Goal: Contribute content: Add original content to the website for others to see

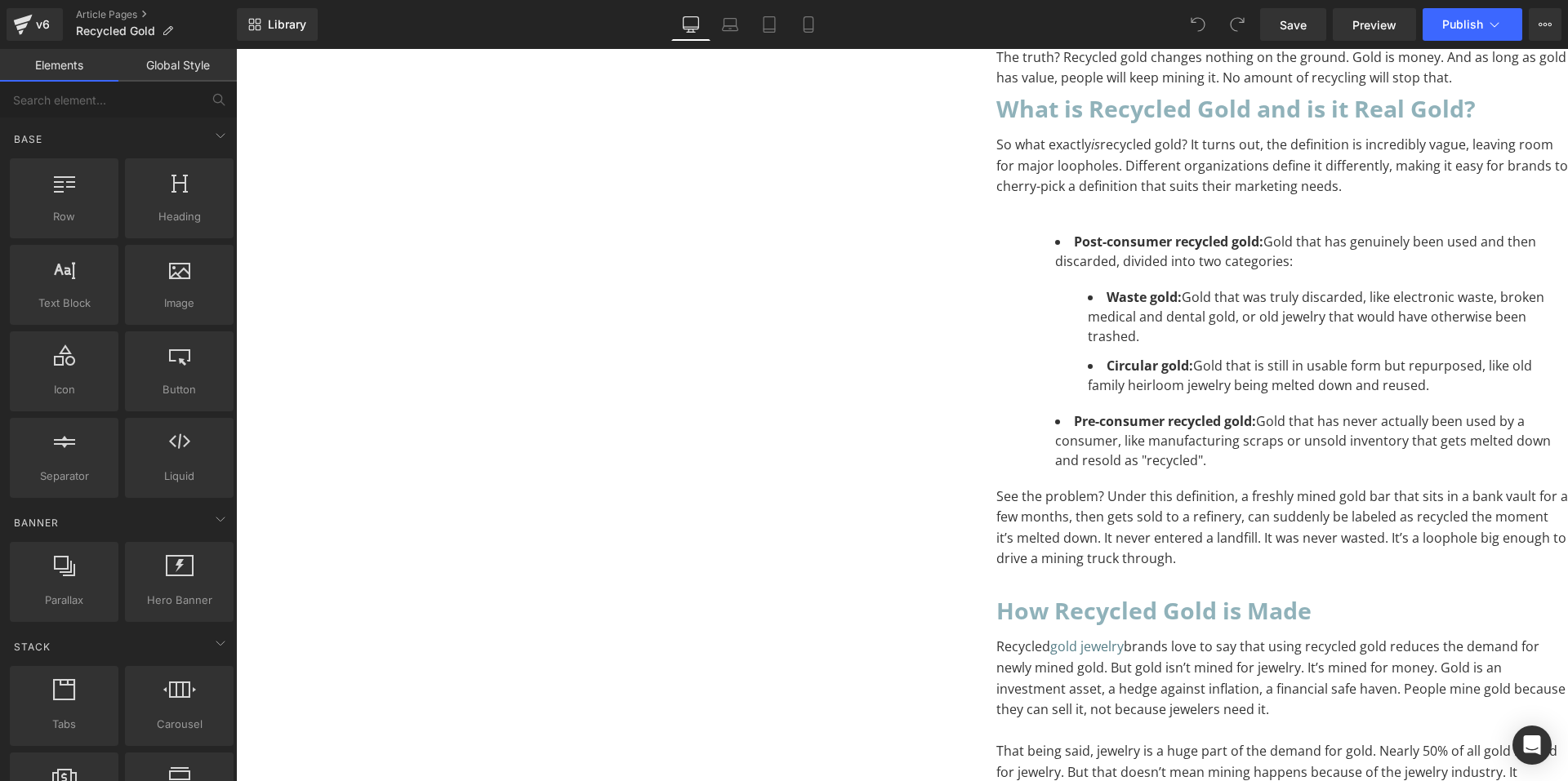
scroll to position [163, 0]
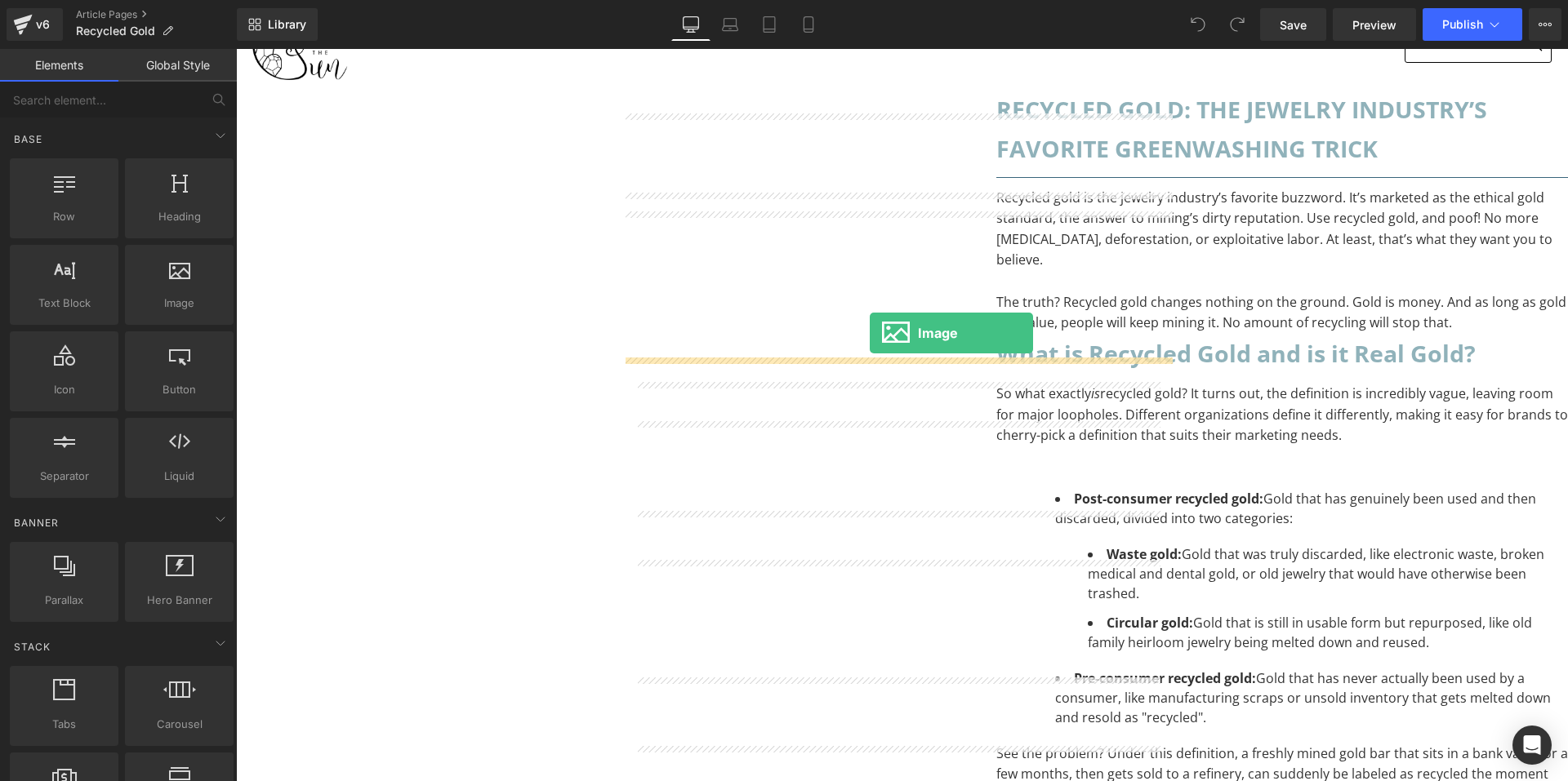
drag, startPoint x: 267, startPoint y: 319, endPoint x: 870, endPoint y: 338, distance: 603.3
click at [997, 334] on p "The truth? Recycled gold changes nothing on the ground. Gold is money. And as l…" at bounding box center [1282, 313] width 572 height 41
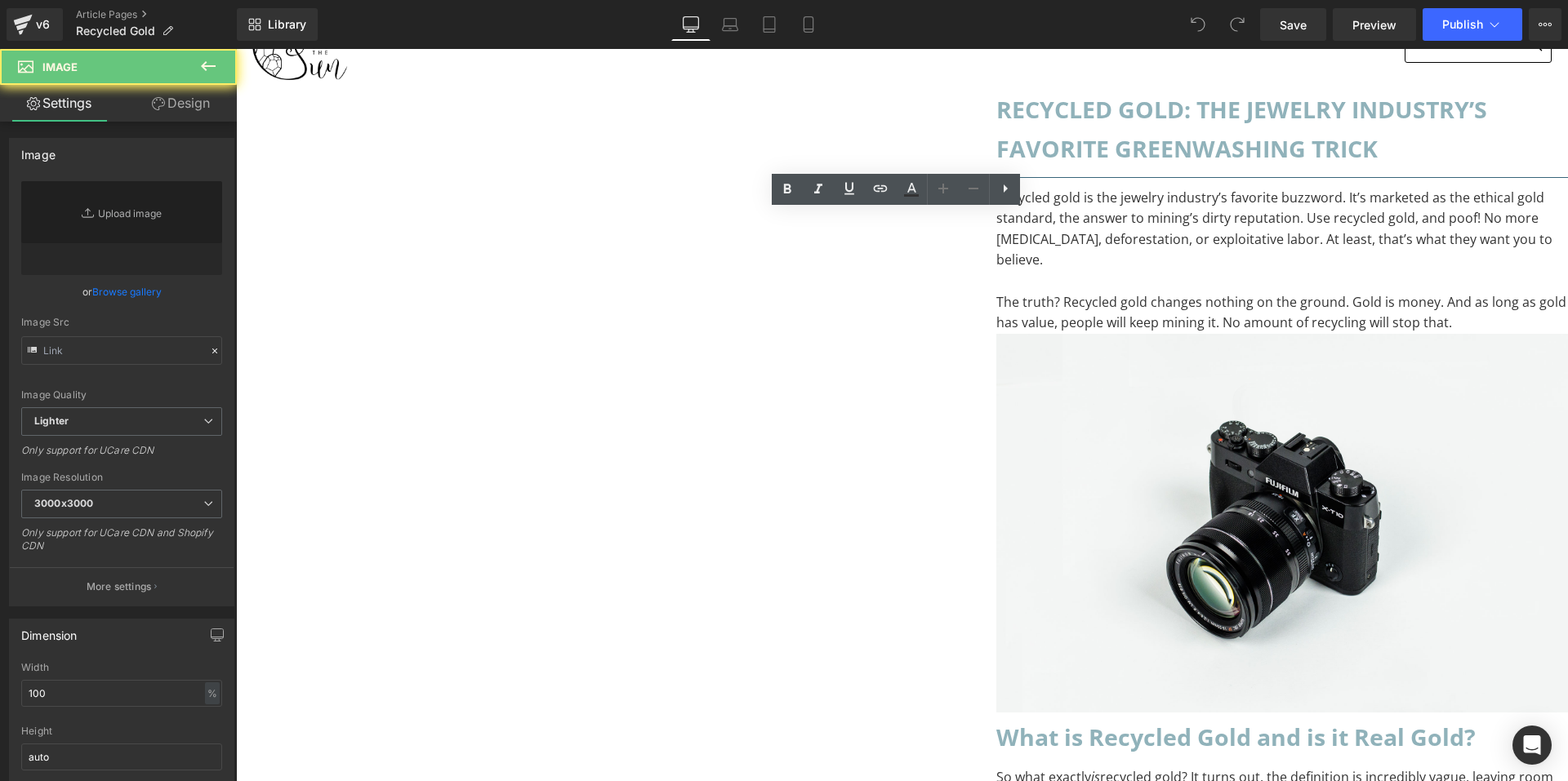
type input "//d1um8515vdn9kb.cloudfront.net/images/parallax.jpg"
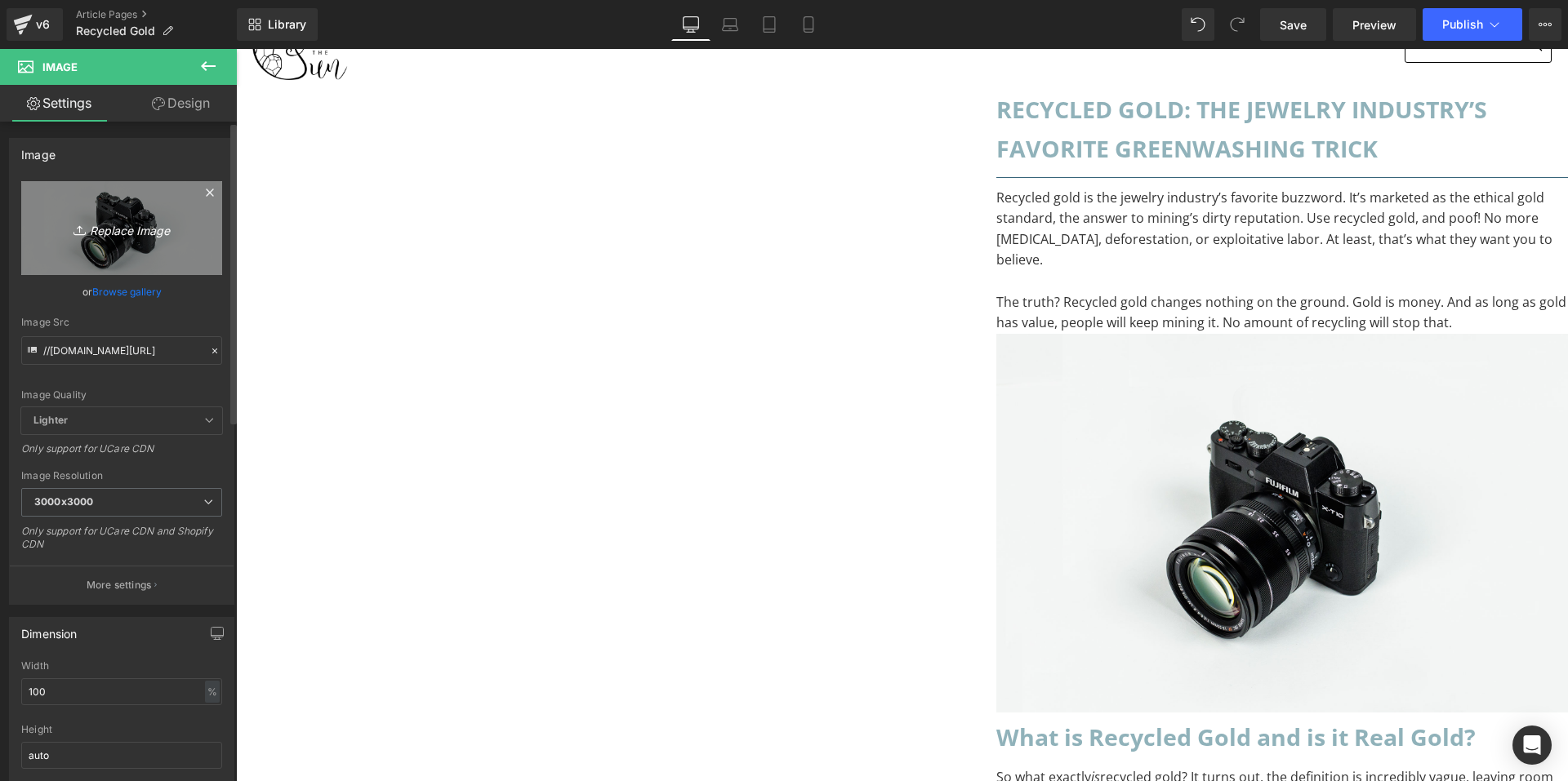
click at [114, 236] on icon "Replace Image" at bounding box center [122, 228] width 131 height 21
type input "C:\fakepath\Recycled Gold white bg-02.png"
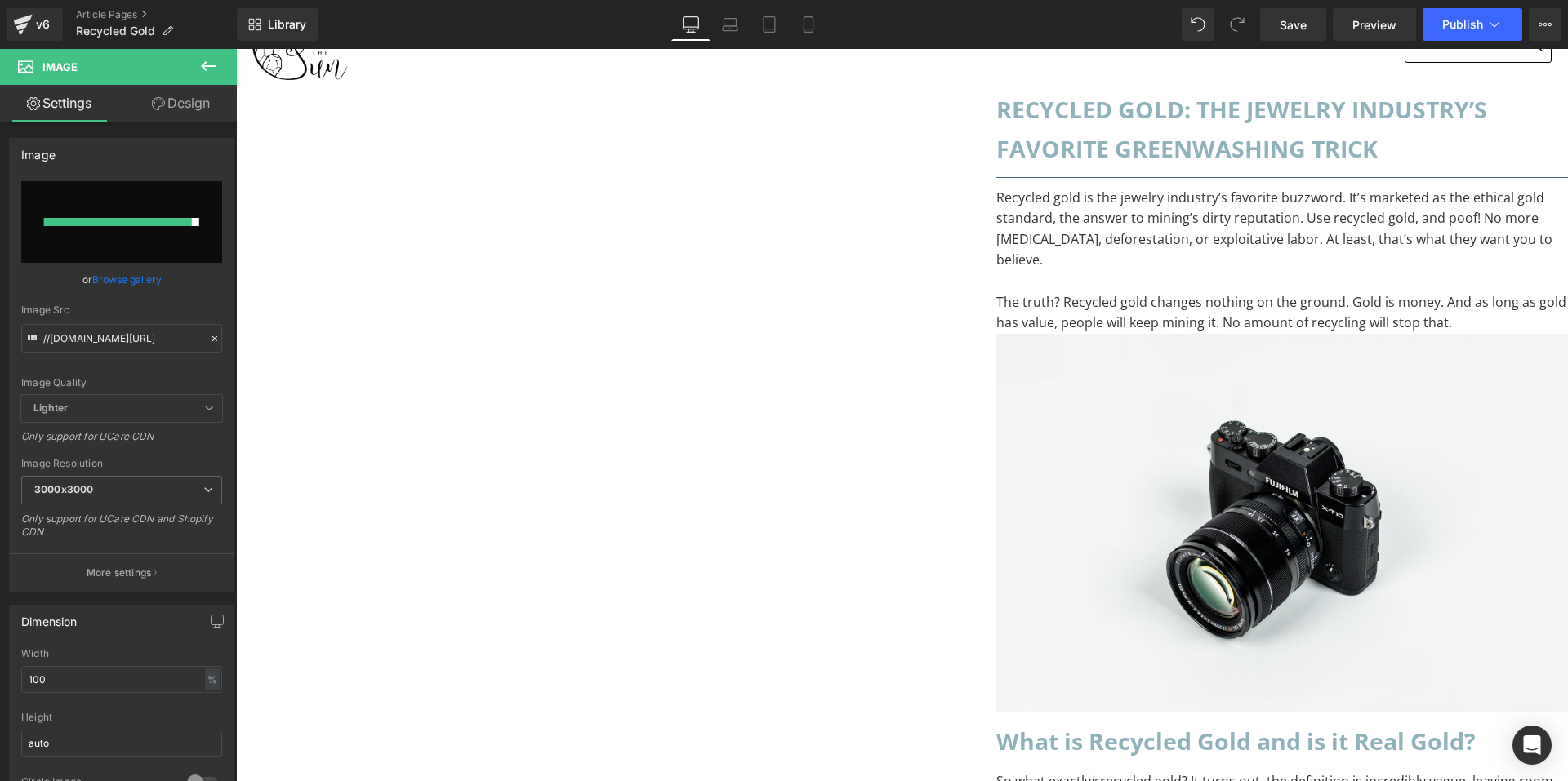
type input "https://ucarecdn.com/4b528426-6aec-4388-bbe1-0b88d0840f7f/-/format/auto/-/previ…"
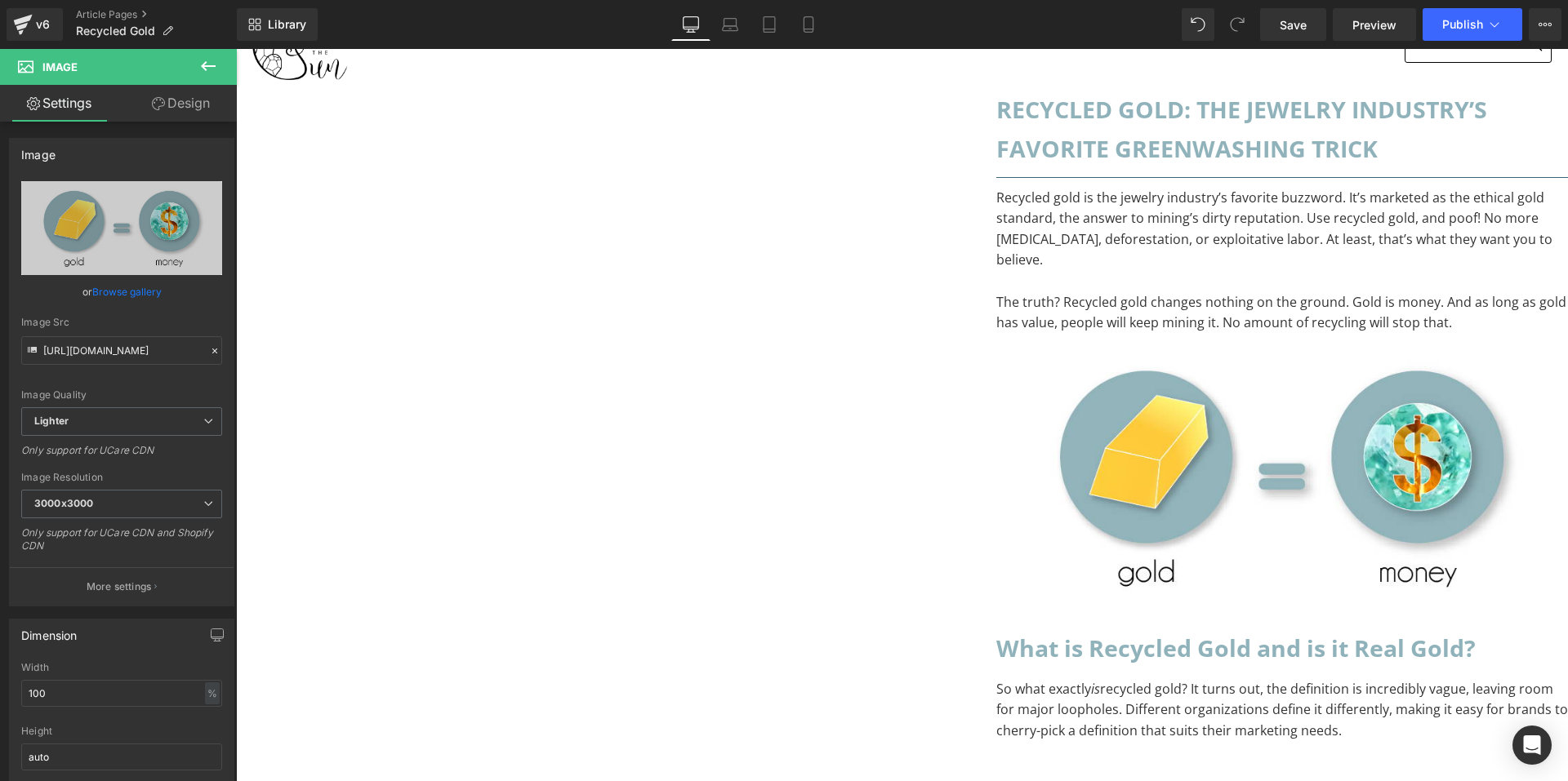
click at [236, 49] on icon at bounding box center [236, 49] width 0 height 0
click at [236, 49] on link at bounding box center [236, 49] width 0 height 0
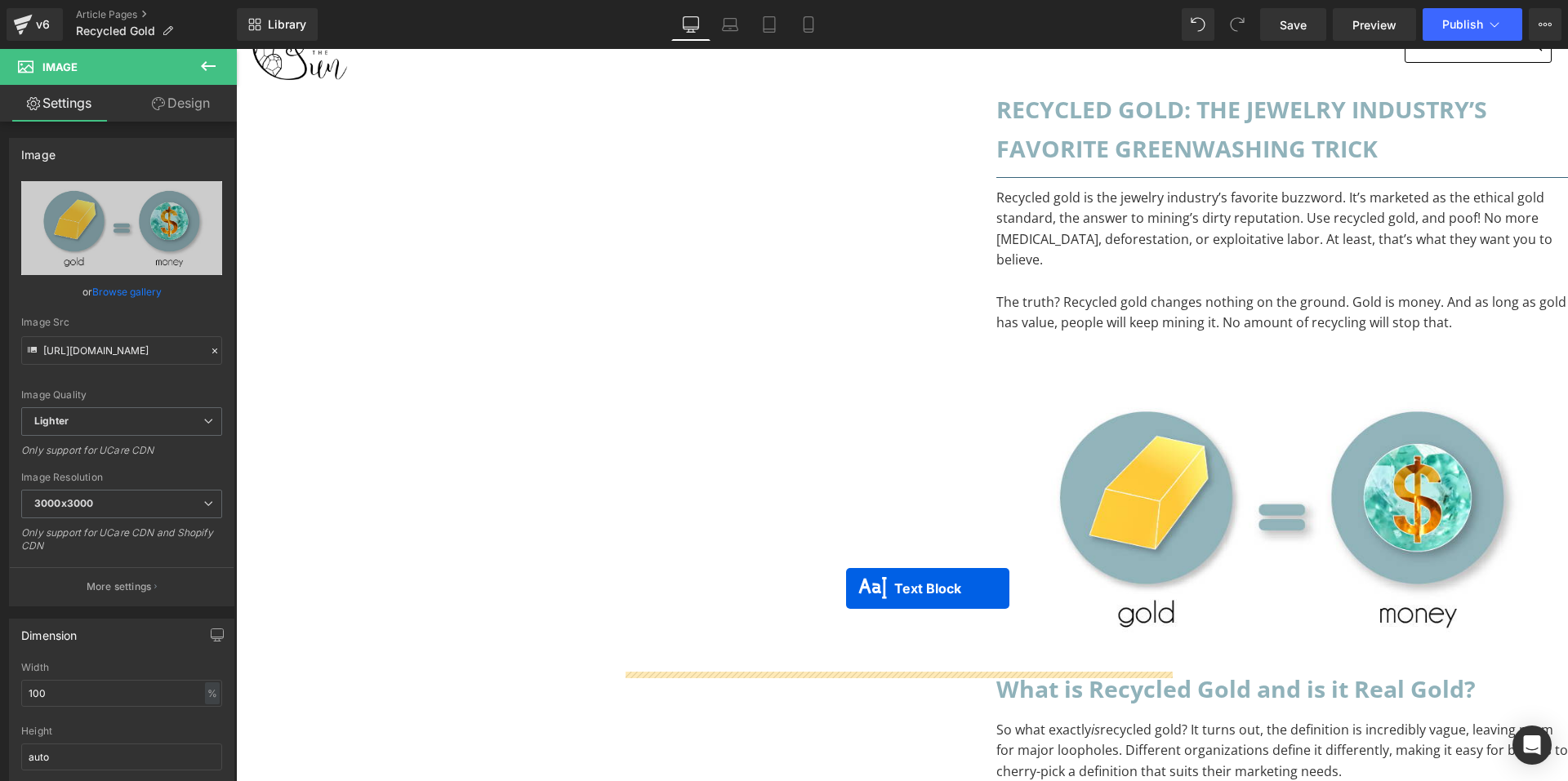
drag, startPoint x: 848, startPoint y: 429, endPoint x: 843, endPoint y: 578, distance: 149.1
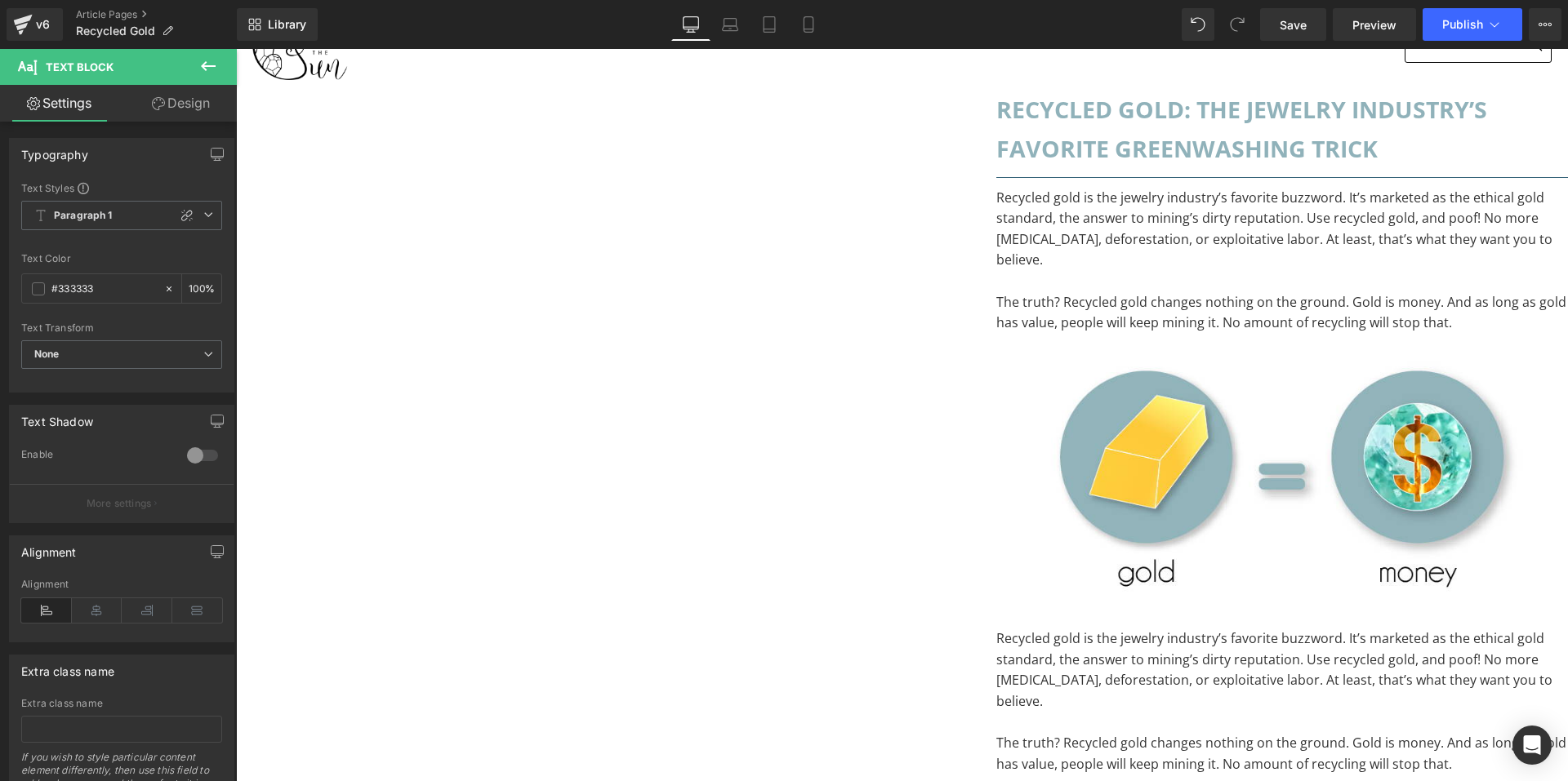
scroll to position [245, 0]
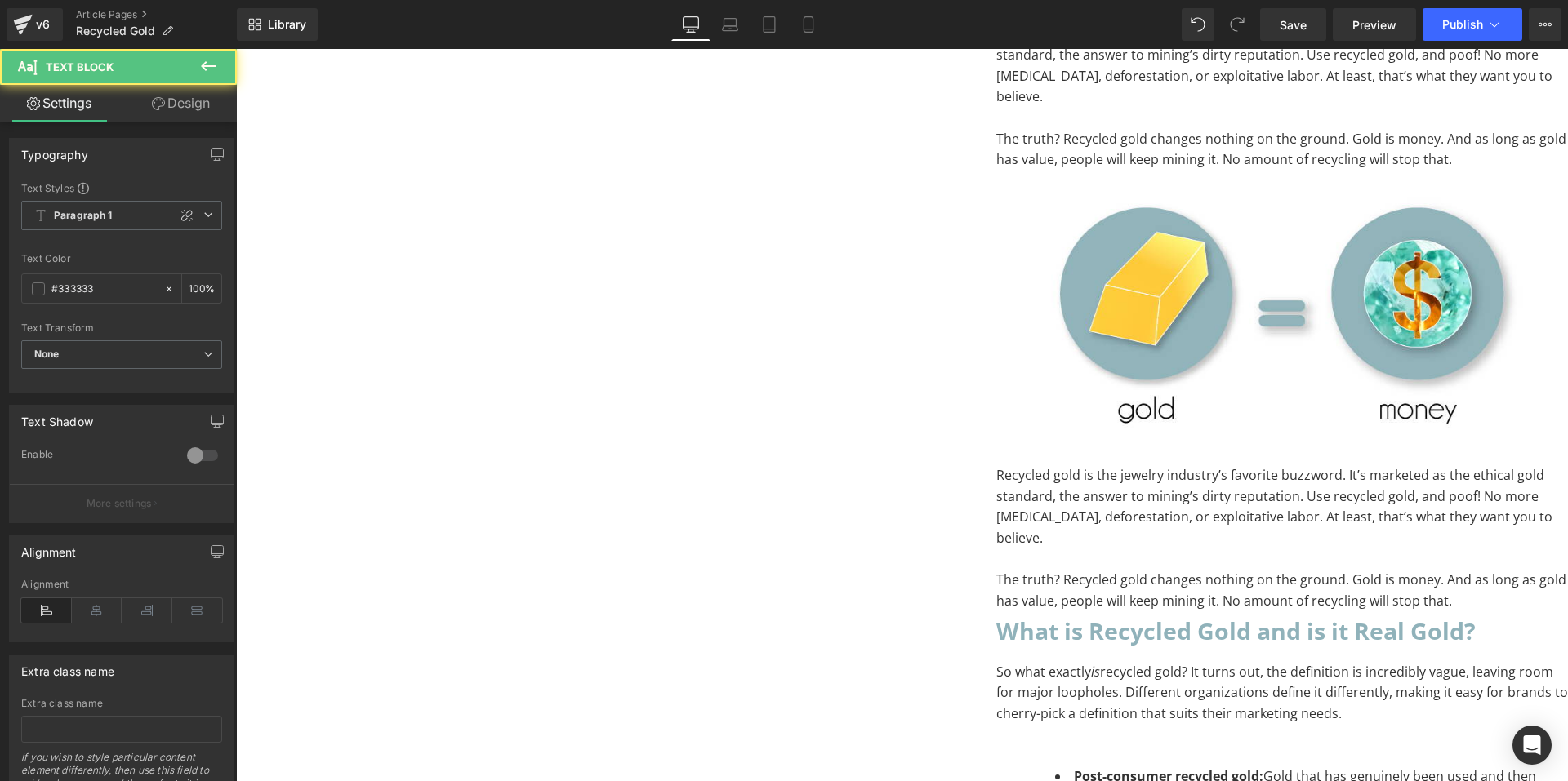
click at [997, 540] on p "Recycled gold is the jewelry industry’s favorite buzzword. It’s marketed as the…" at bounding box center [1282, 506] width 572 height 83
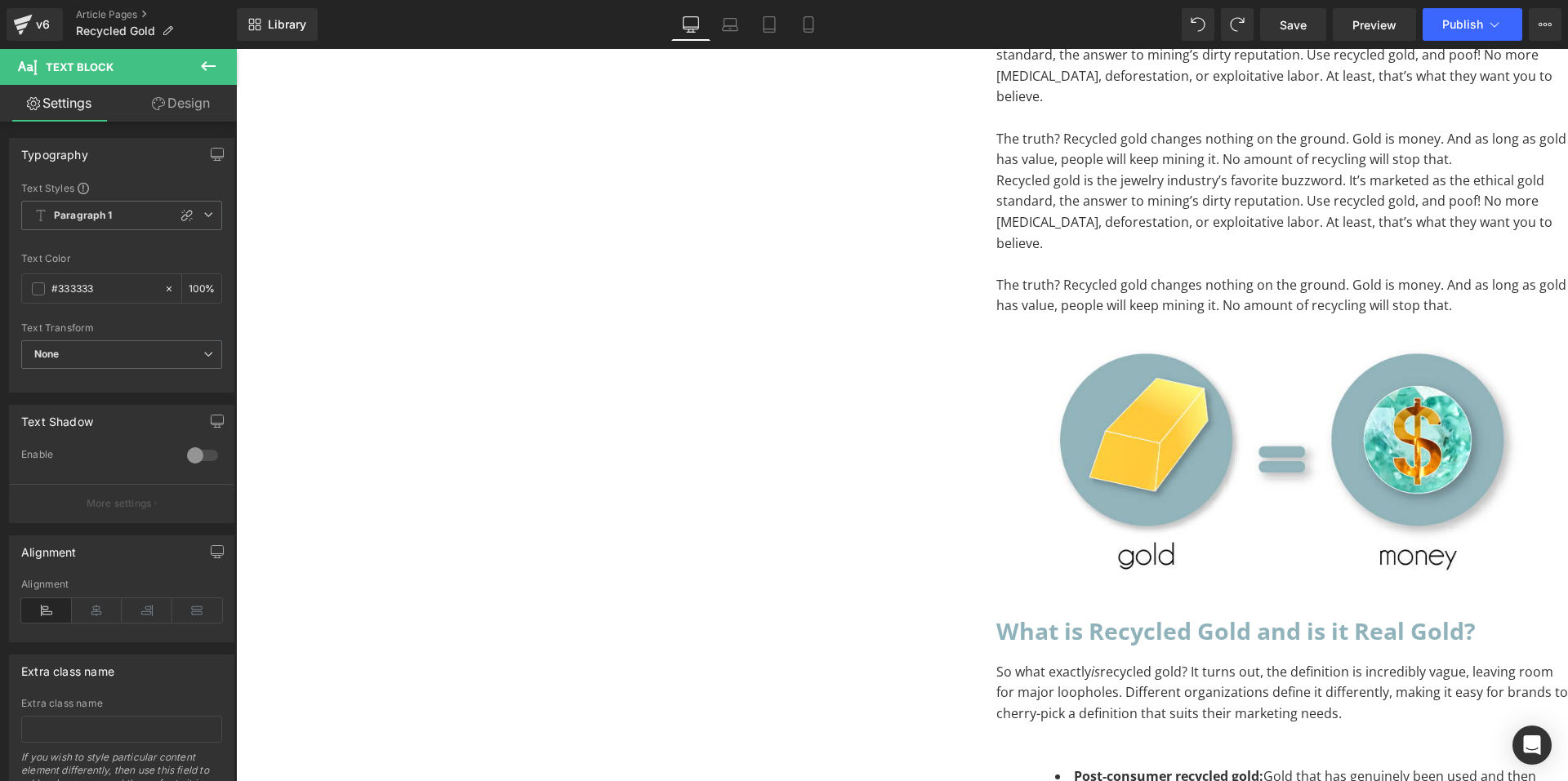
scroll to position [82, 0]
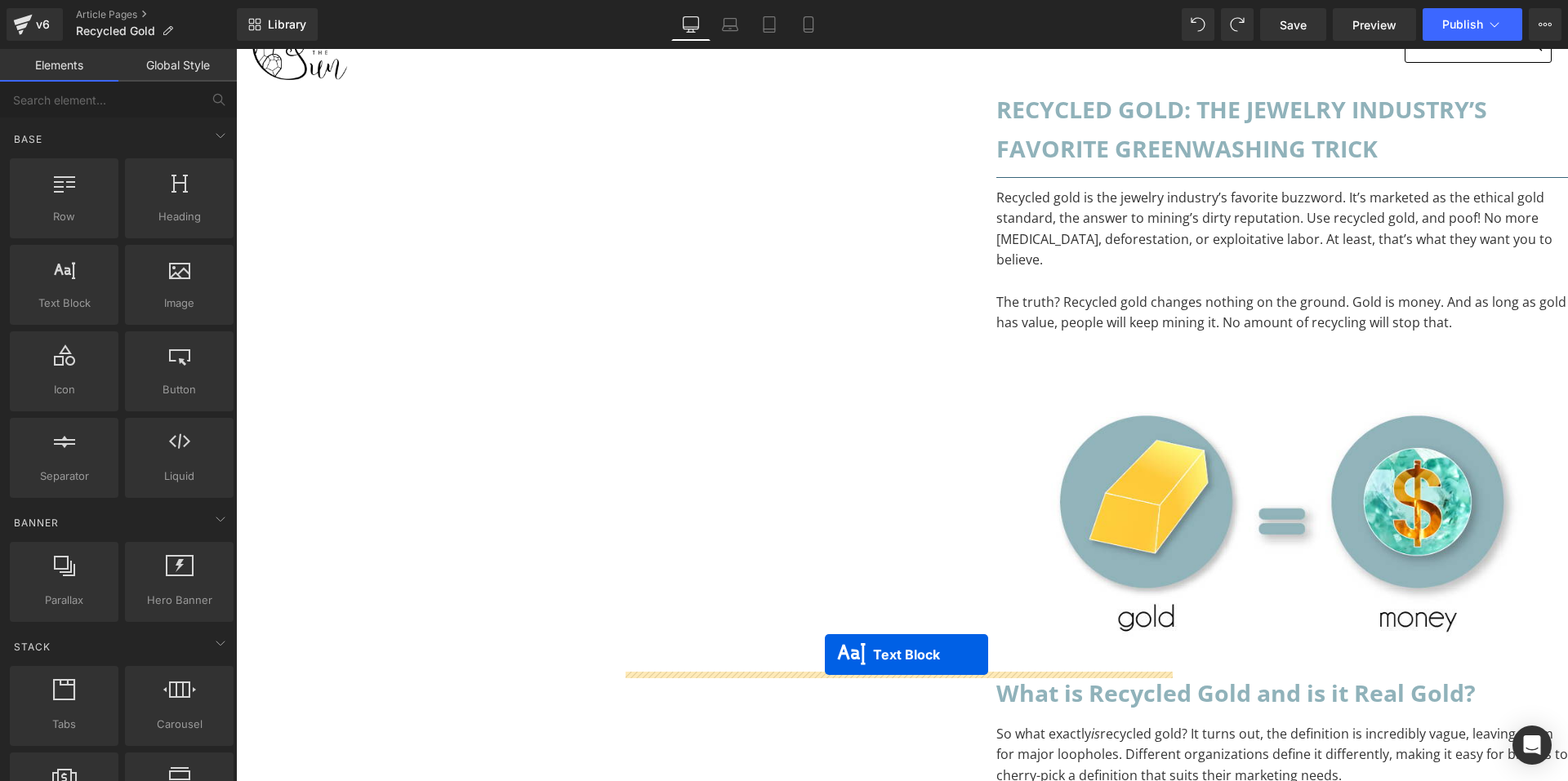
drag, startPoint x: 852, startPoint y: 426, endPoint x: 825, endPoint y: 654, distance: 229.6
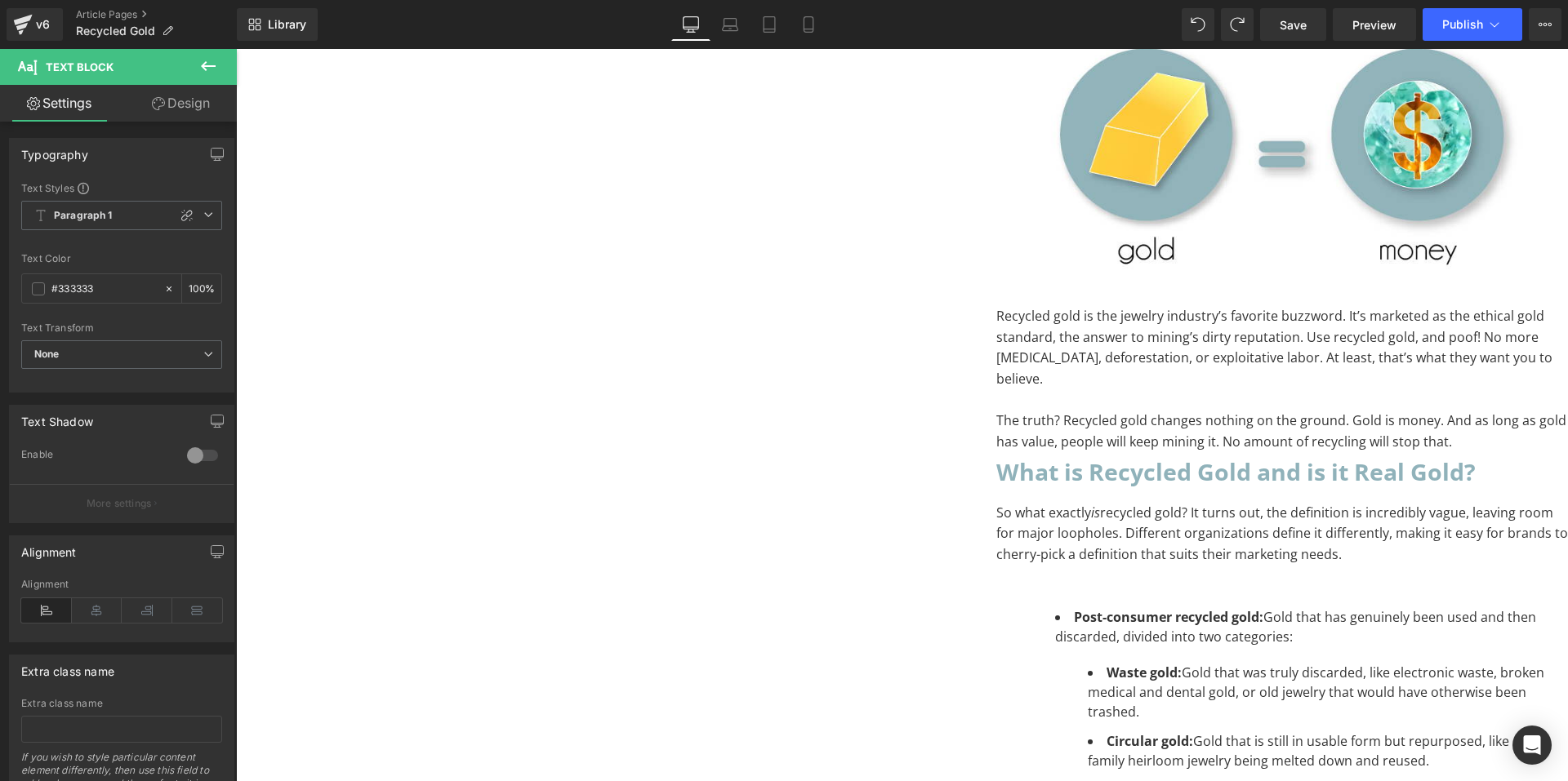
scroll to position [245, 0]
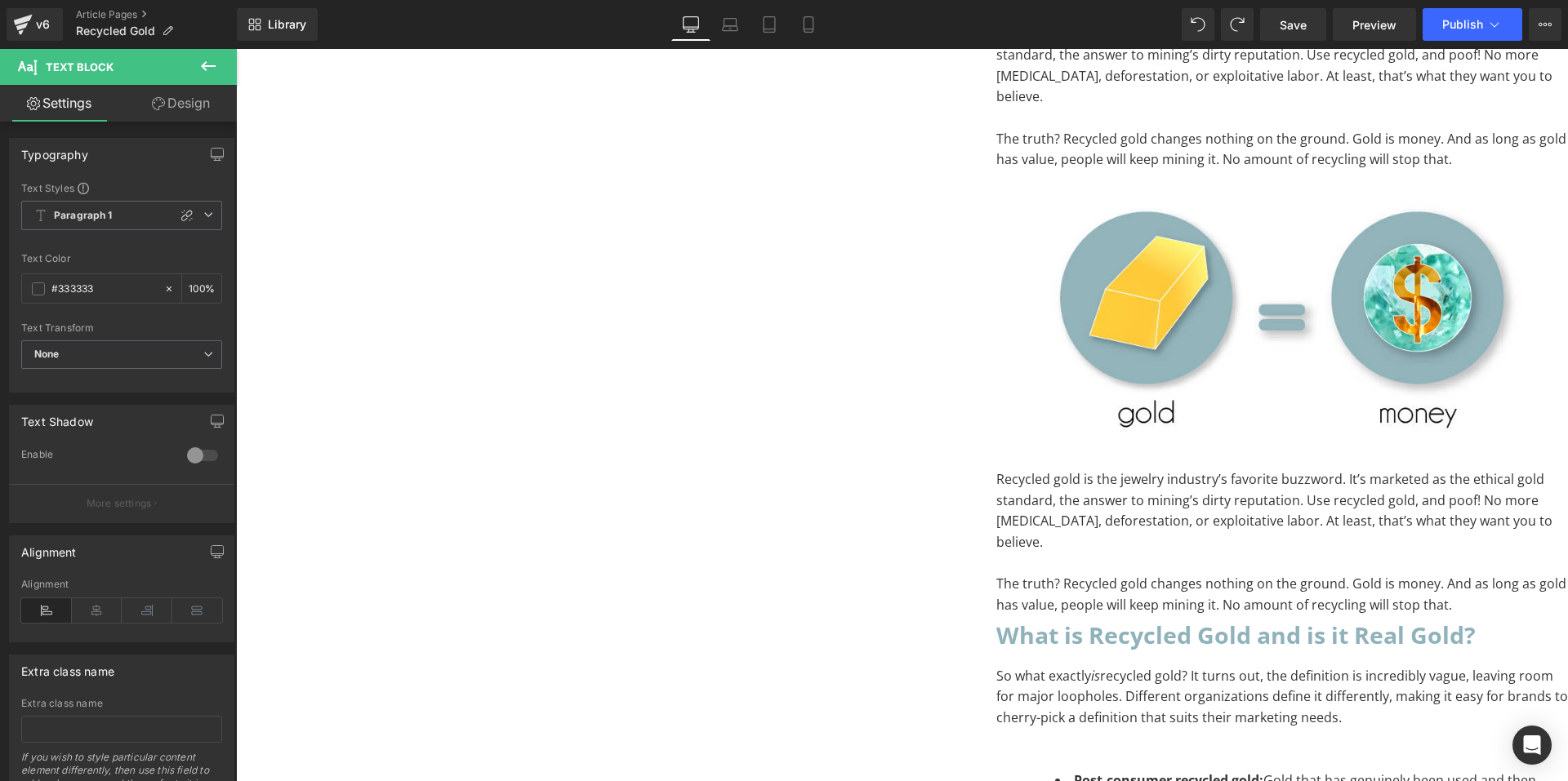
click at [997, 537] on p "Recycled gold is the jewelry industry’s favorite buzzword. It’s marketed as the…" at bounding box center [1282, 511] width 572 height 83
drag, startPoint x: 687, startPoint y: 537, endPoint x: 571, endPoint y: 469, distance: 134.5
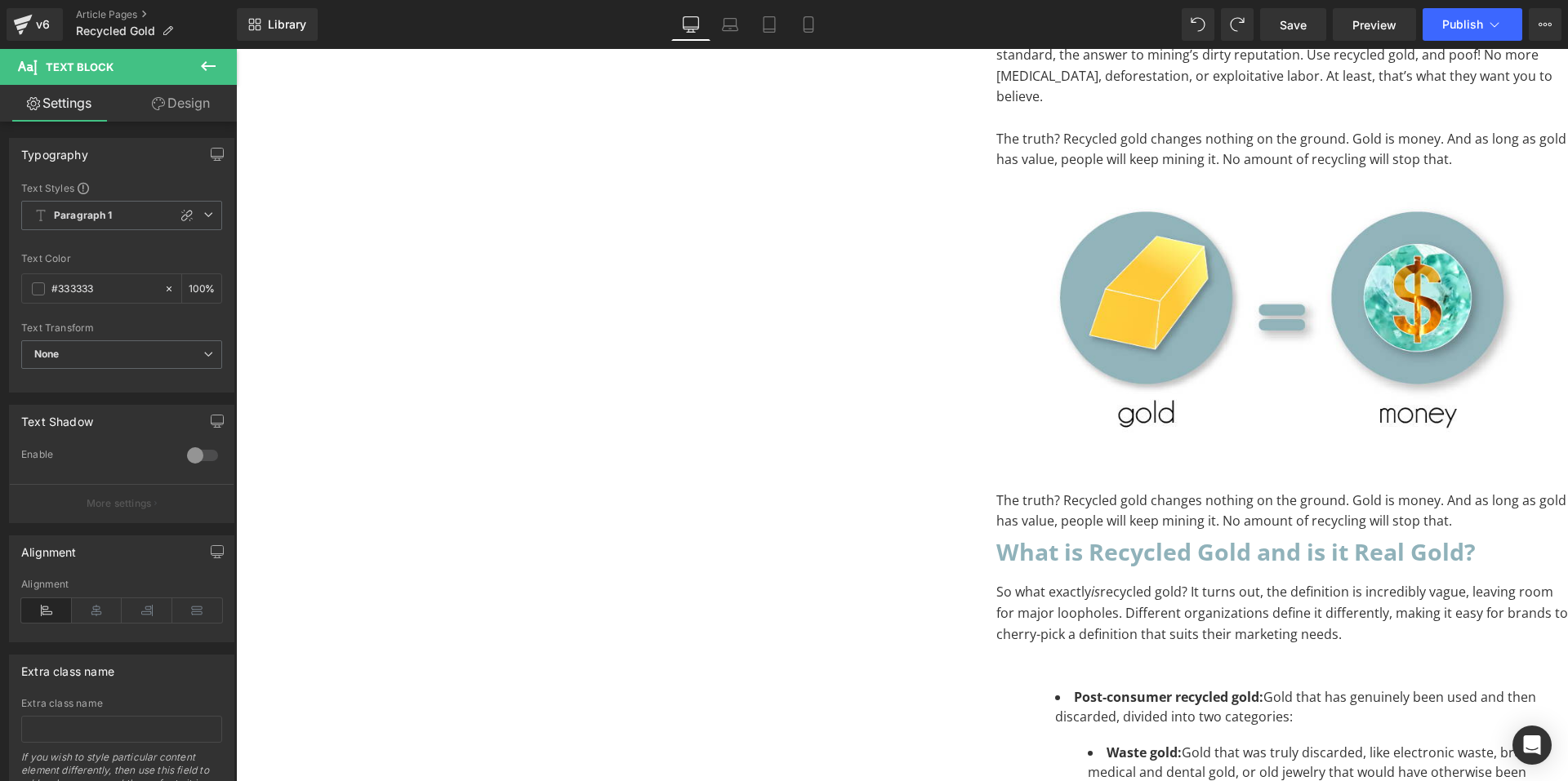
scroll to position [0, 0]
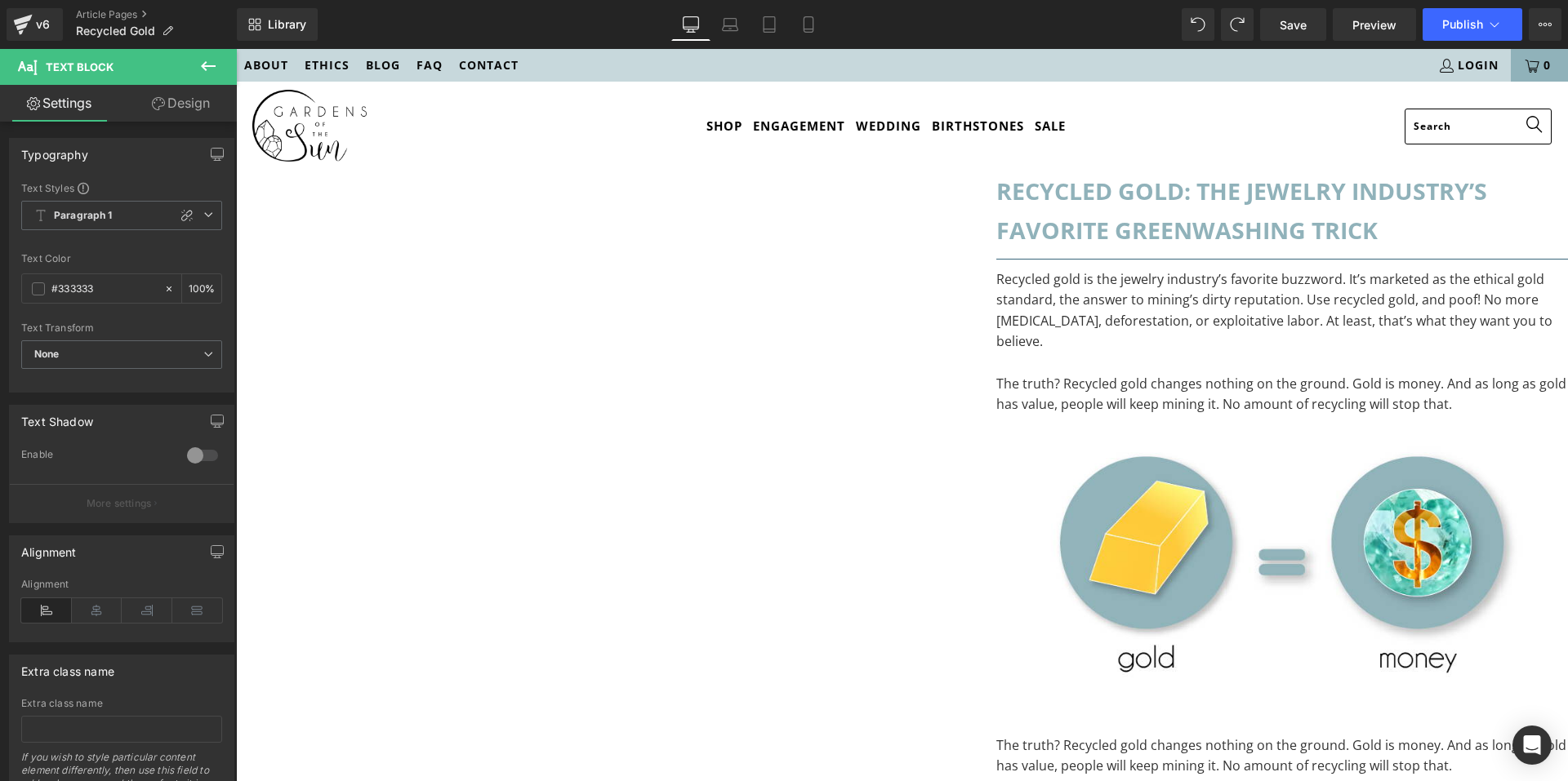
click at [997, 400] on p "The truth? Recycled gold changes nothing on the ground. Gold is money. And as l…" at bounding box center [1282, 395] width 572 height 41
drag, startPoint x: 833, startPoint y: 400, endPoint x: 857, endPoint y: 400, distance: 24.0
click at [997, 400] on p "The truth? Recycled gold changes nothing on the ground. Gold is money. And as l…" at bounding box center [1282, 395] width 572 height 41
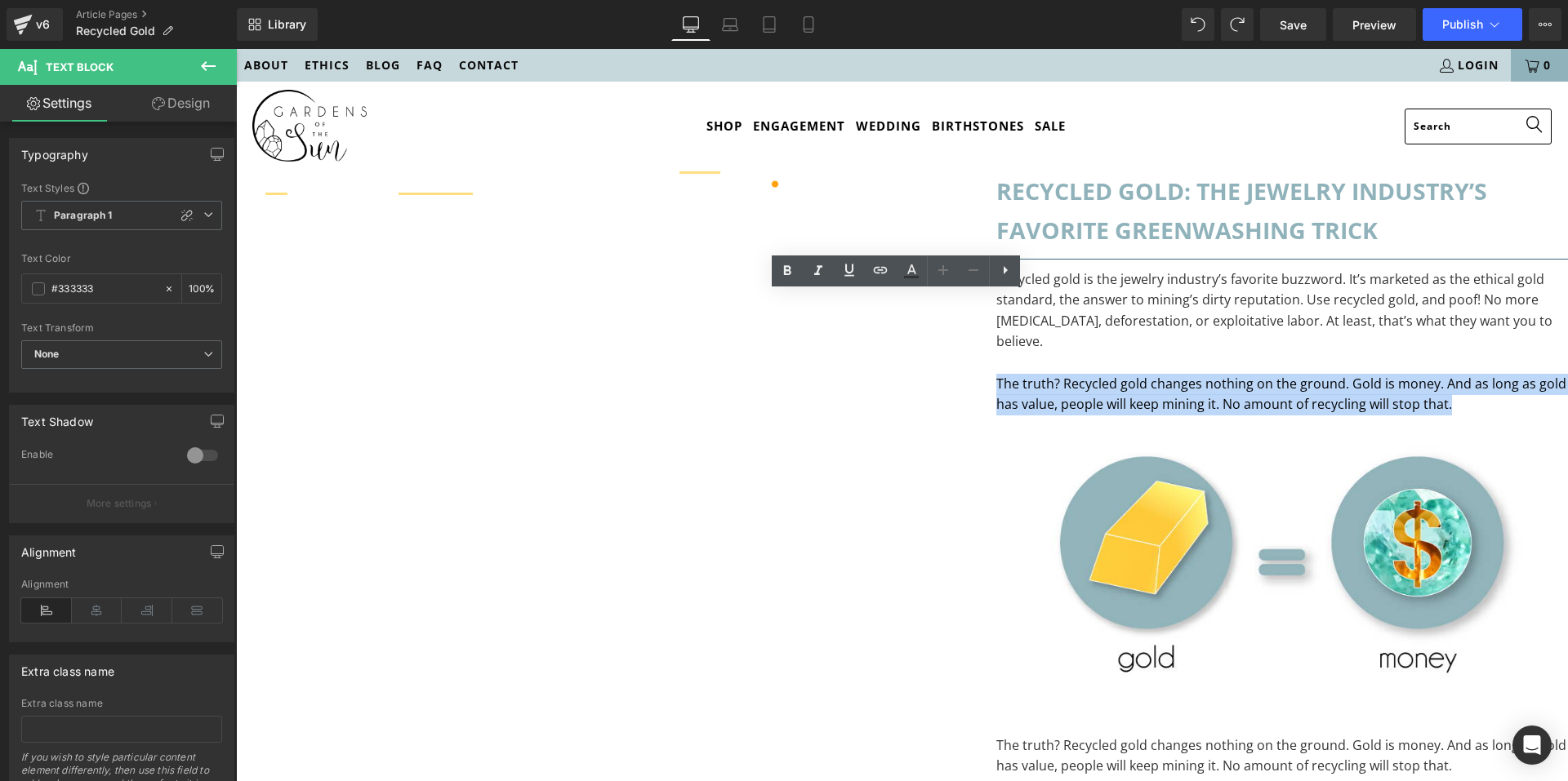
drag, startPoint x: 1115, startPoint y: 427, endPoint x: 571, endPoint y: 411, distance: 544.2
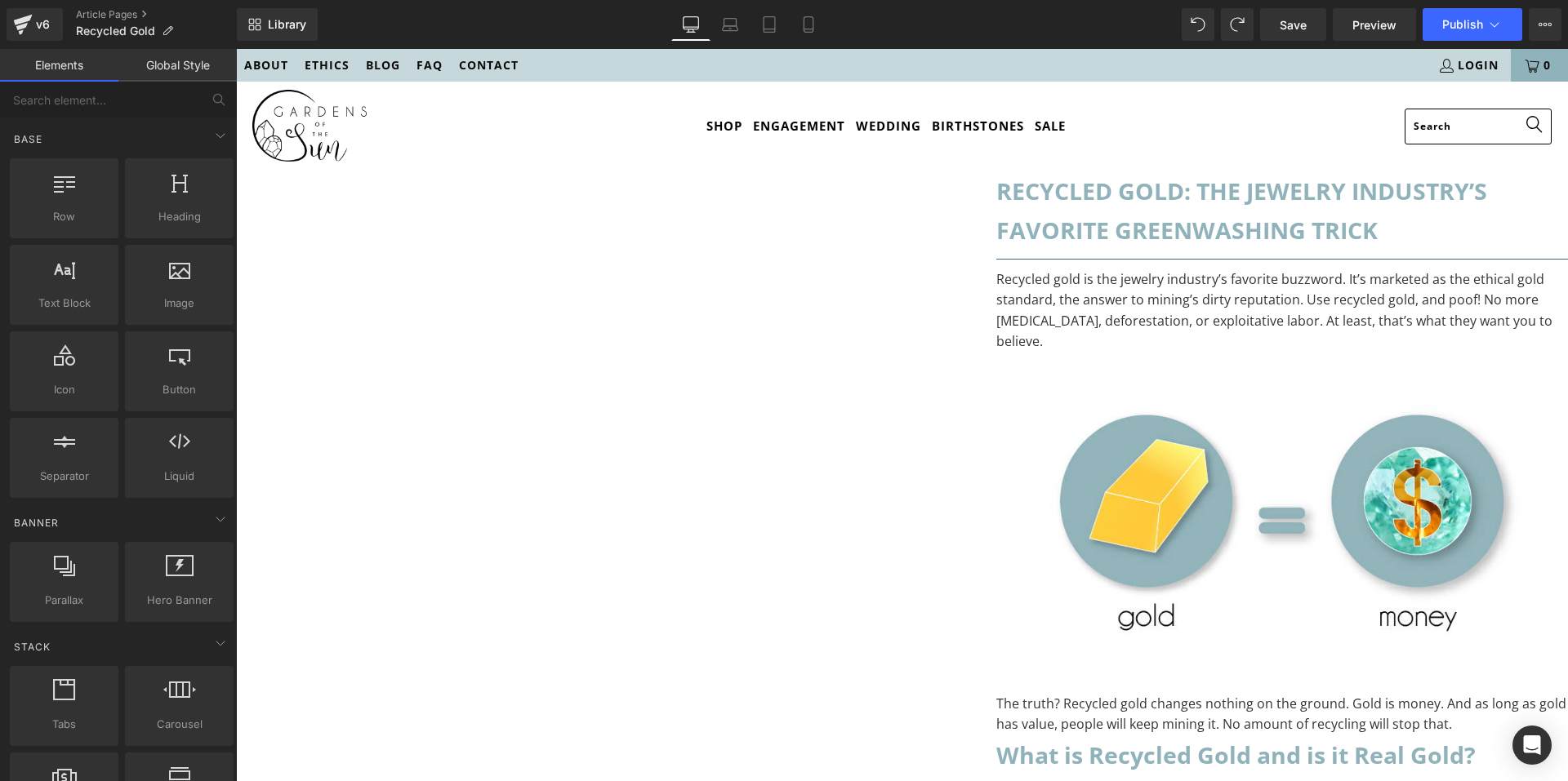
click at [236, 49] on span "Image" at bounding box center [236, 49] width 0 height 0
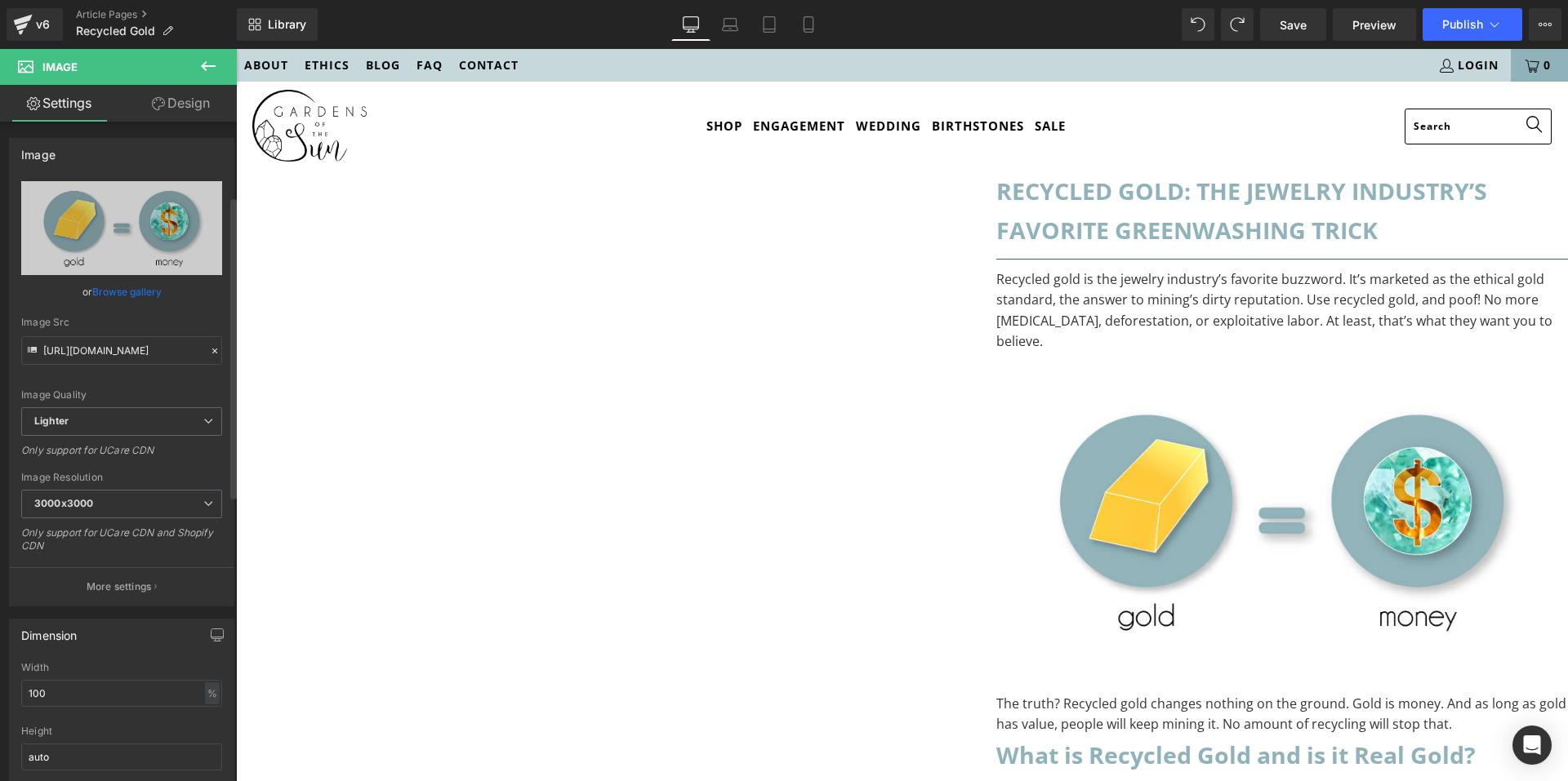
scroll to position [245, 0]
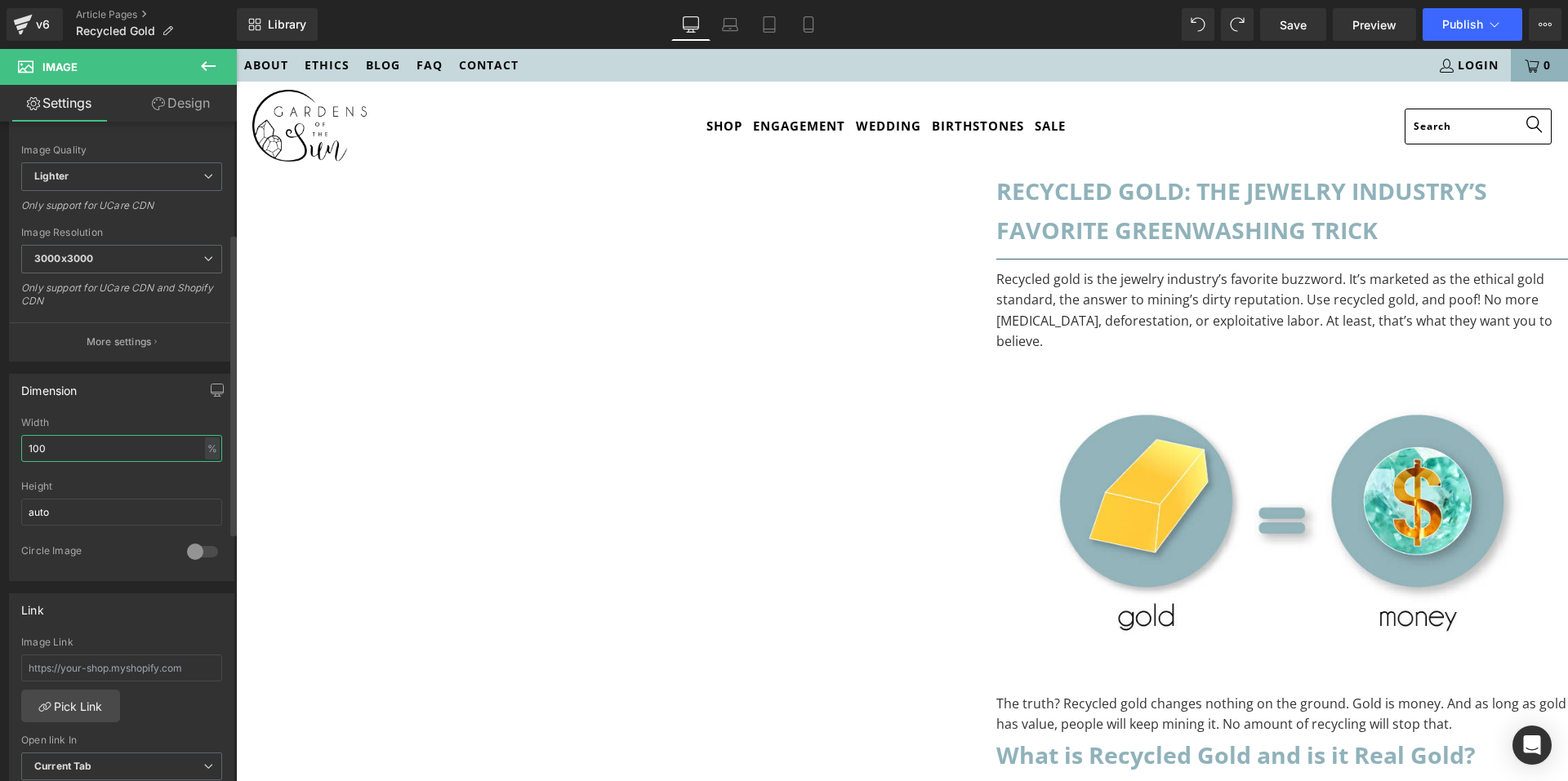
drag, startPoint x: 92, startPoint y: 451, endPoint x: 2, endPoint y: 446, distance: 90.1
click at [2, 446] on div "Dimension 100% Width 100 % % px auto Height auto 0 Circle Image" at bounding box center [122, 471] width 244 height 220
click at [212, 445] on div "%" at bounding box center [212, 448] width 14 height 22
click at [201, 492] on li "px" at bounding box center [211, 497] width 21 height 23
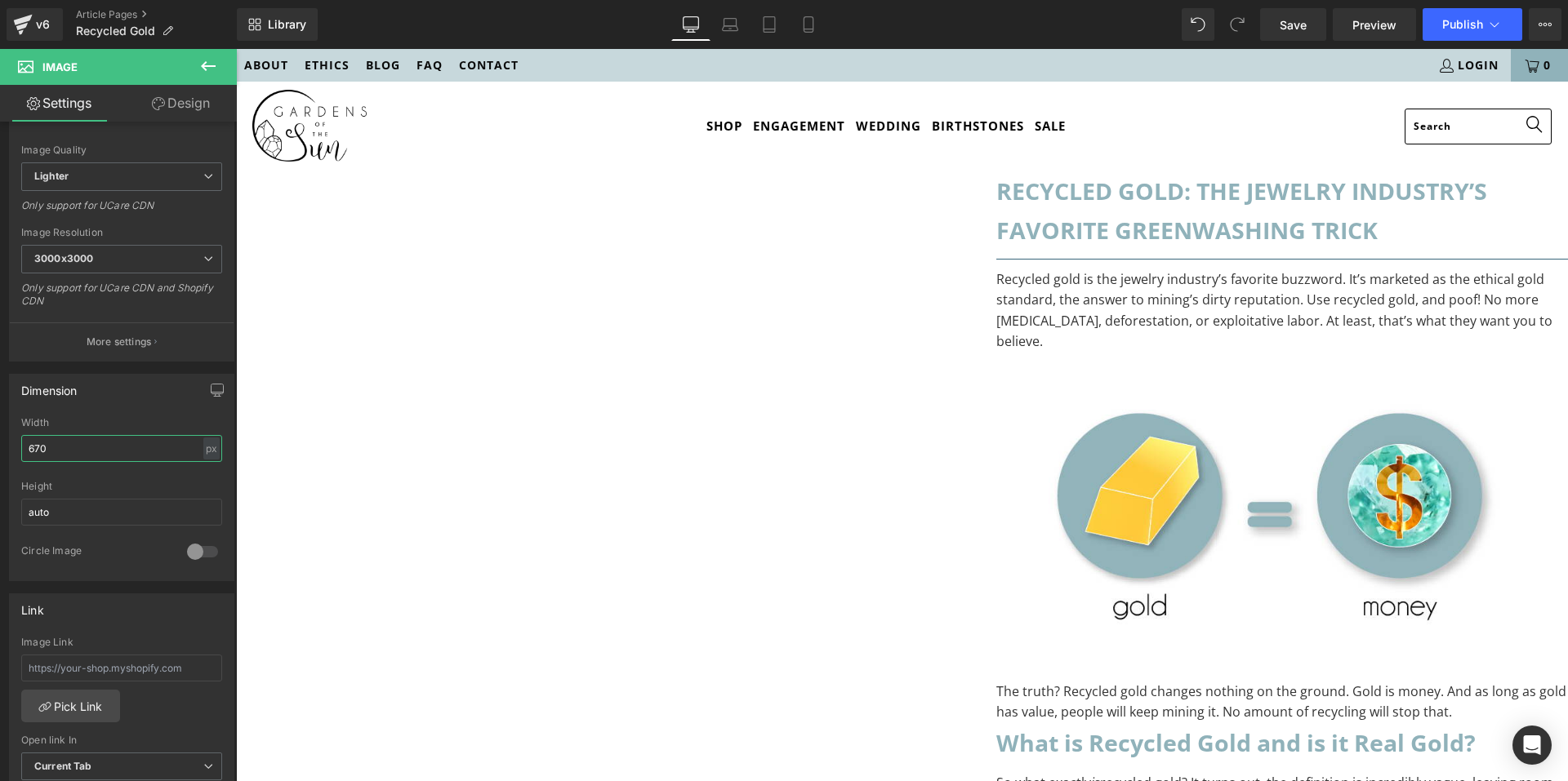
drag, startPoint x: 109, startPoint y: 443, endPoint x: -4, endPoint y: 442, distance: 113.0
click at [0, 442] on html "Image You are previewing how the will restyle your page. You can not edit Eleme…" at bounding box center [784, 390] width 1568 height 781
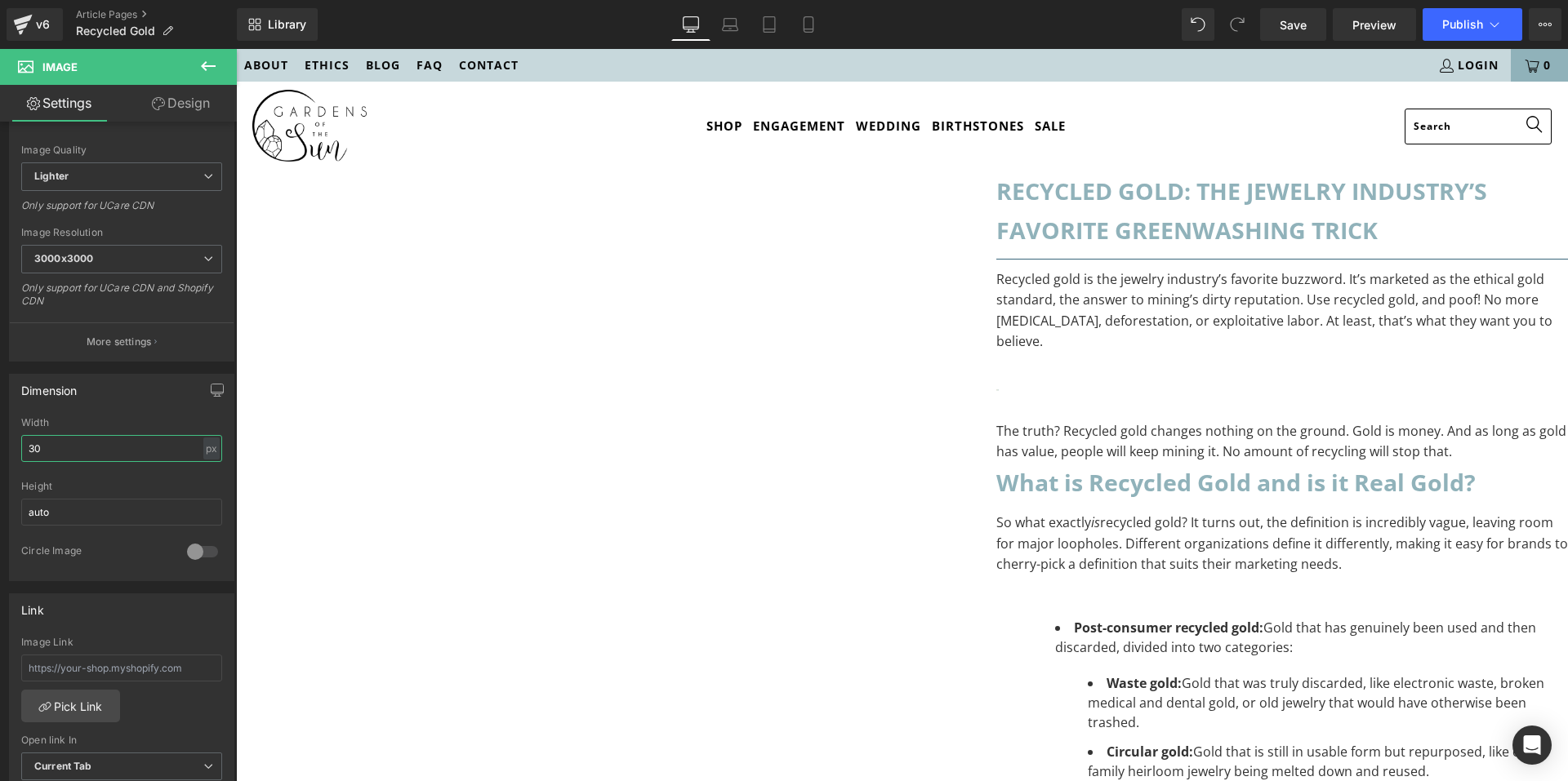
type input "300"
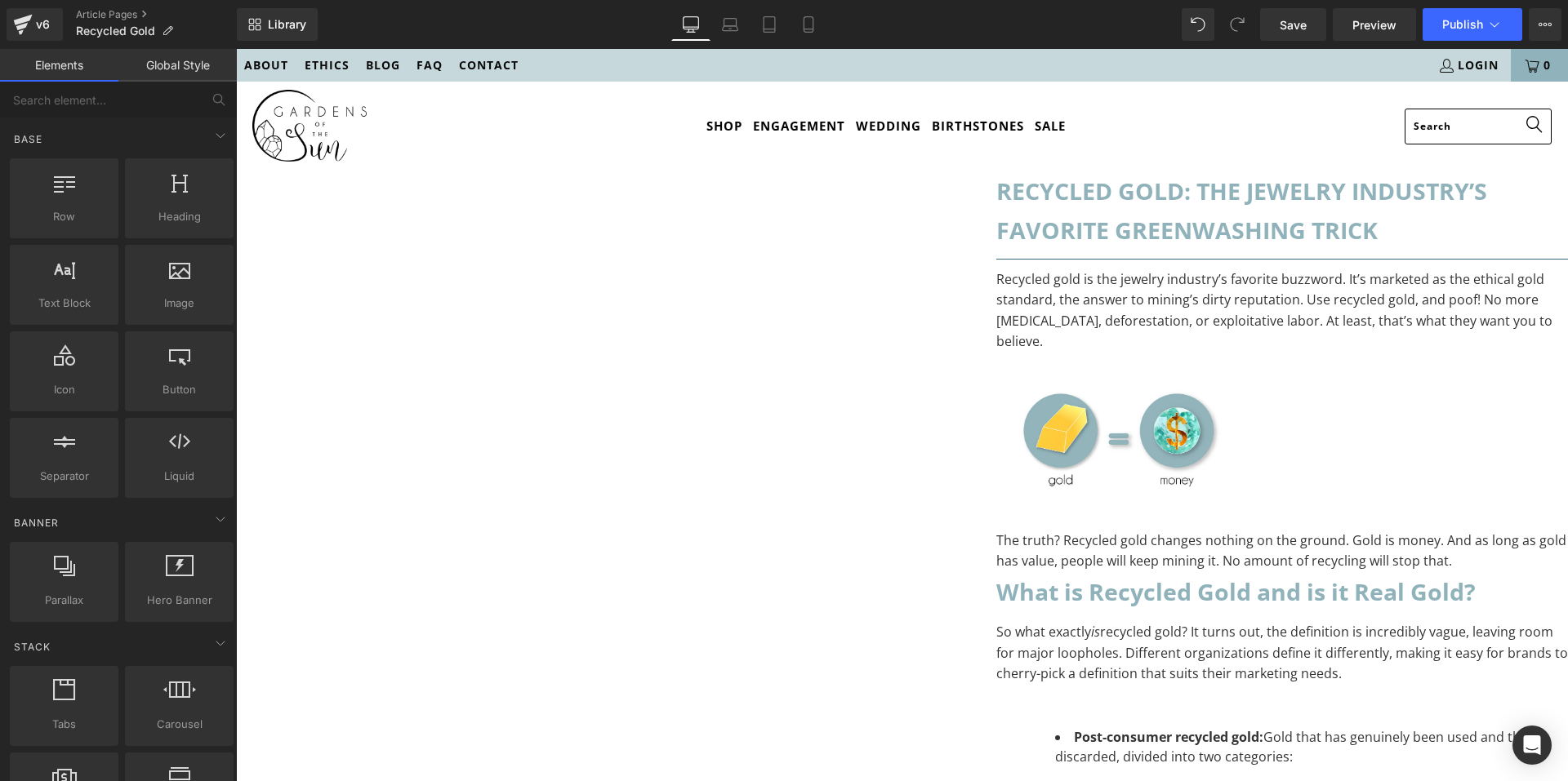
click at [718, 18] on link "Laptop" at bounding box center [730, 24] width 40 height 32
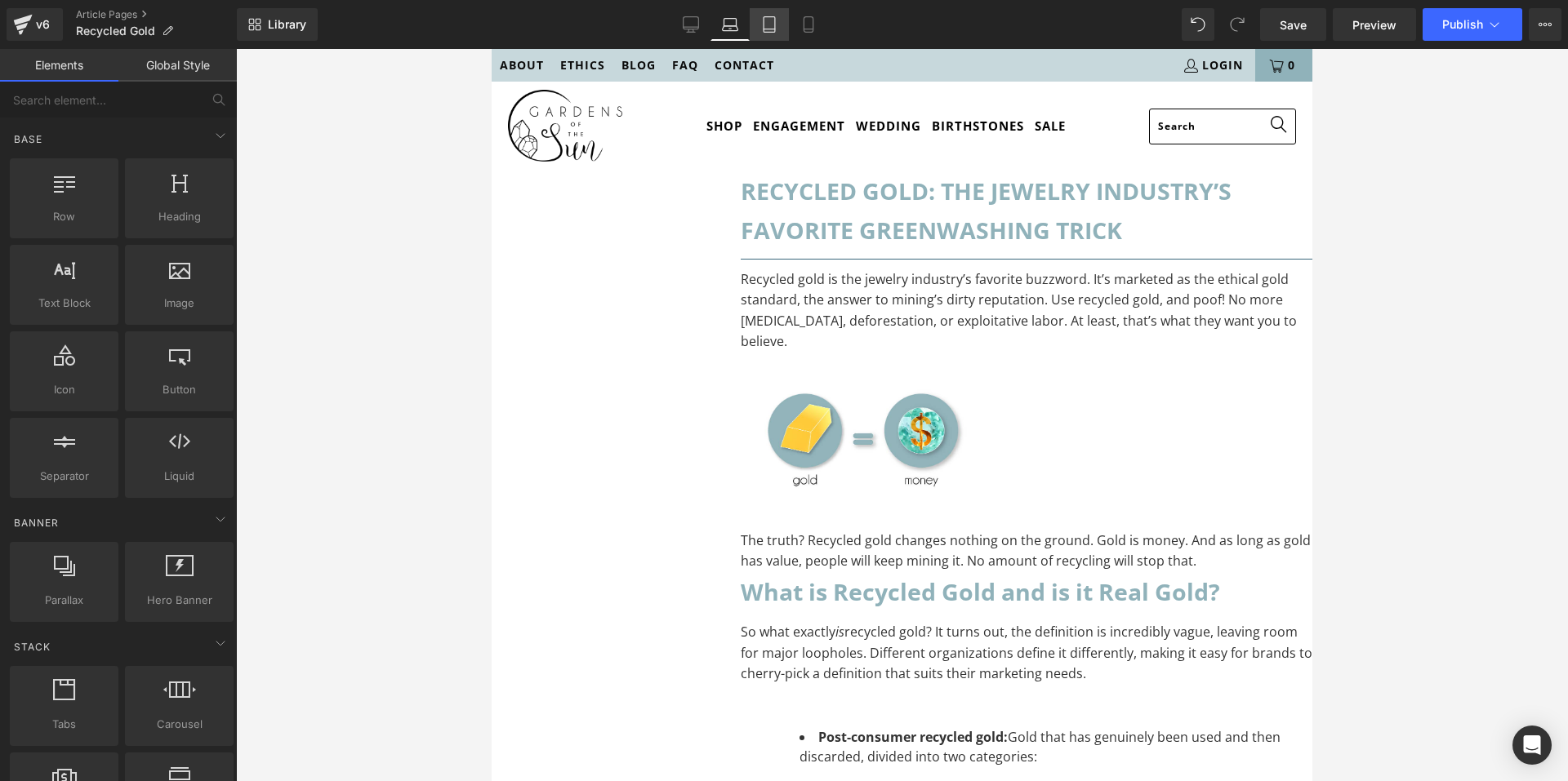
click at [775, 24] on icon at bounding box center [770, 24] width 16 height 16
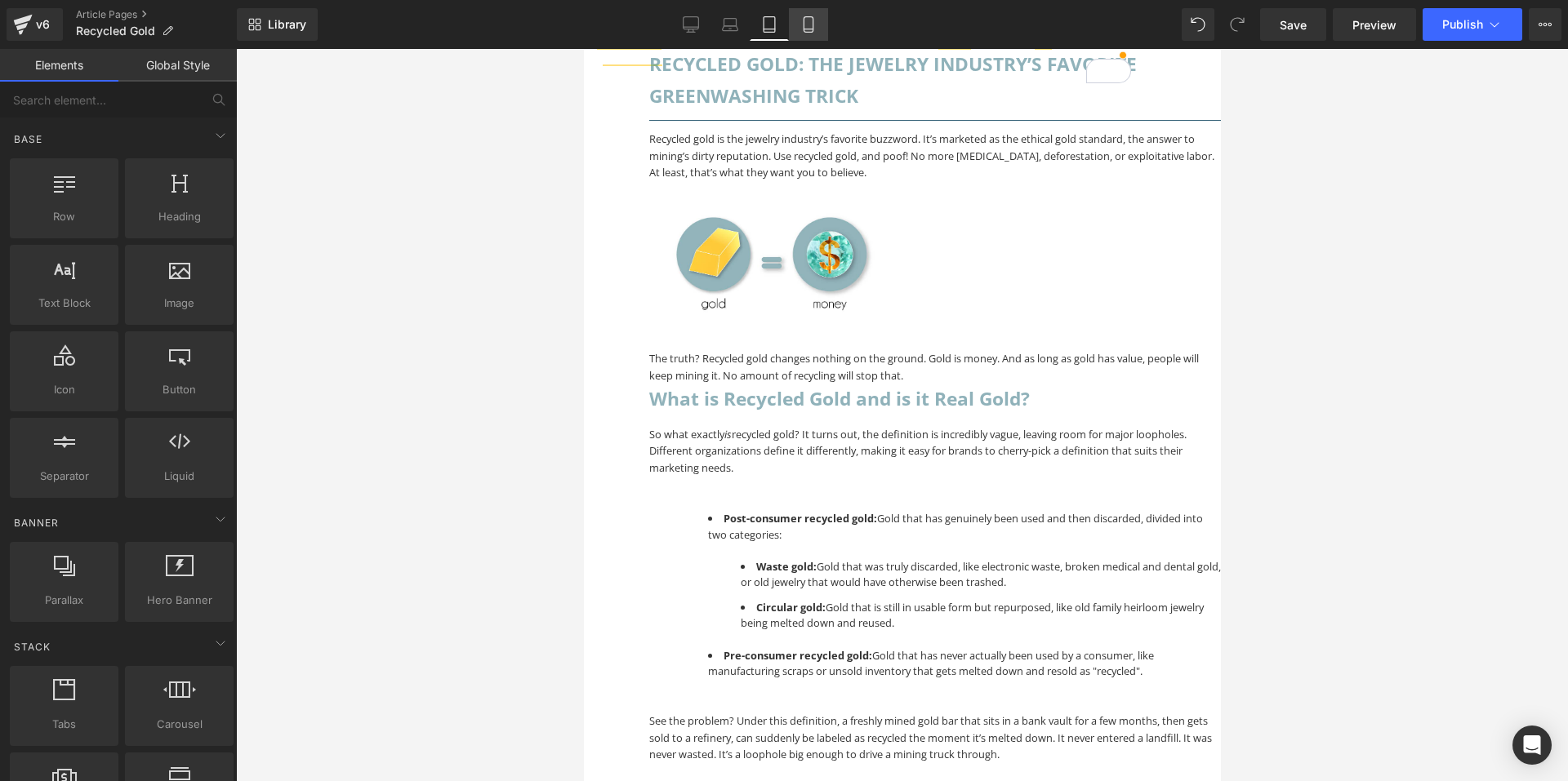
click at [806, 22] on icon at bounding box center [808, 24] width 16 height 16
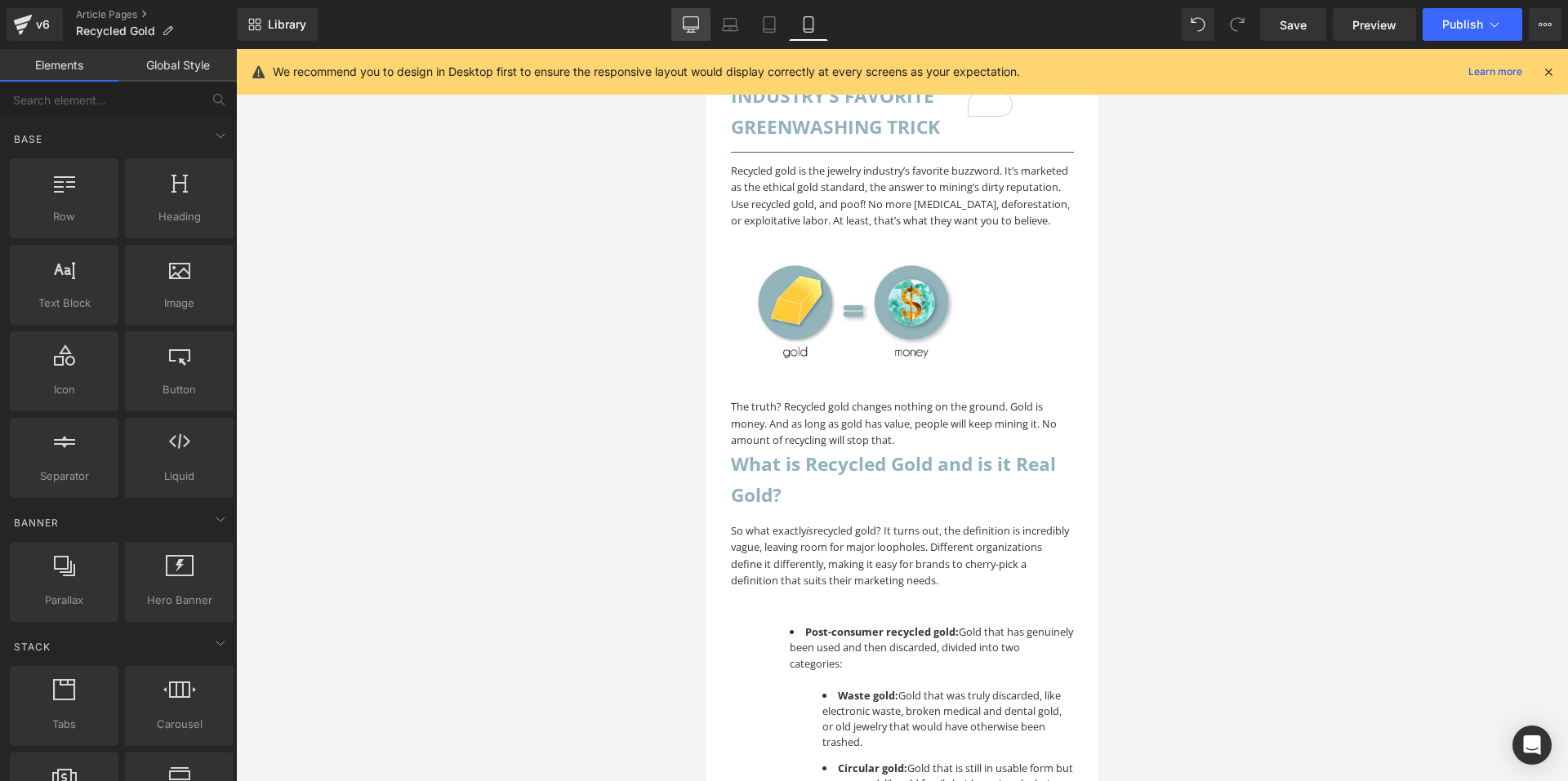
click at [693, 23] on icon at bounding box center [691, 24] width 16 height 16
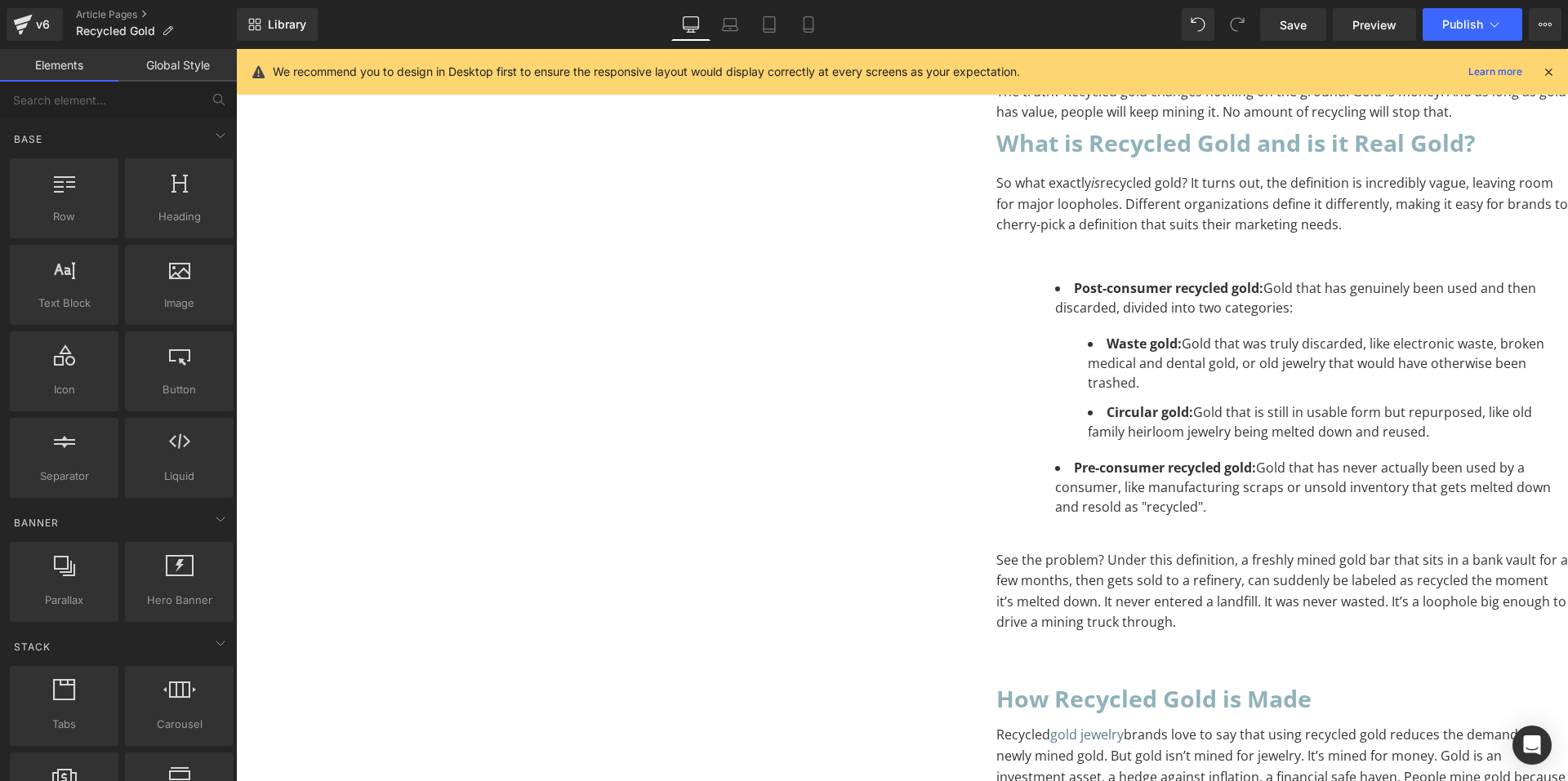
scroll to position [367, 0]
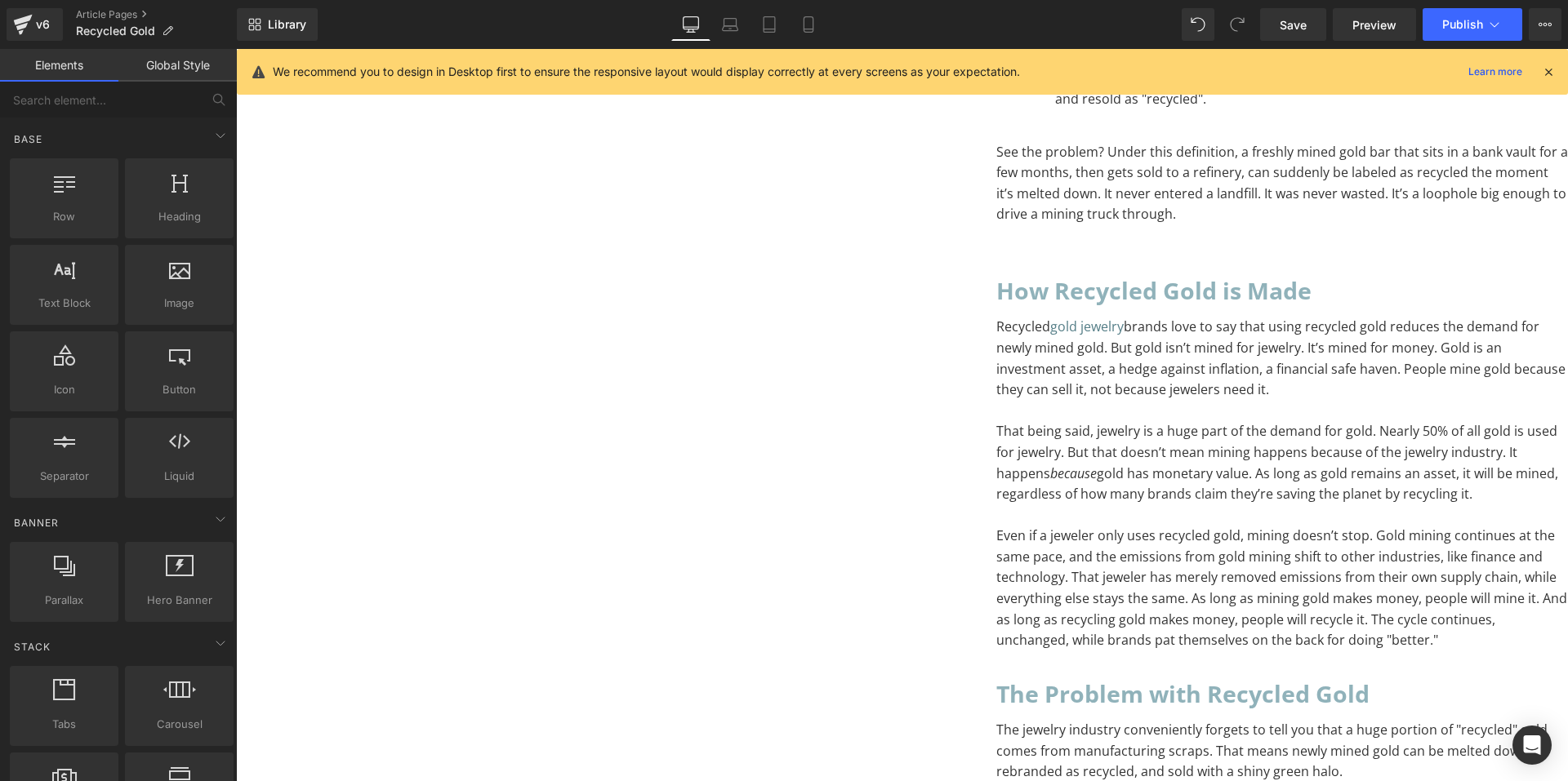
scroll to position [531, 0]
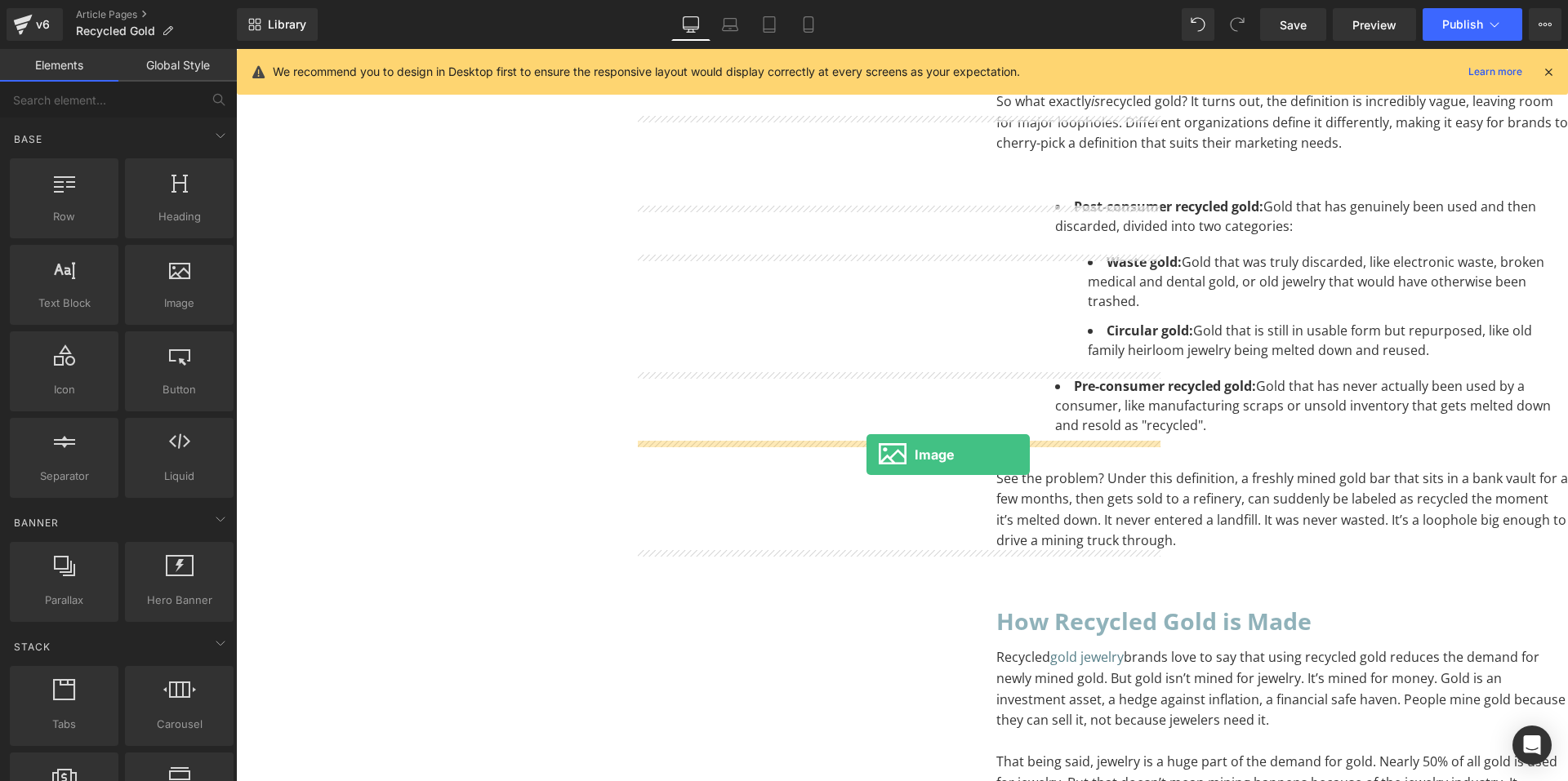
drag, startPoint x: 407, startPoint y: 338, endPoint x: 867, endPoint y: 455, distance: 474.6
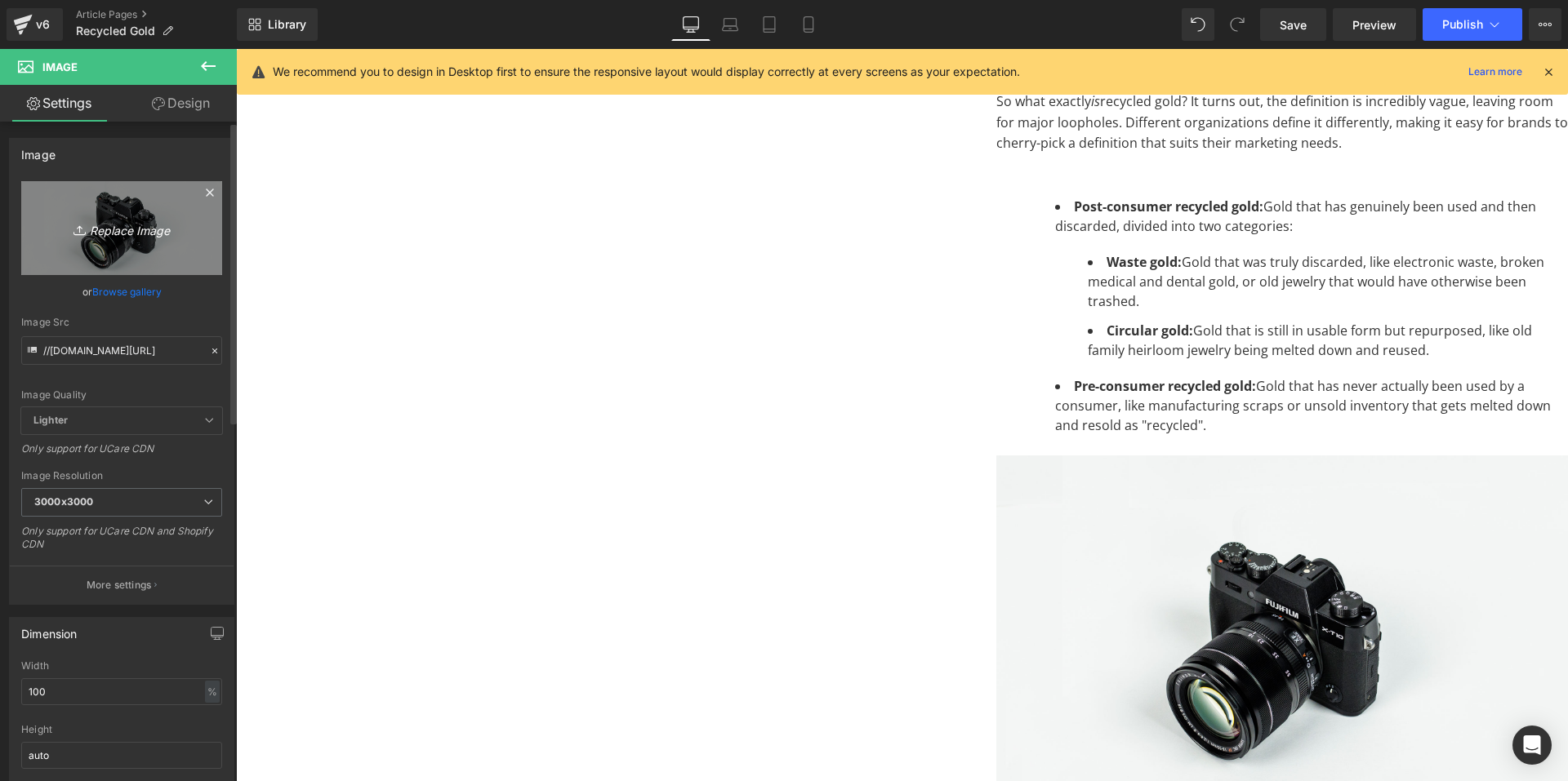
click at [140, 229] on icon "Replace Image" at bounding box center [122, 228] width 131 height 21
type input "C:\fakepath\Recycled Gold-05.png"
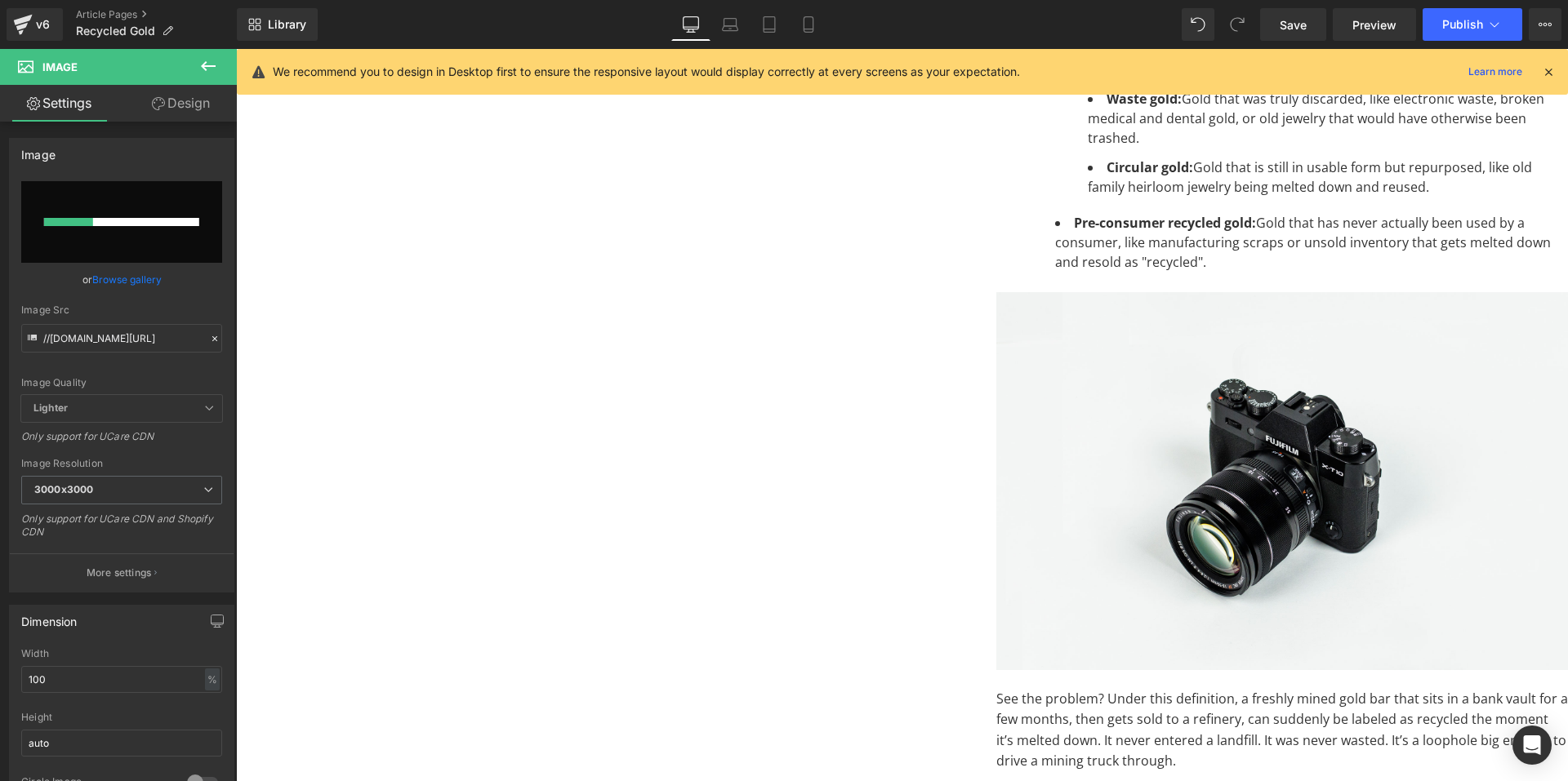
scroll to position [776, 0]
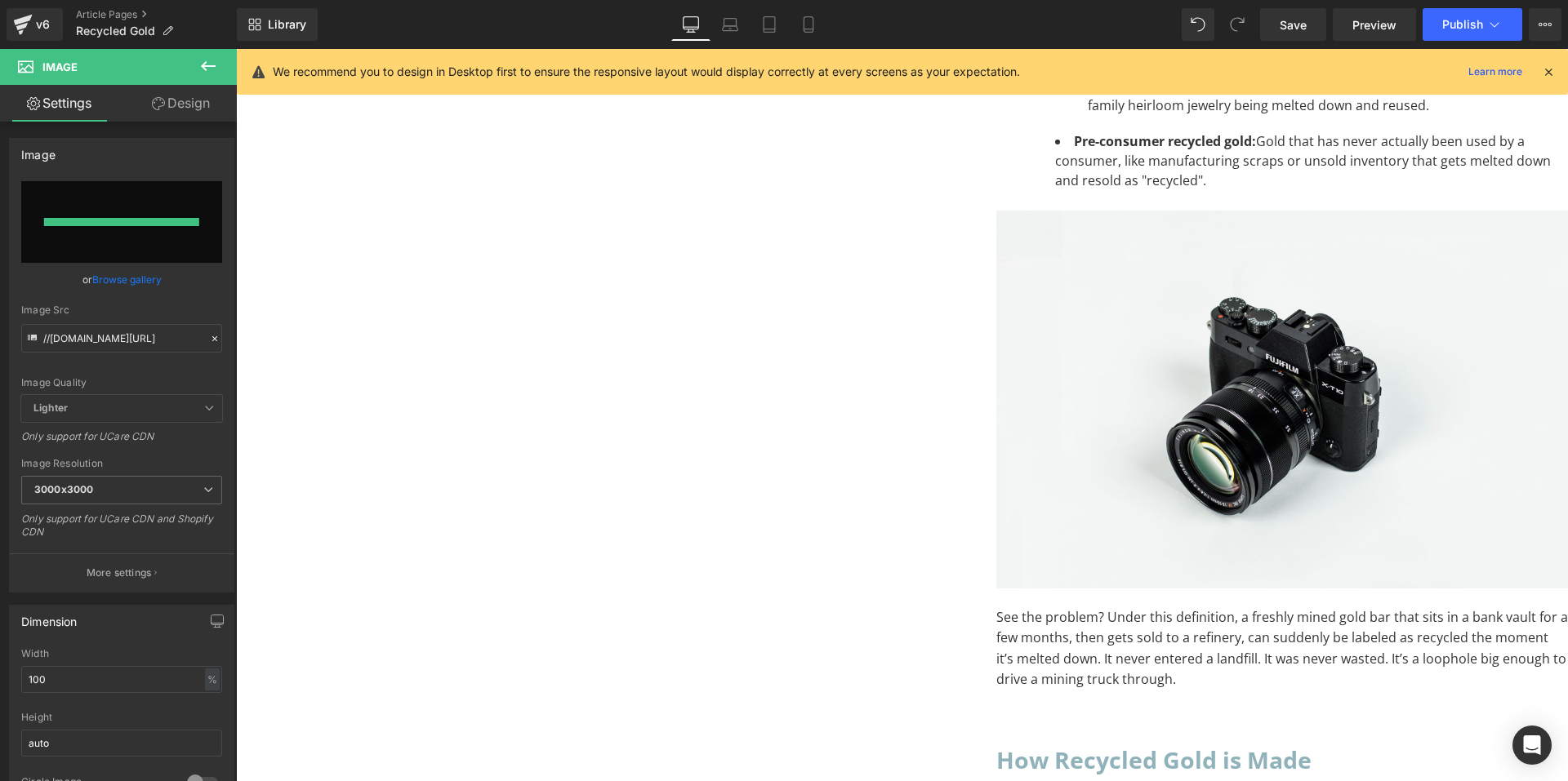
type input "https://ucarecdn.com/059ae20a-c57a-41d0-93f3-9412e2866d67/-/format/auto/-/previ…"
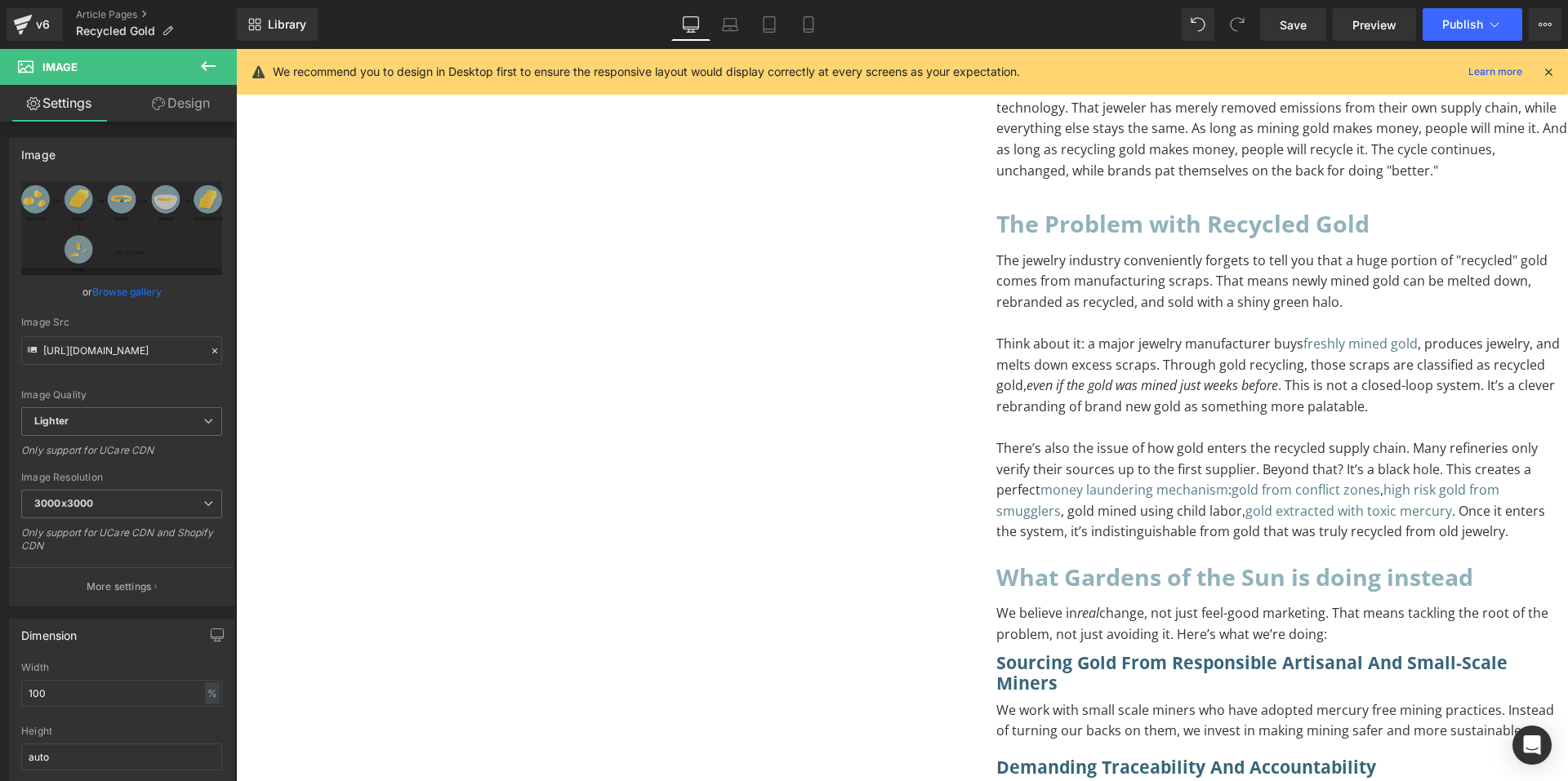
scroll to position [1673, 0]
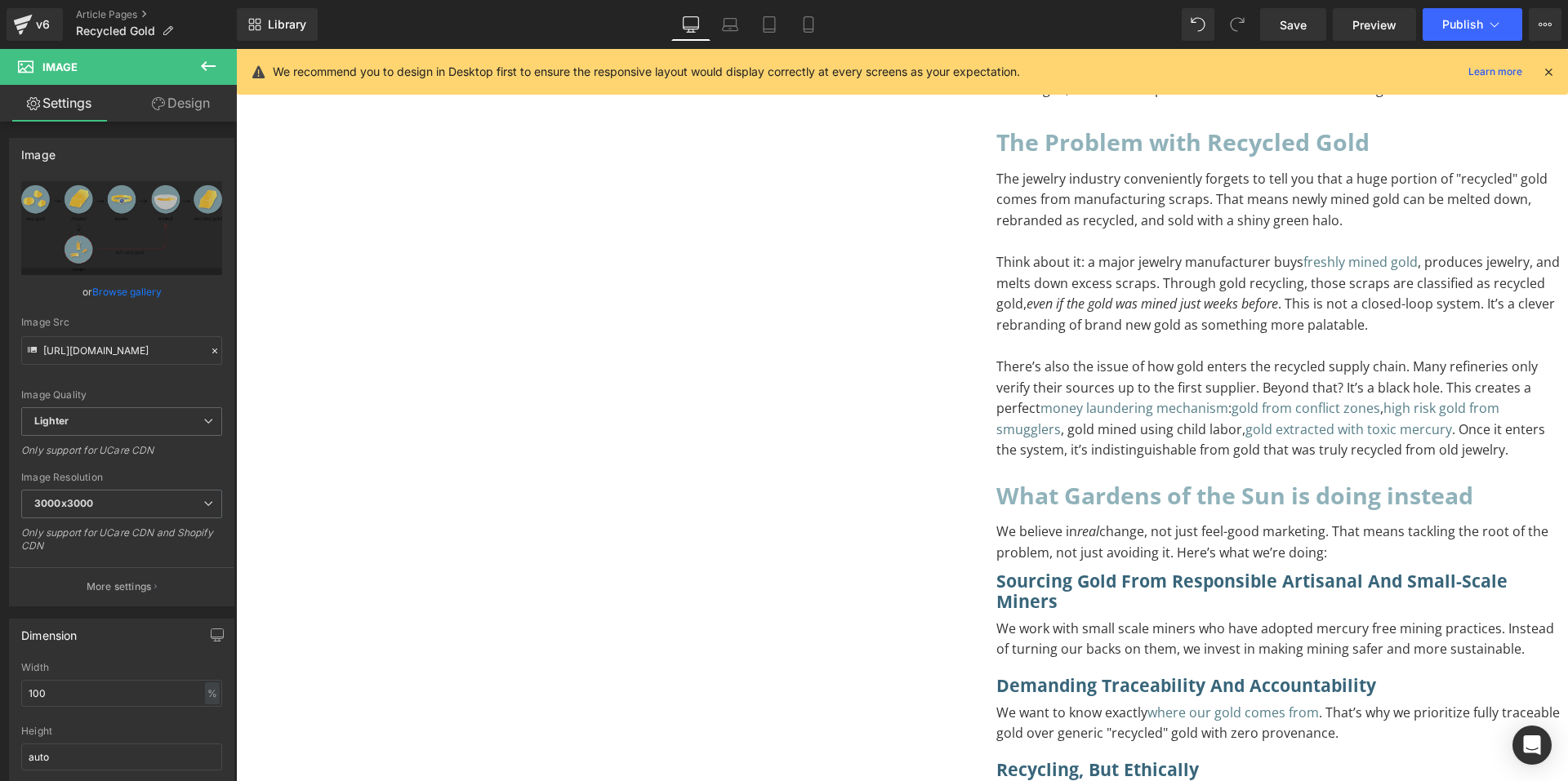
click at [206, 72] on icon at bounding box center [208, 66] width 20 height 20
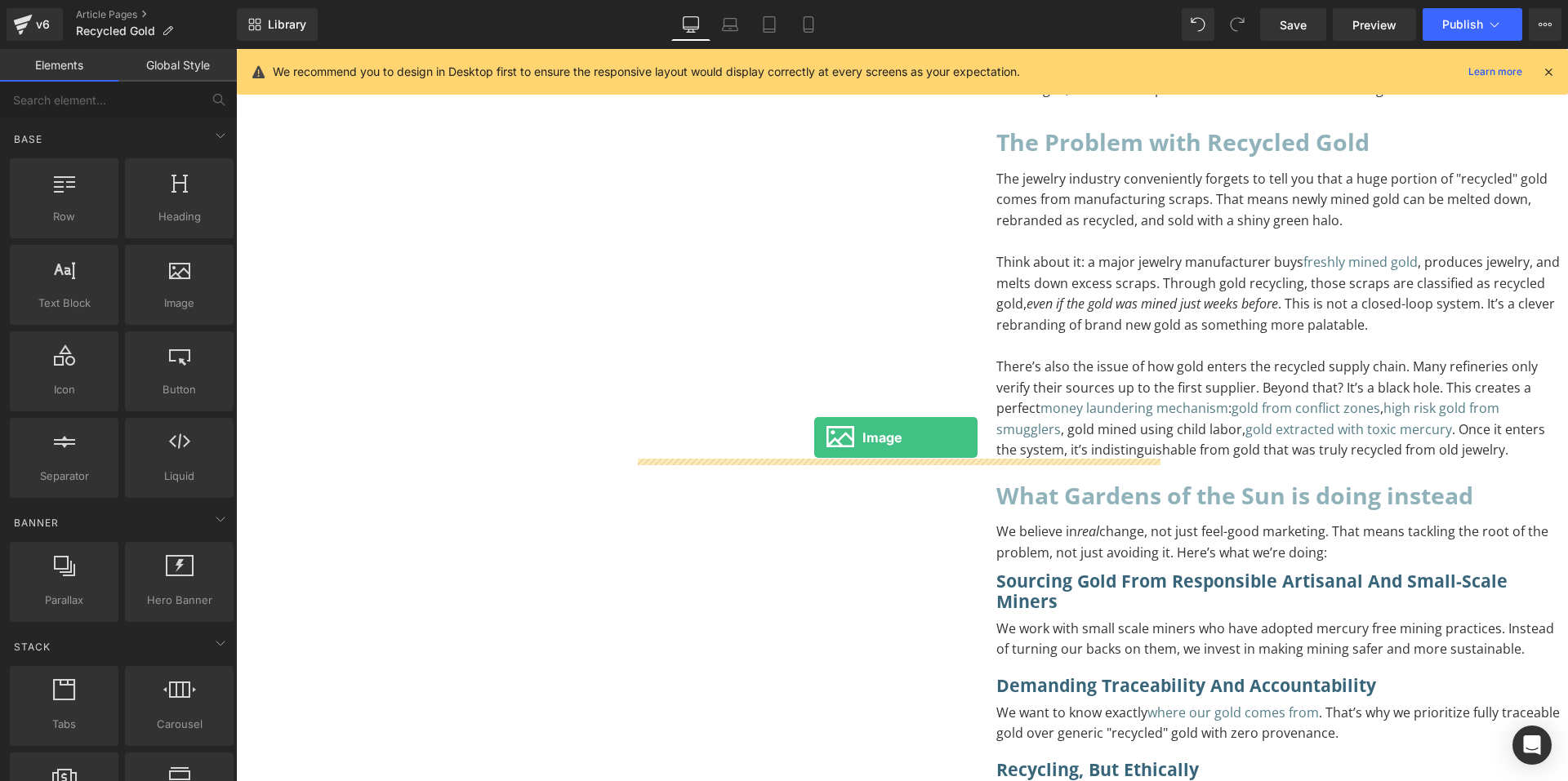
drag, startPoint x: 247, startPoint y: 344, endPoint x: 815, endPoint y: 437, distance: 575.6
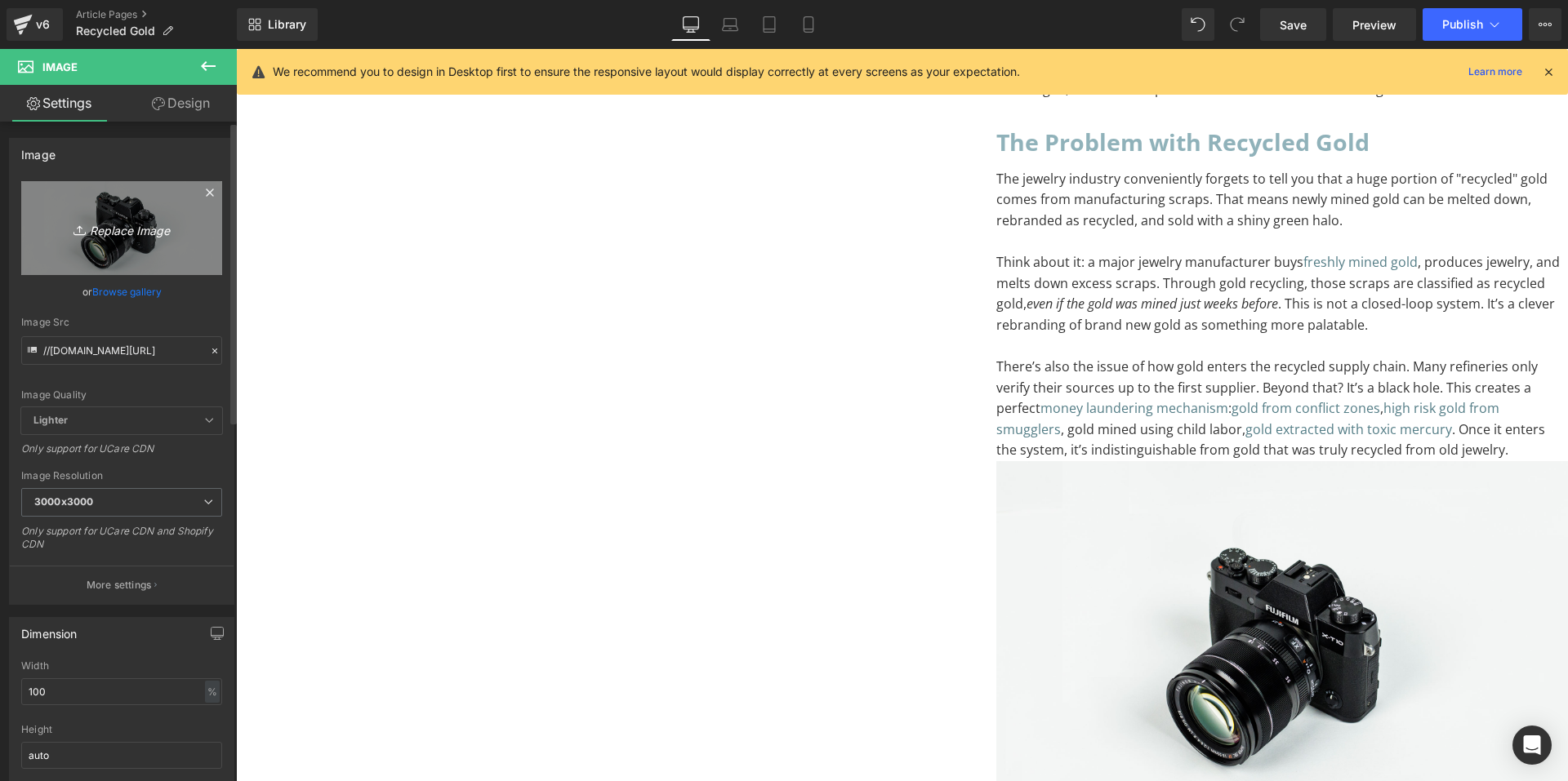
click at [95, 233] on icon "Replace Image" at bounding box center [122, 228] width 131 height 21
type input "C:\fakepath\Recycled Gold-03.png"
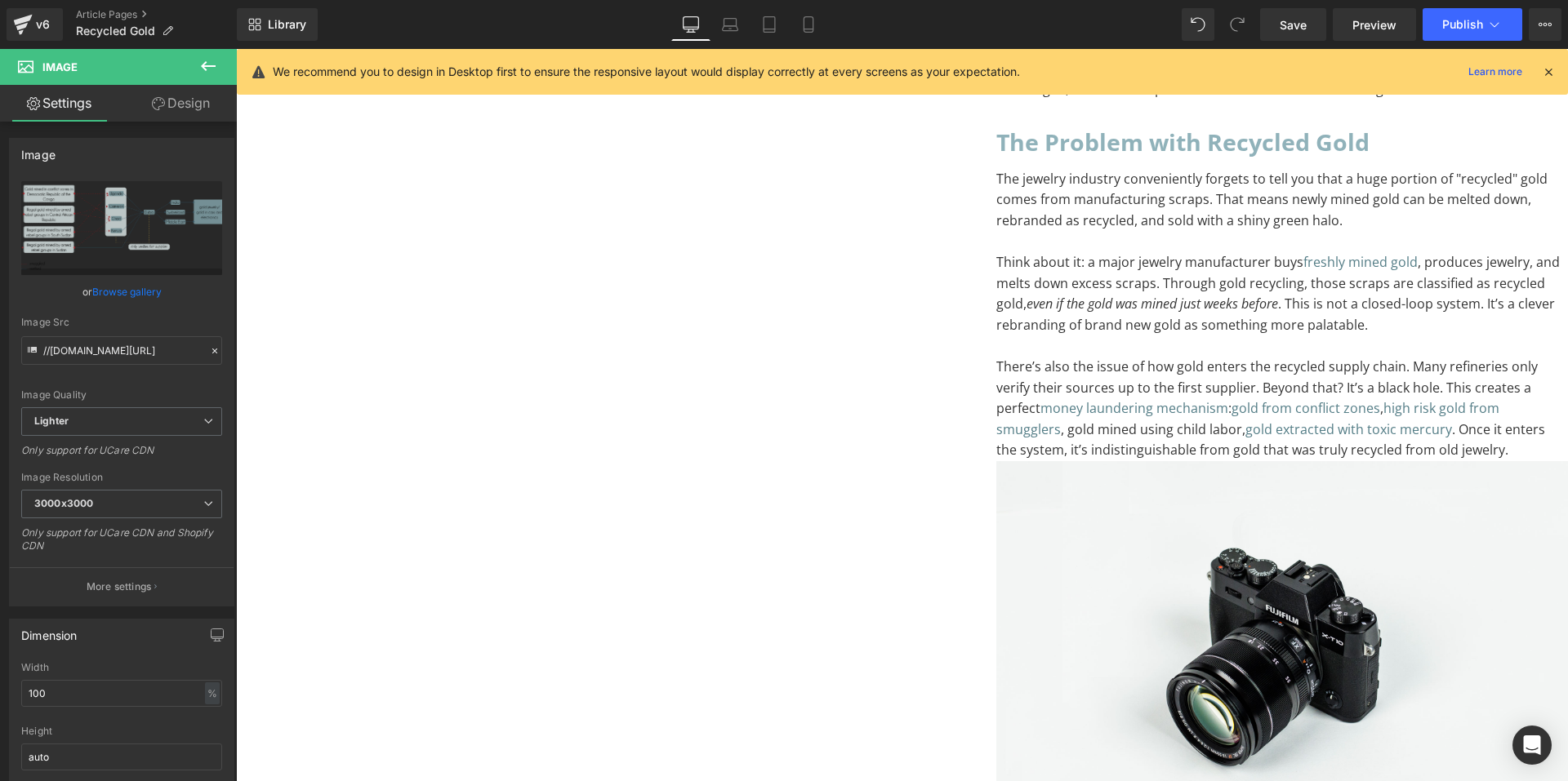
type input "[URL][DOMAIN_NAME]"
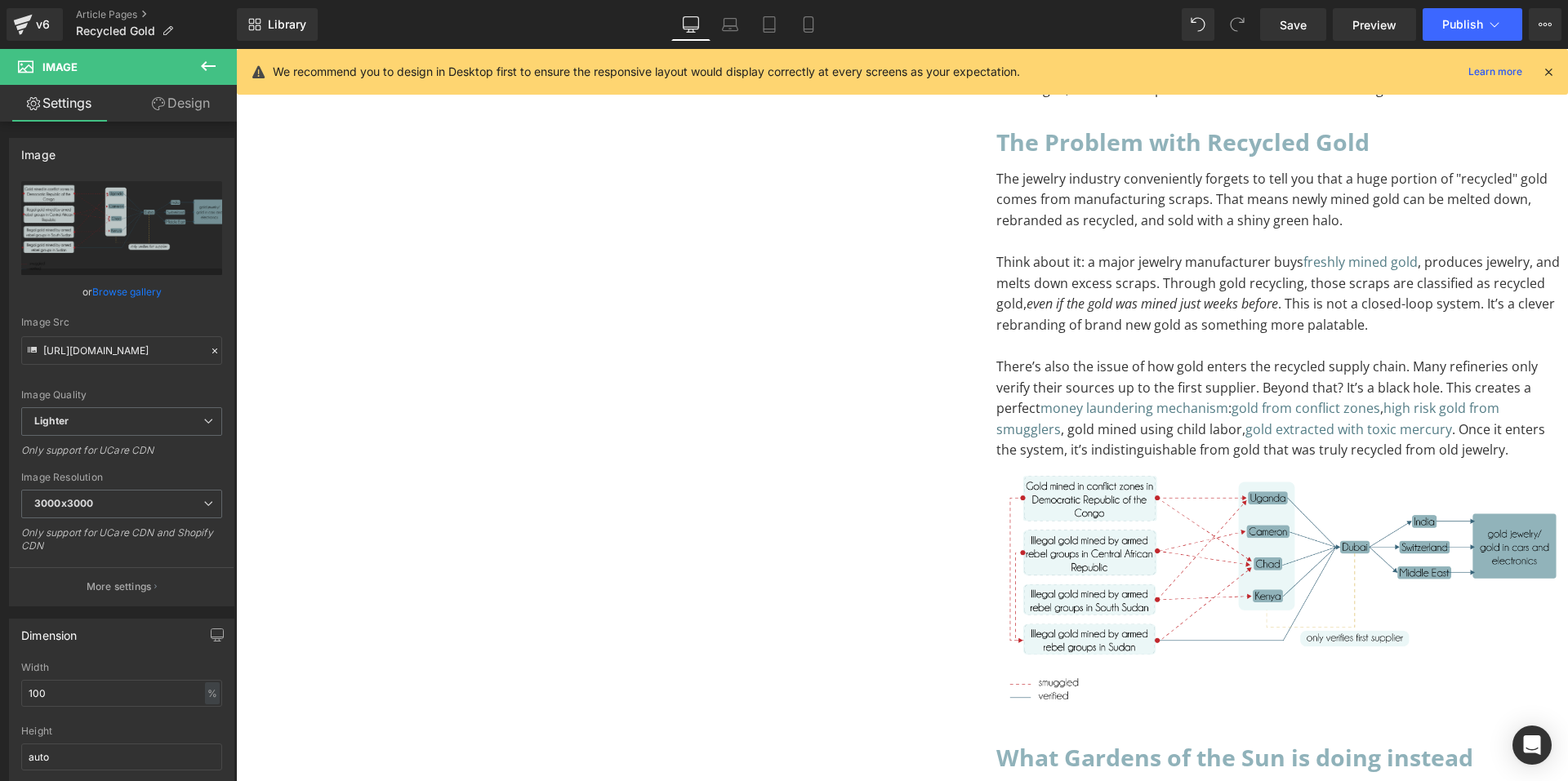
click at [997, 444] on p "There’s also the issue of how gold enters the recycled supply chain. Many refin…" at bounding box center [1282, 408] width 572 height 104
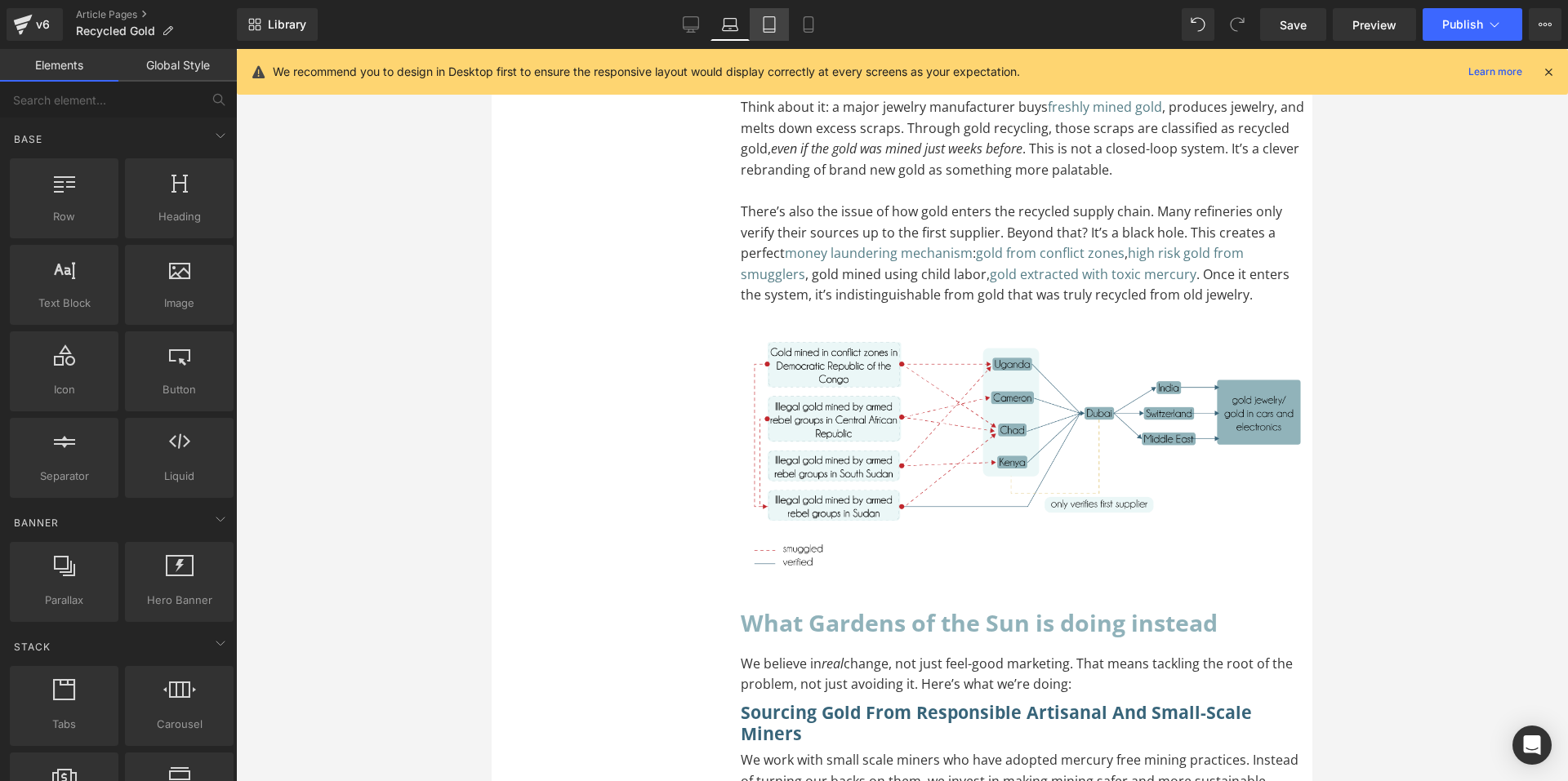
click at [769, 22] on icon at bounding box center [770, 24] width 16 height 16
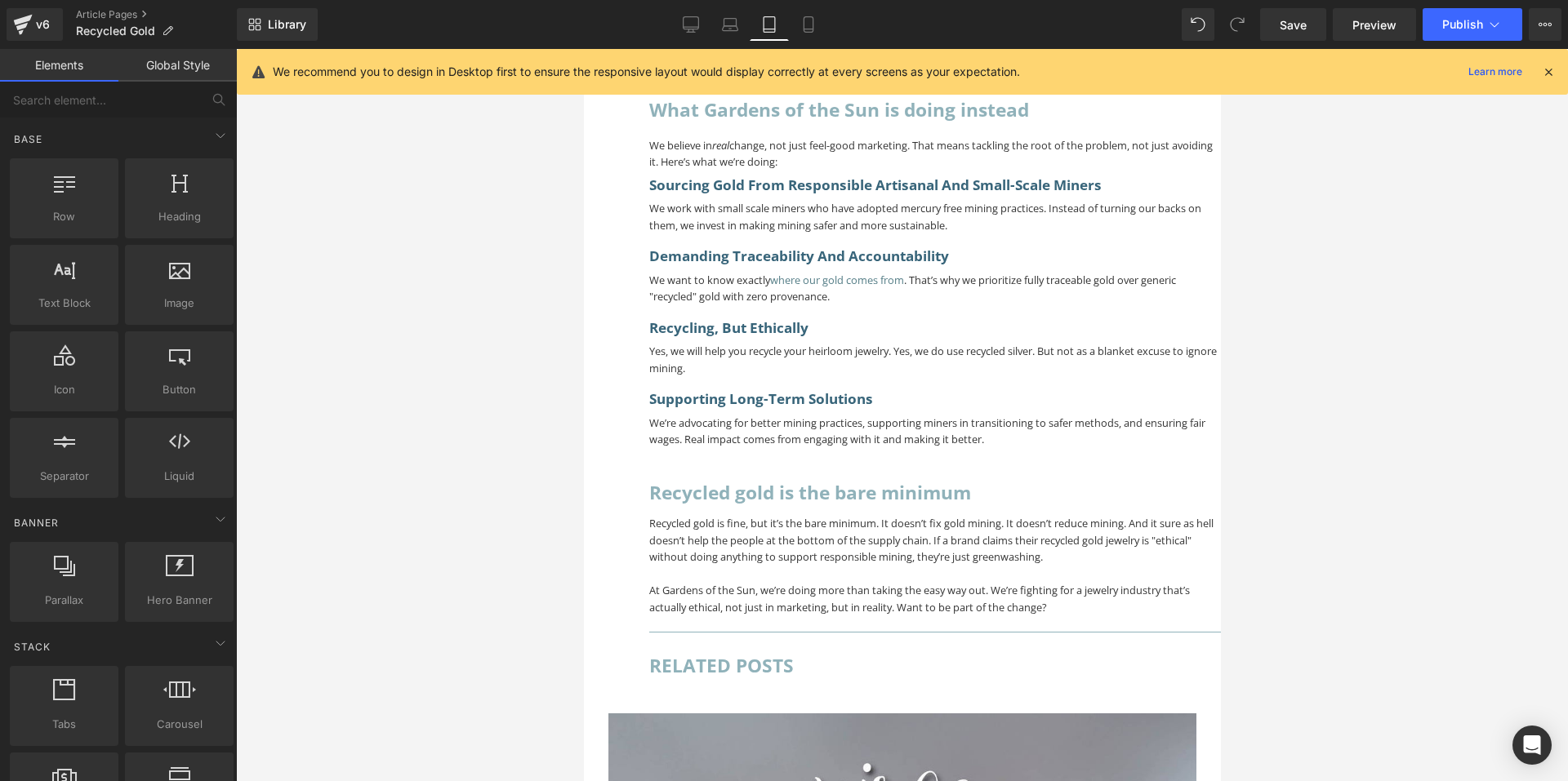
scroll to position [1315, 0]
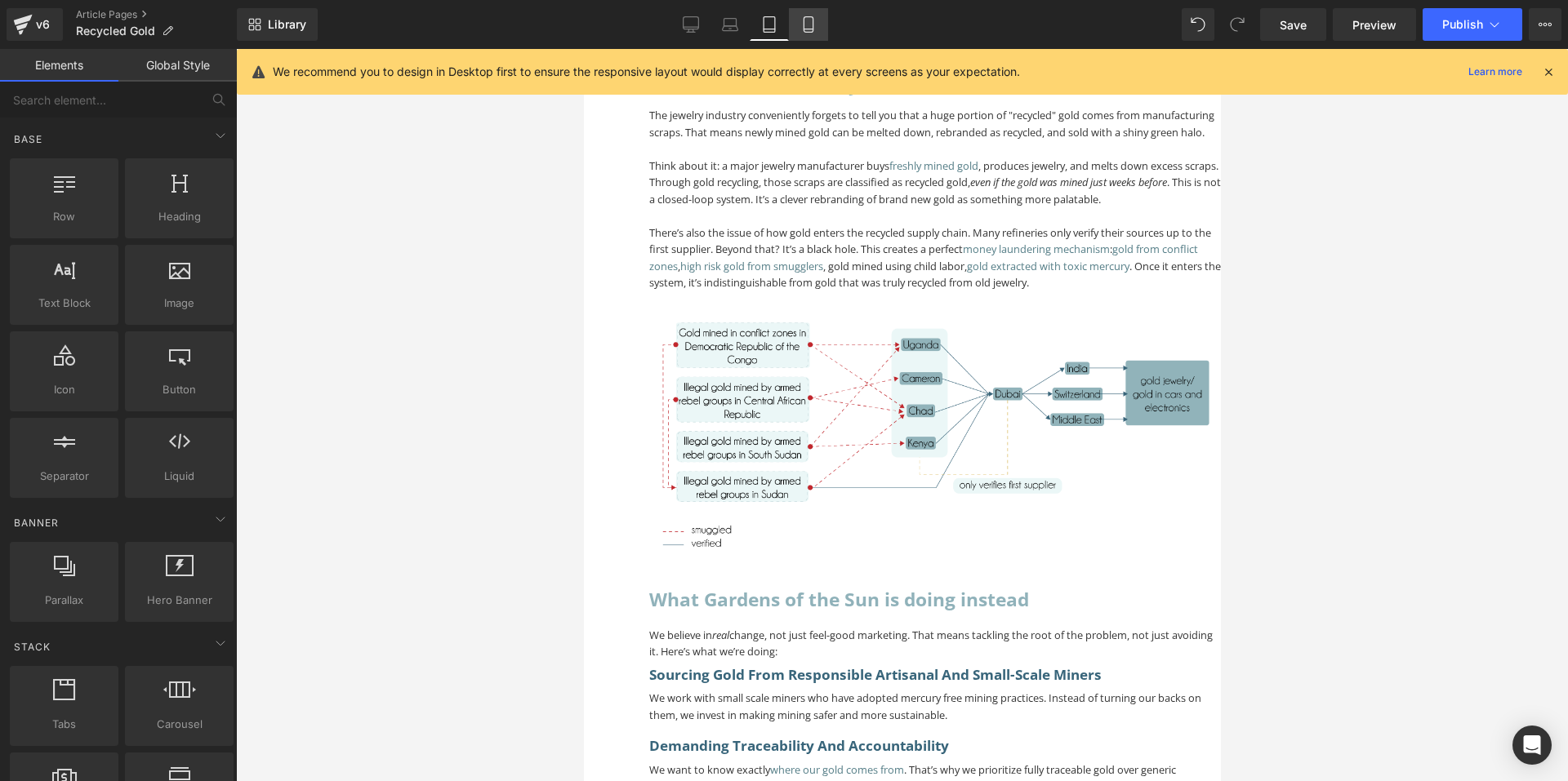
click at [817, 14] on link "Mobile" at bounding box center [809, 24] width 40 height 32
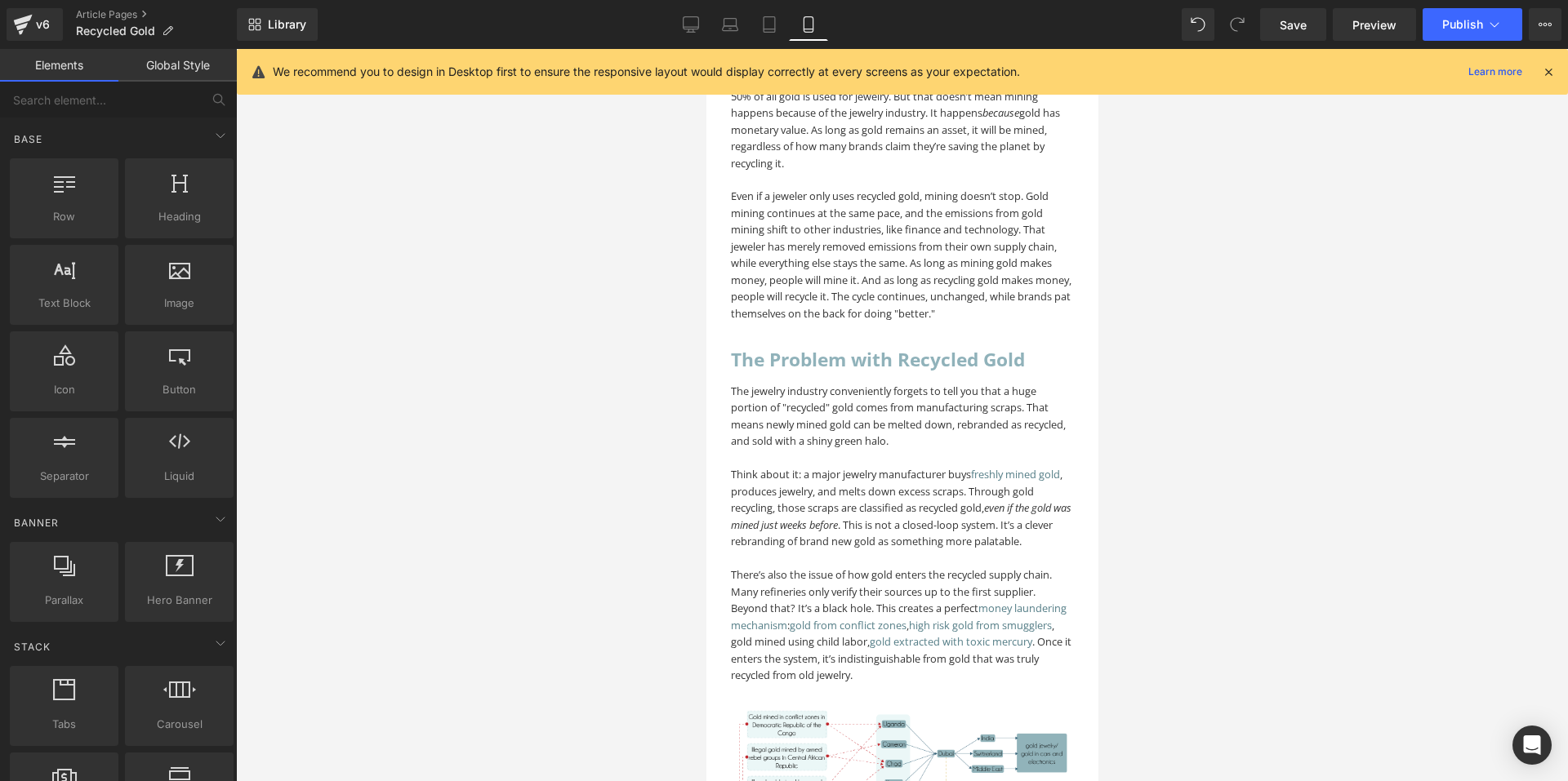
scroll to position [3106, 0]
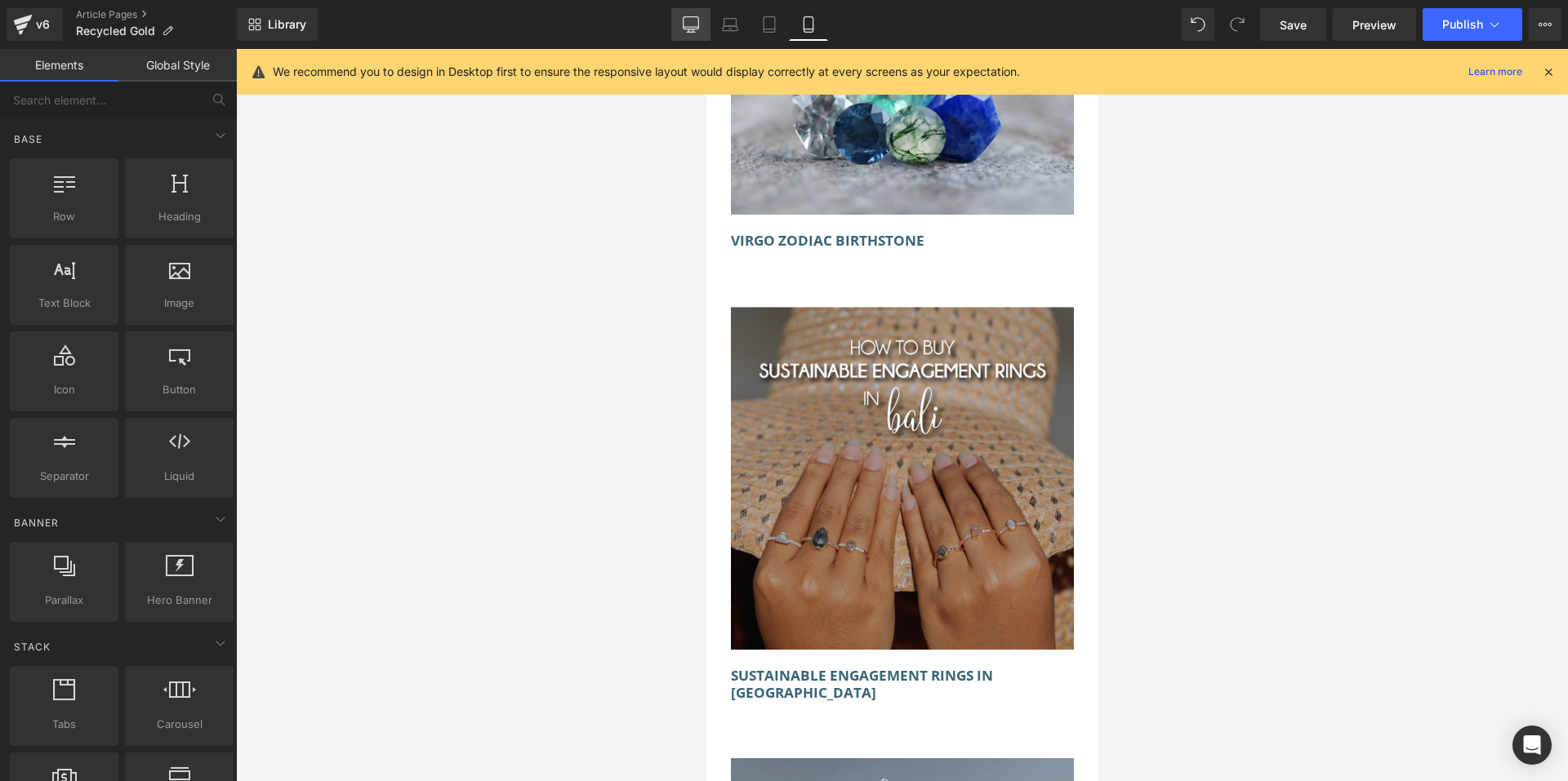
drag, startPoint x: 677, startPoint y: 29, endPoint x: 591, endPoint y: 531, distance: 509.3
click at [677, 29] on link "Desktop" at bounding box center [692, 24] width 40 height 32
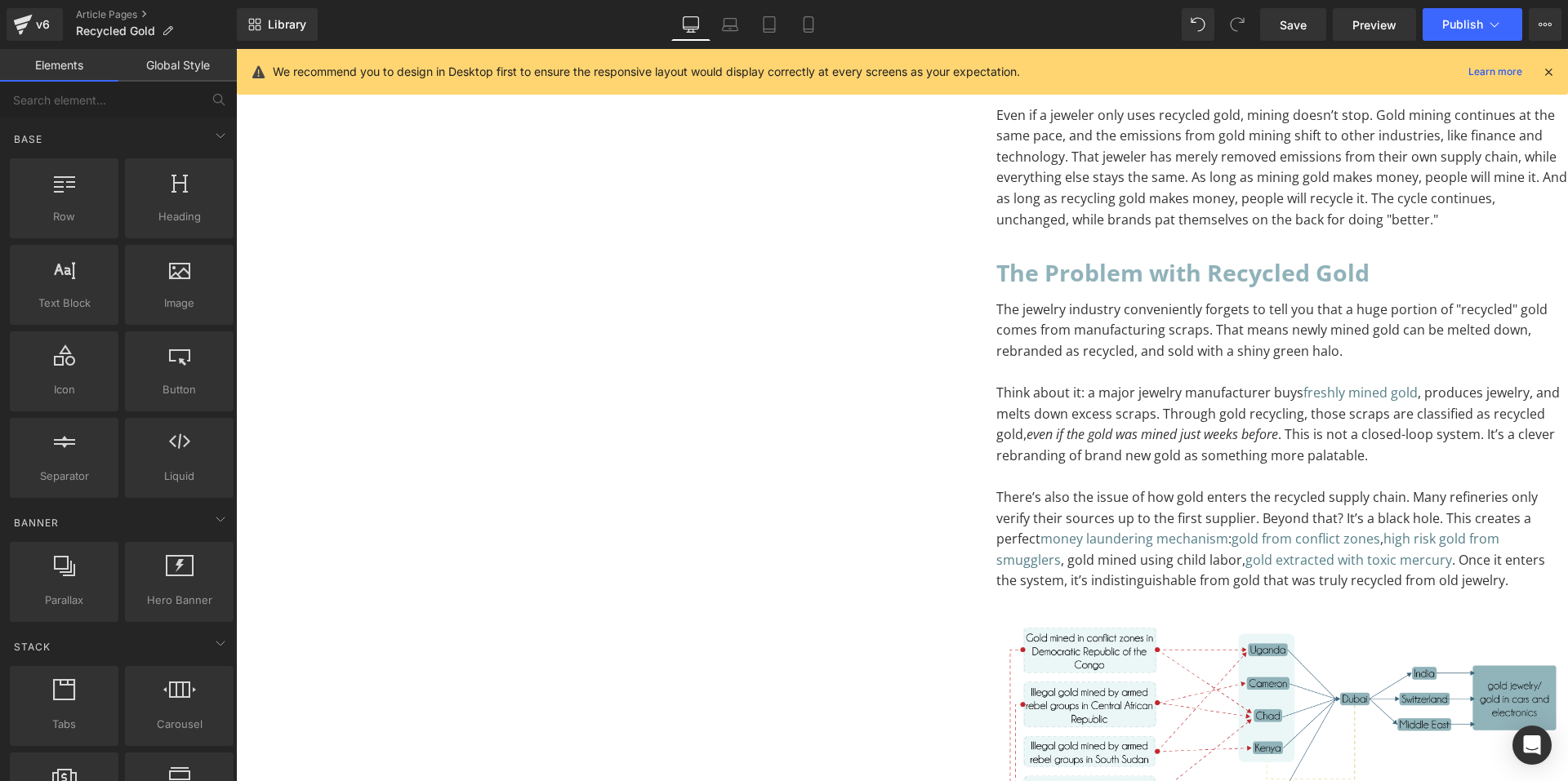
scroll to position [1788, 0]
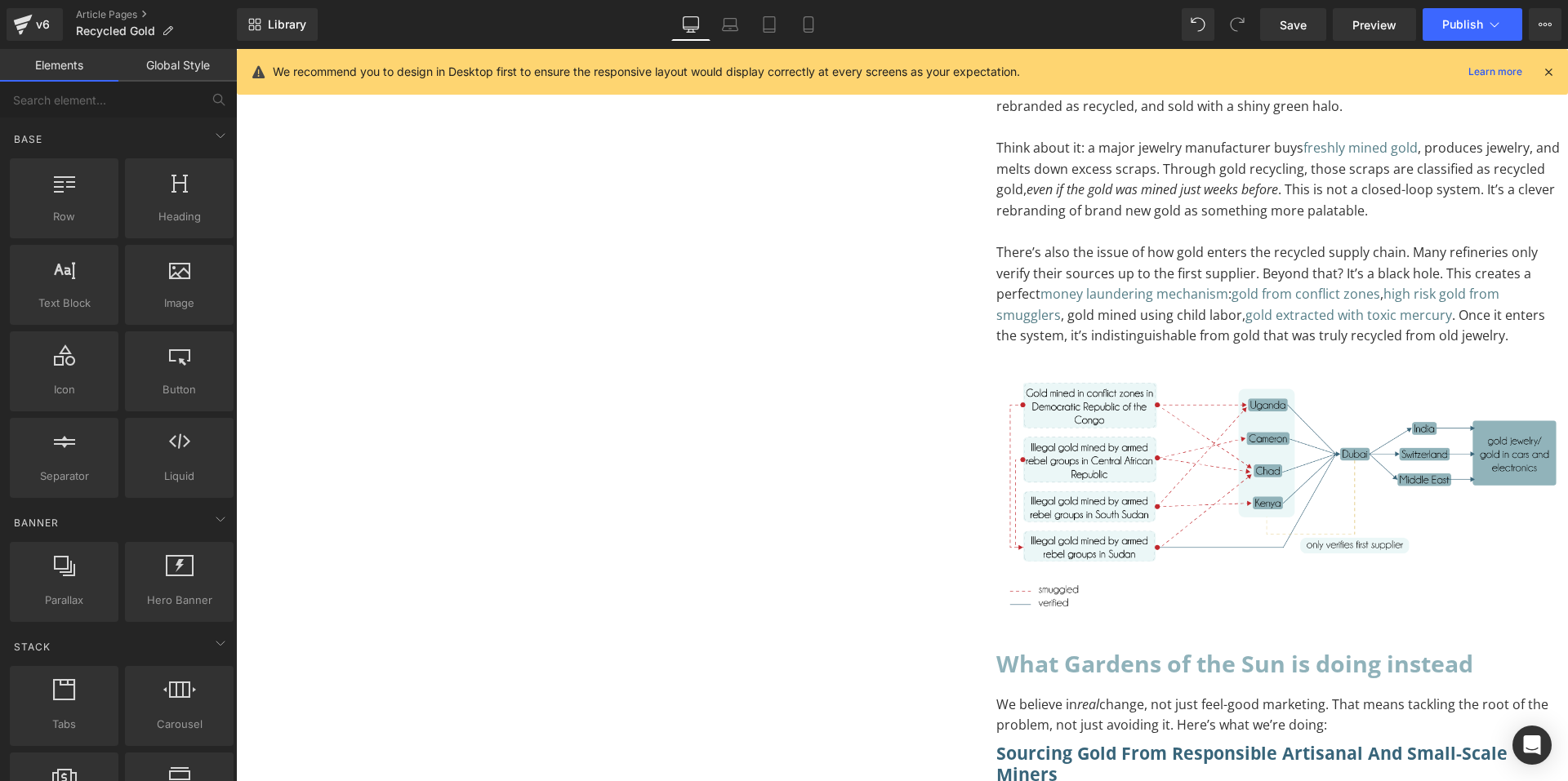
click at [997, 420] on img at bounding box center [1282, 496] width 572 height 248
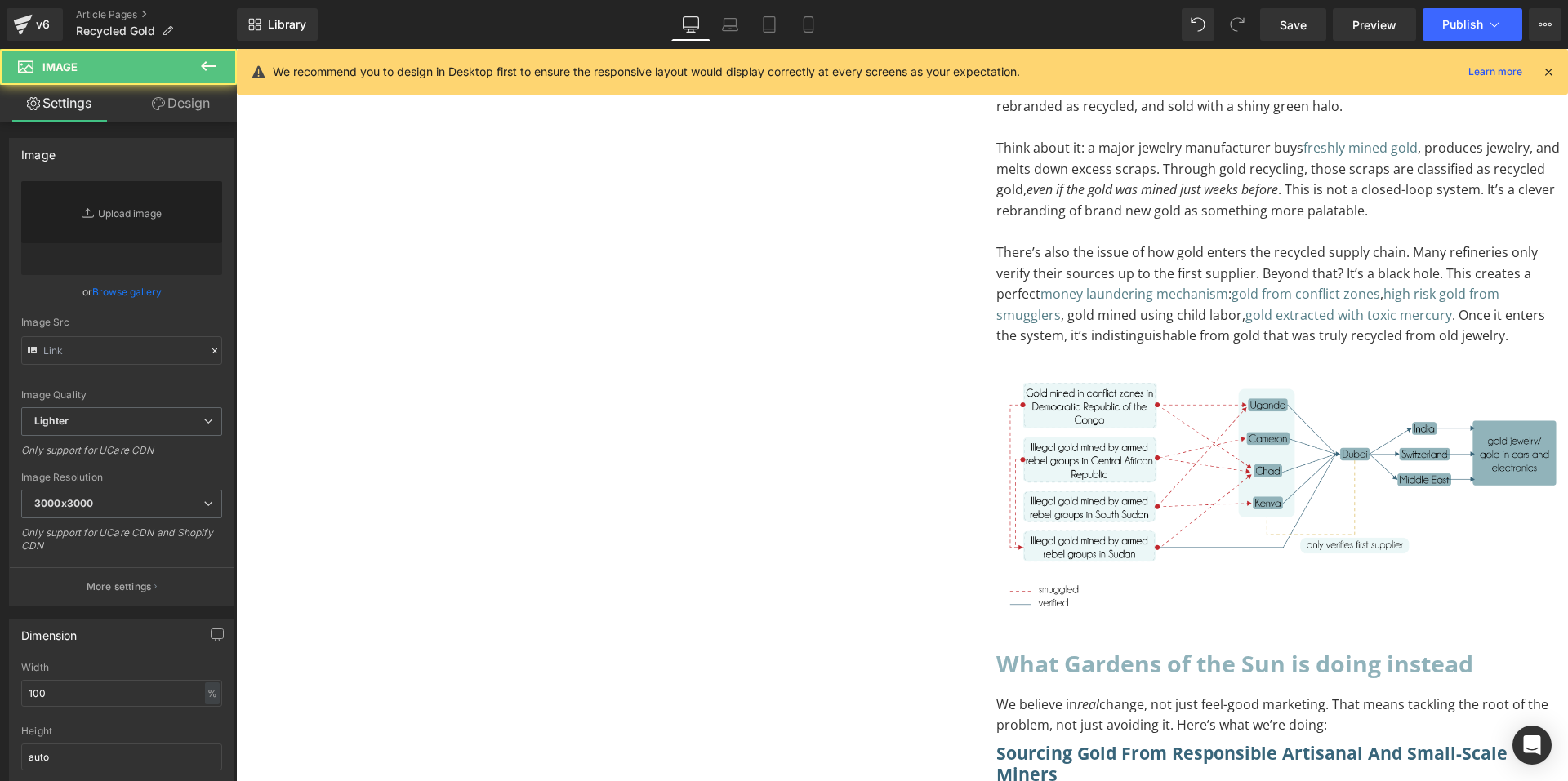
type input "[URL][DOMAIN_NAME]"
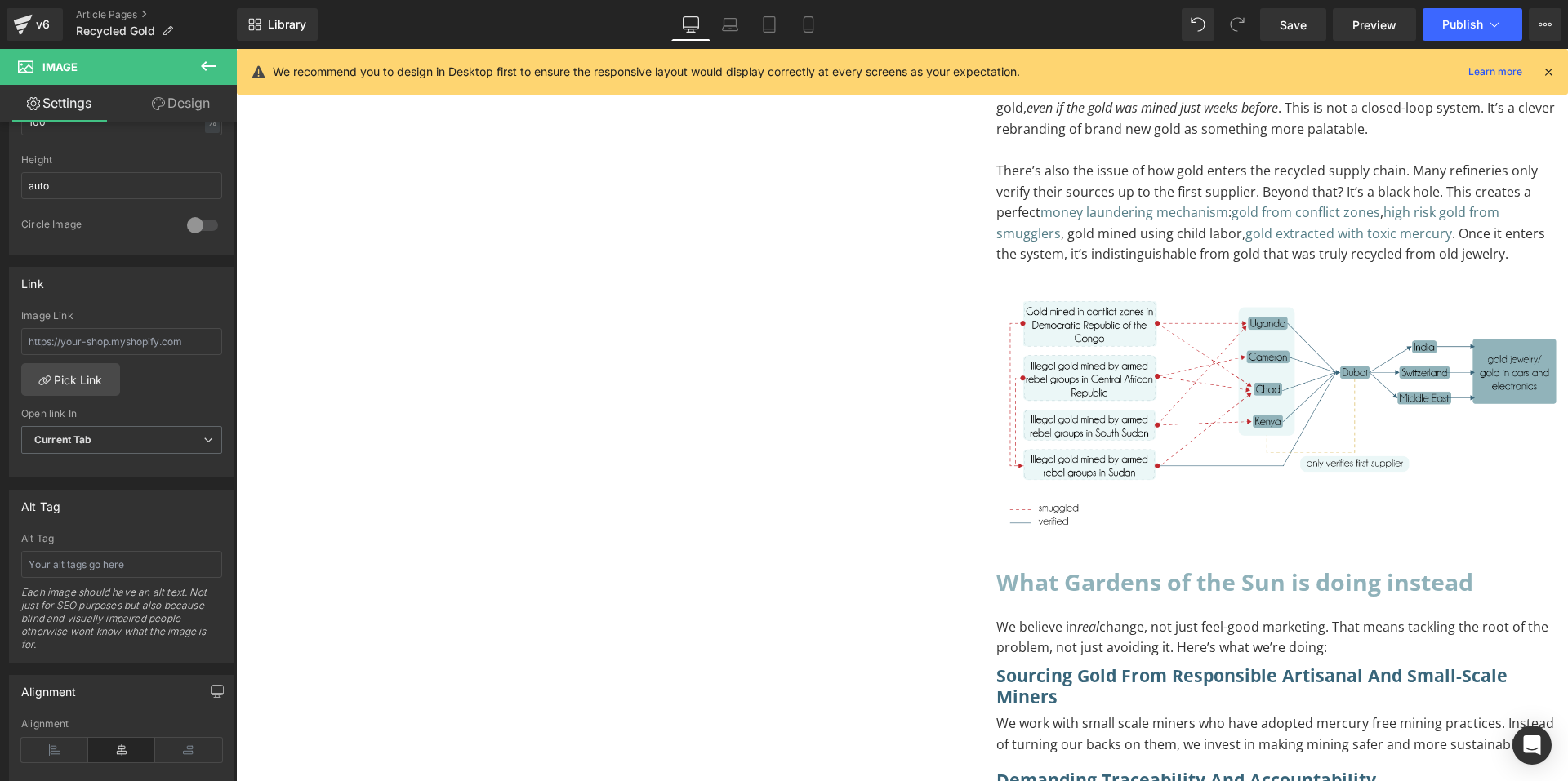
scroll to position [2441, 0]
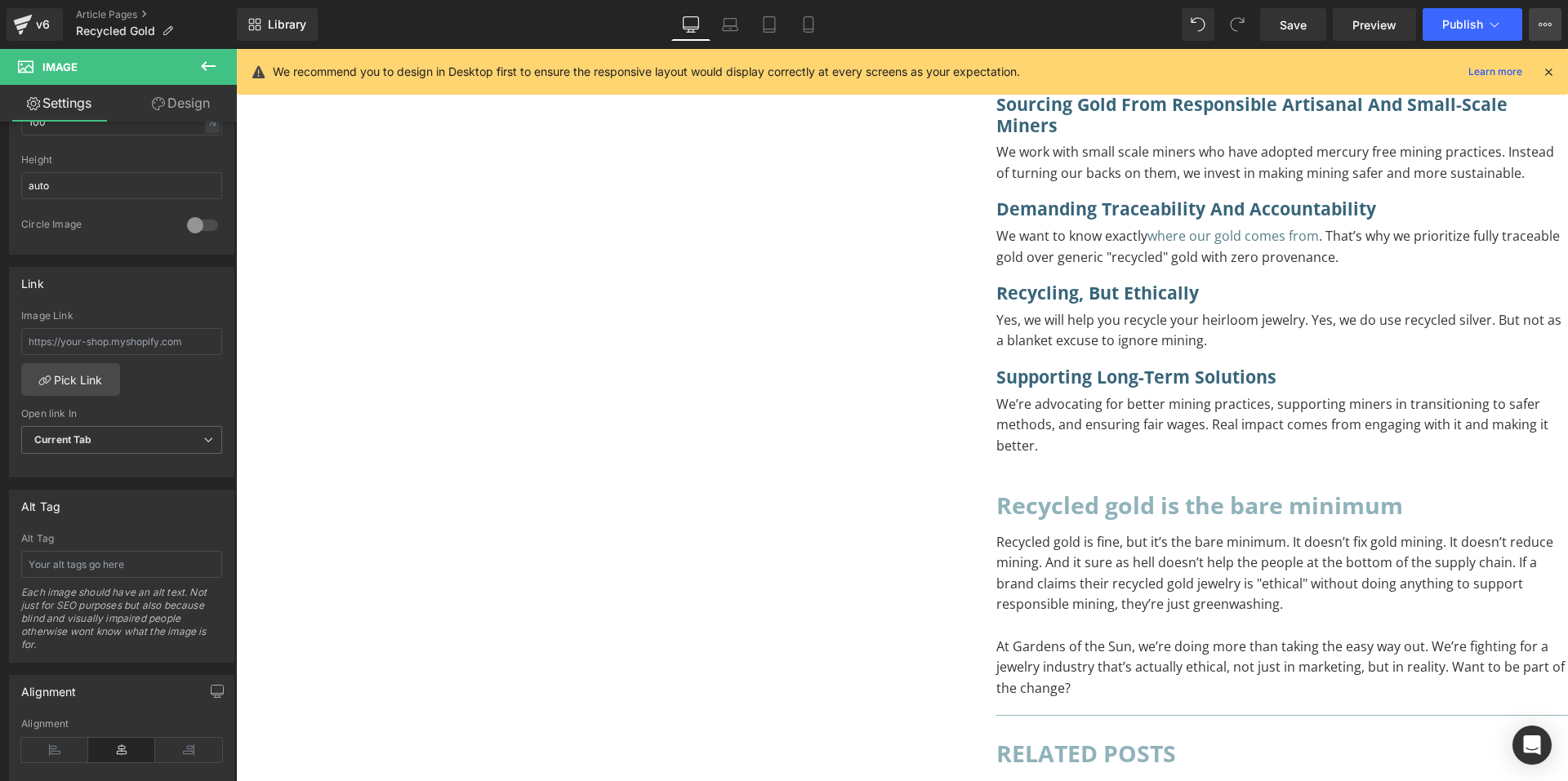
click at [1534, 23] on button "View Live Page View with current Template Save Template to Library Schedule Pub…" at bounding box center [1546, 24] width 32 height 32
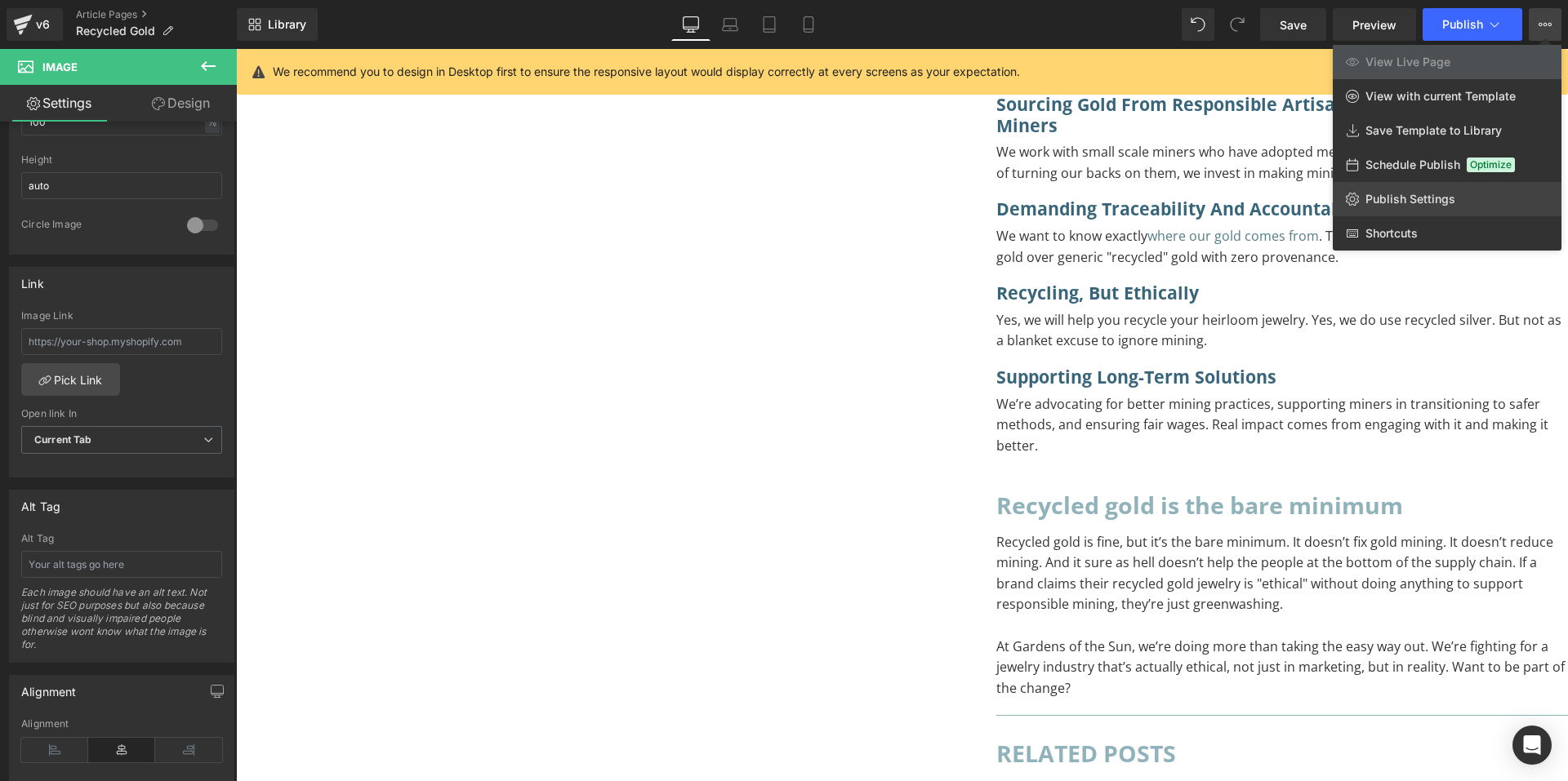
click at [1432, 194] on span "Publish Settings" at bounding box center [1411, 199] width 90 height 14
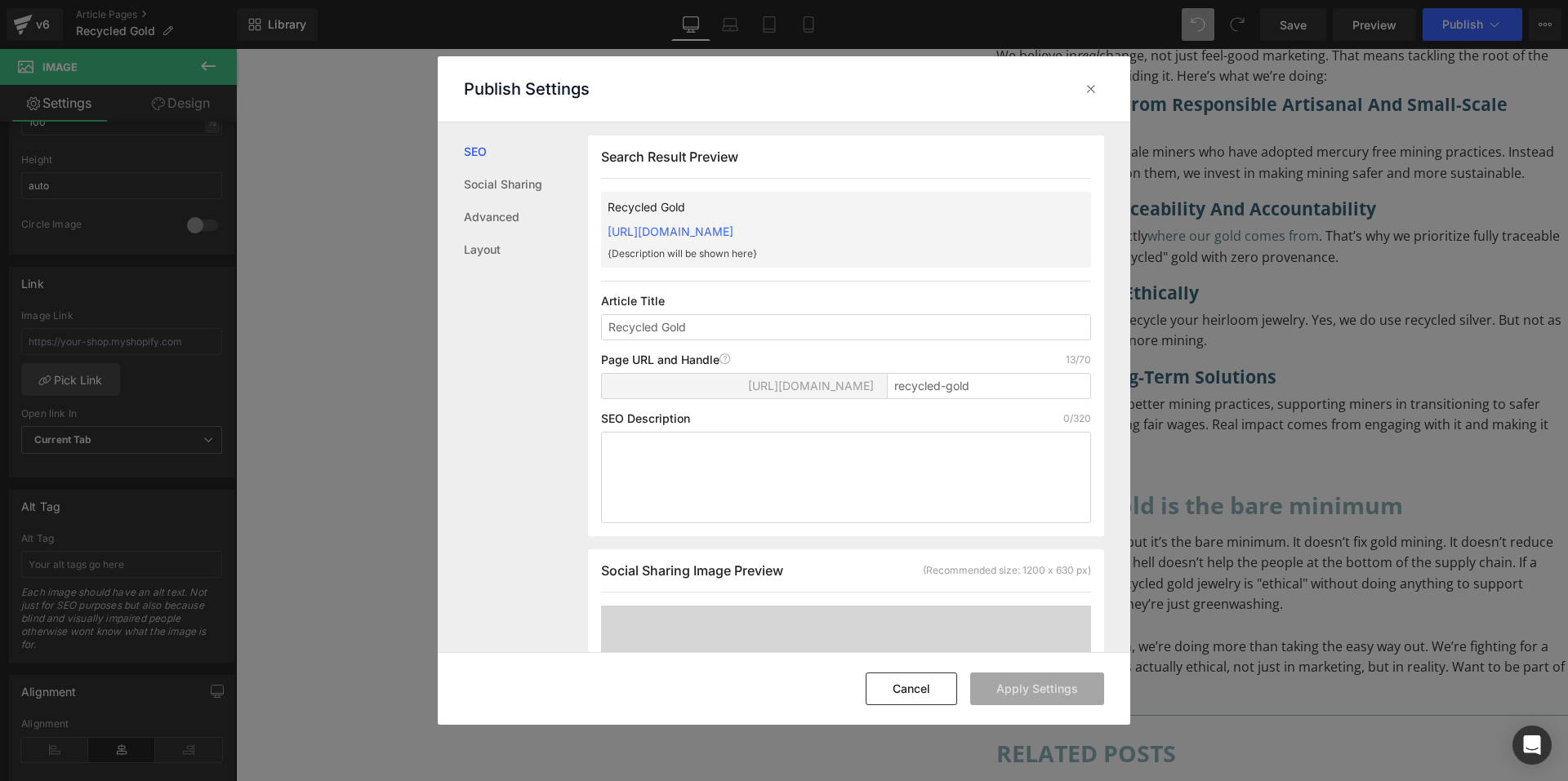
scroll to position [1, 0]
paste input "gold: the jewelry industry’s favorite greenwashing trick"
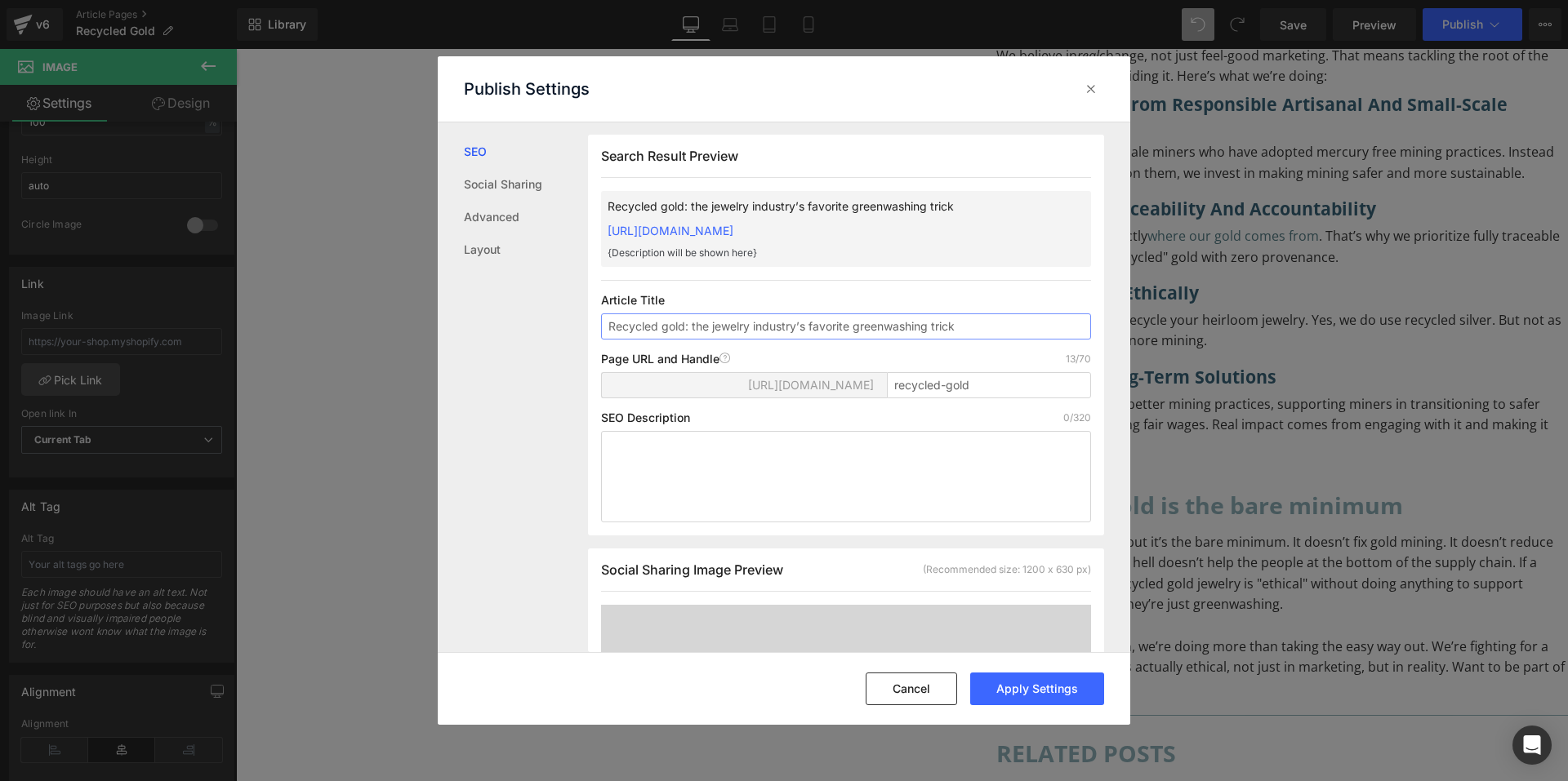
scroll to position [246, 0]
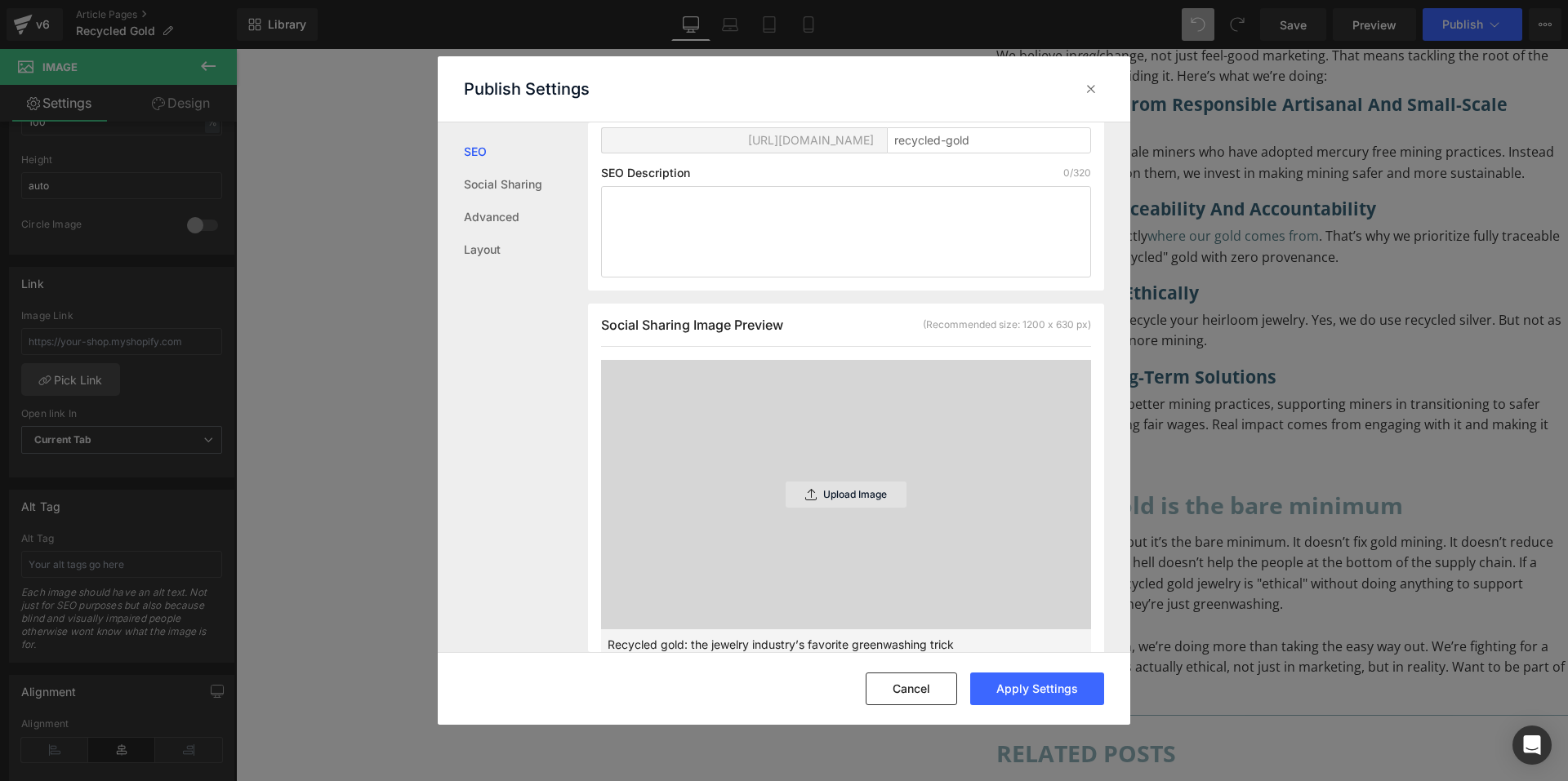
type input "Recycled gold: the jewelry industry’s favorite greenwashing trick"
click at [833, 494] on p "Upload Image" at bounding box center [855, 495] width 64 height 12
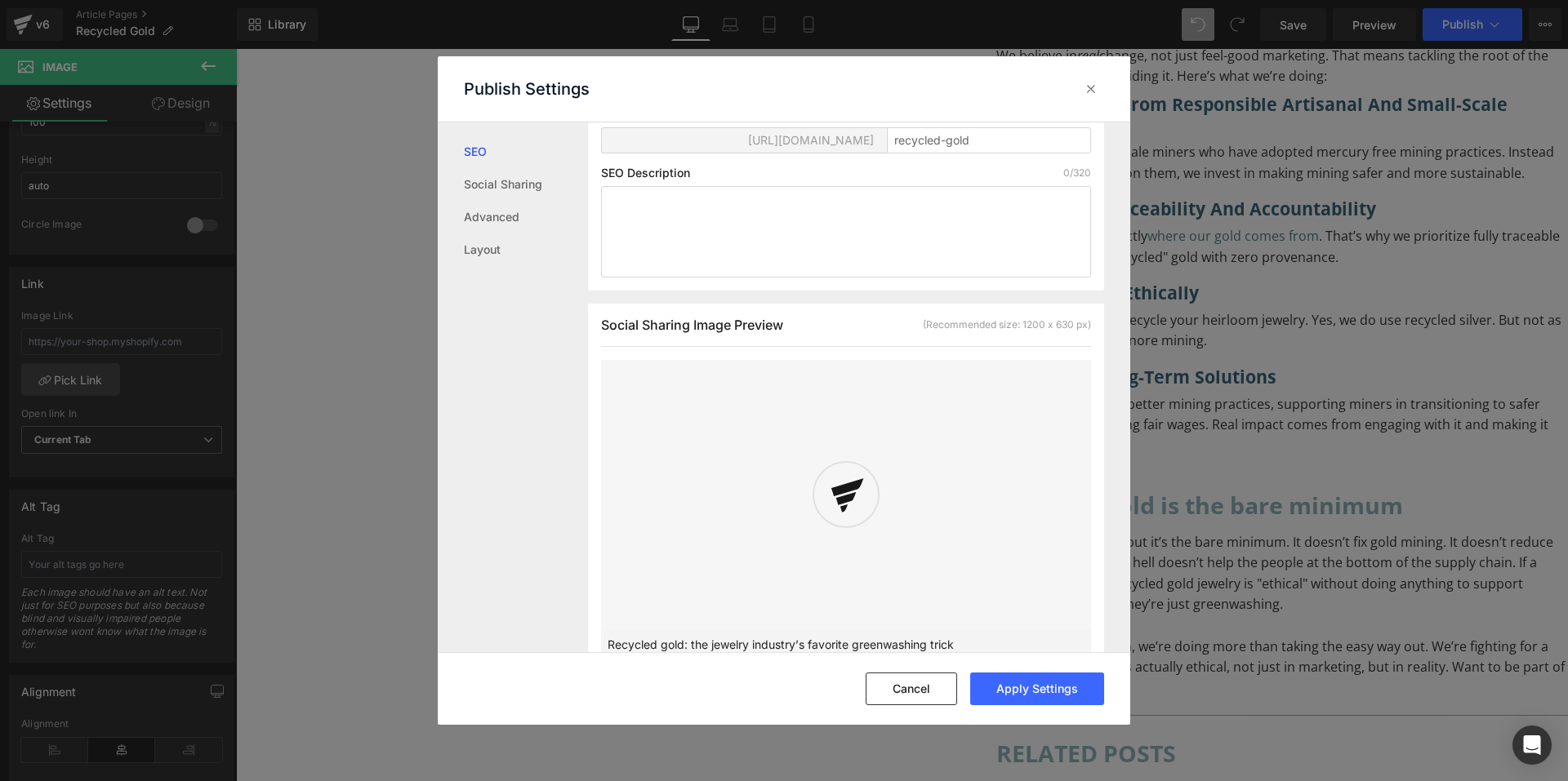
scroll to position [409, 0]
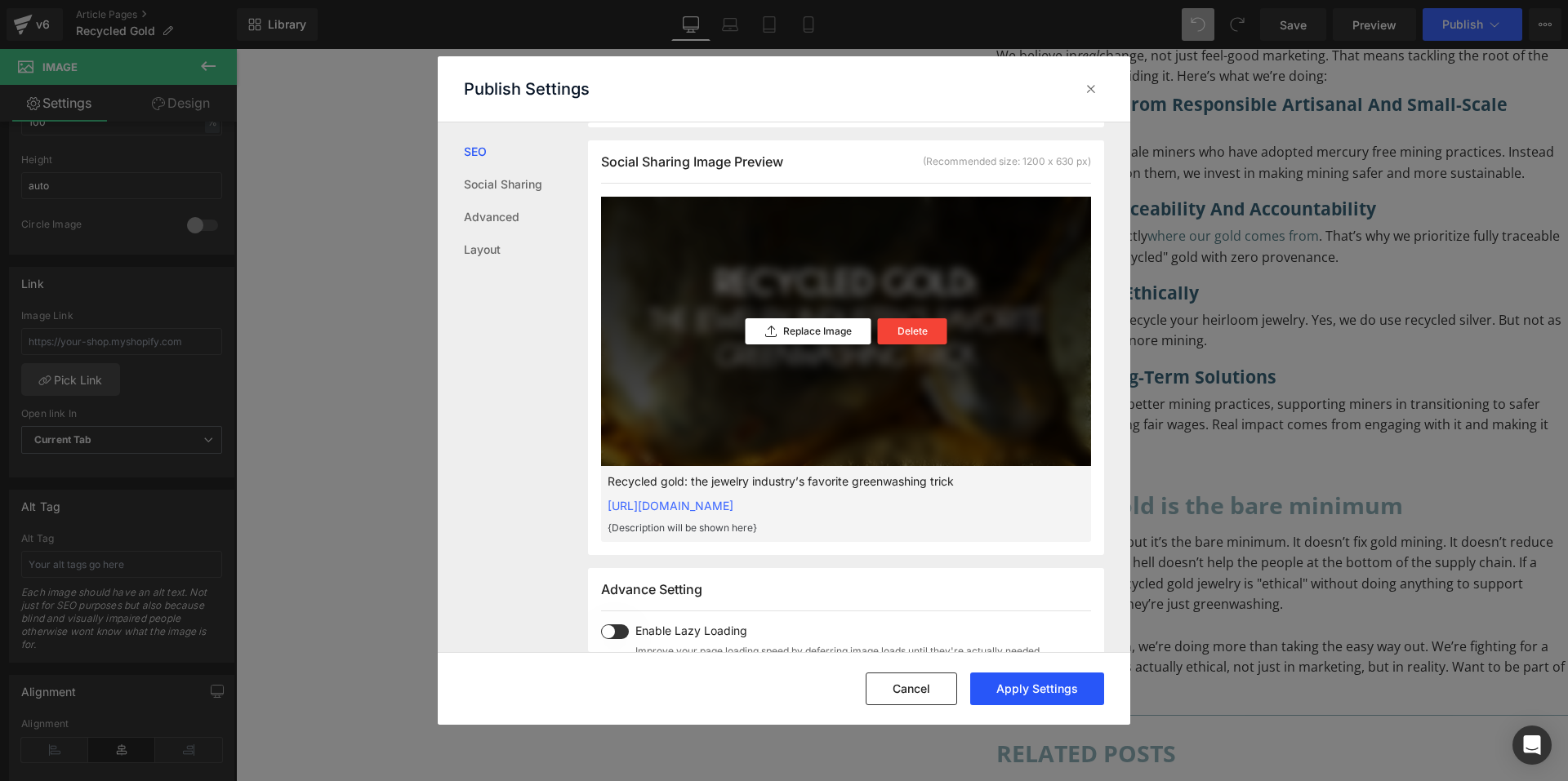
click at [1074, 681] on button "Apply Settings" at bounding box center [1036, 689] width 134 height 32
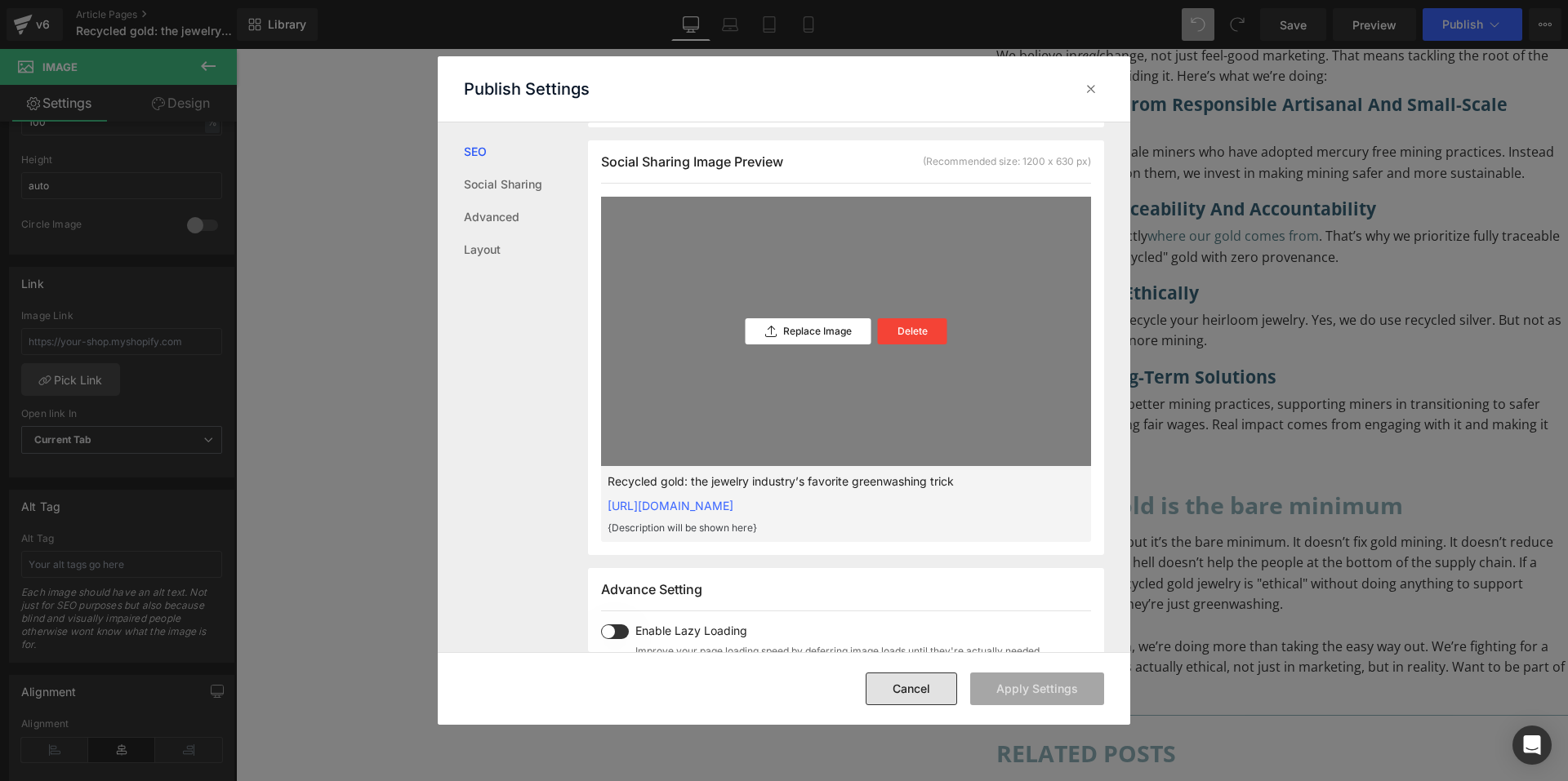
click at [898, 682] on button "Cancel" at bounding box center [912, 689] width 92 height 32
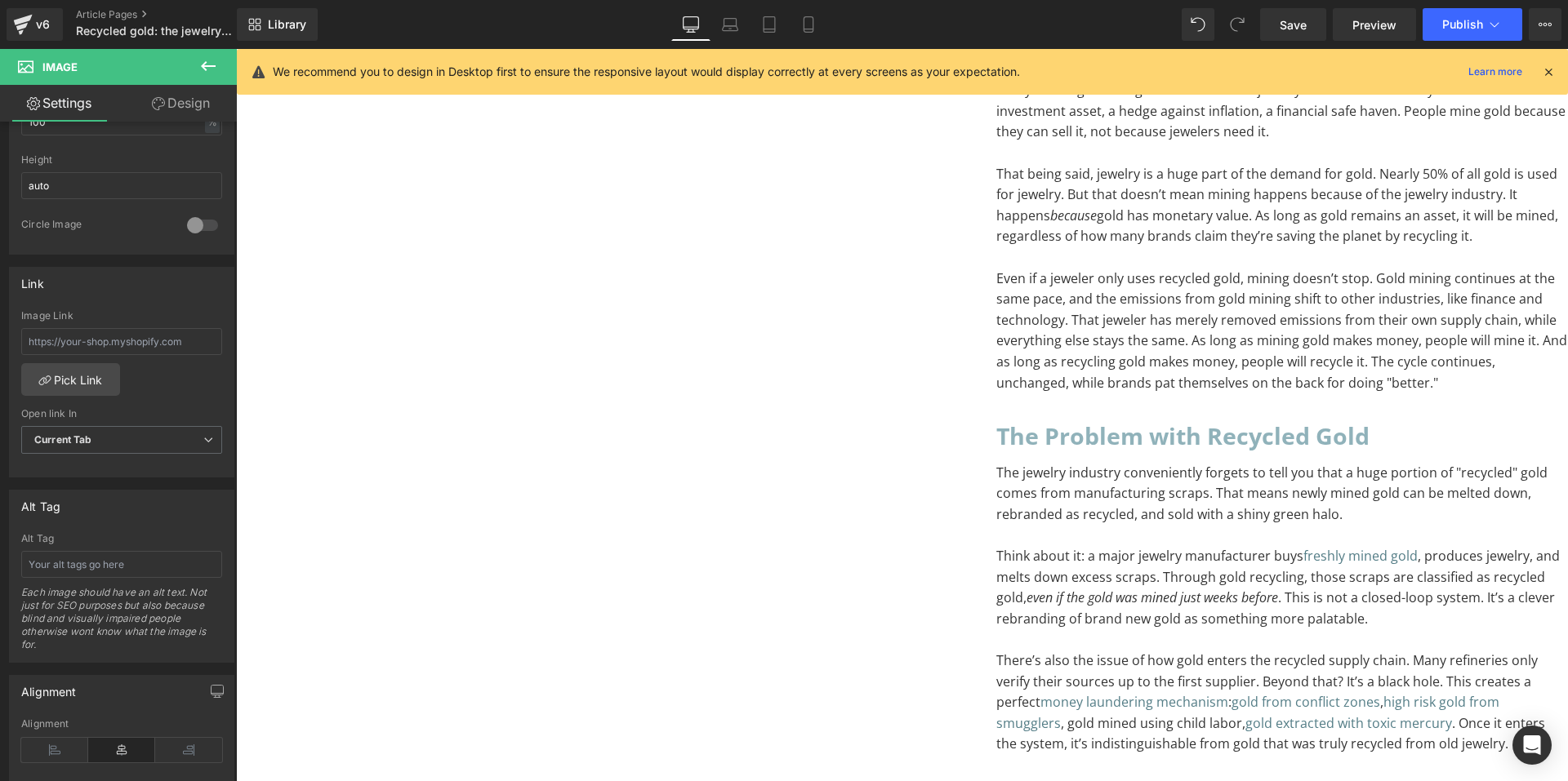
scroll to position [1788, 0]
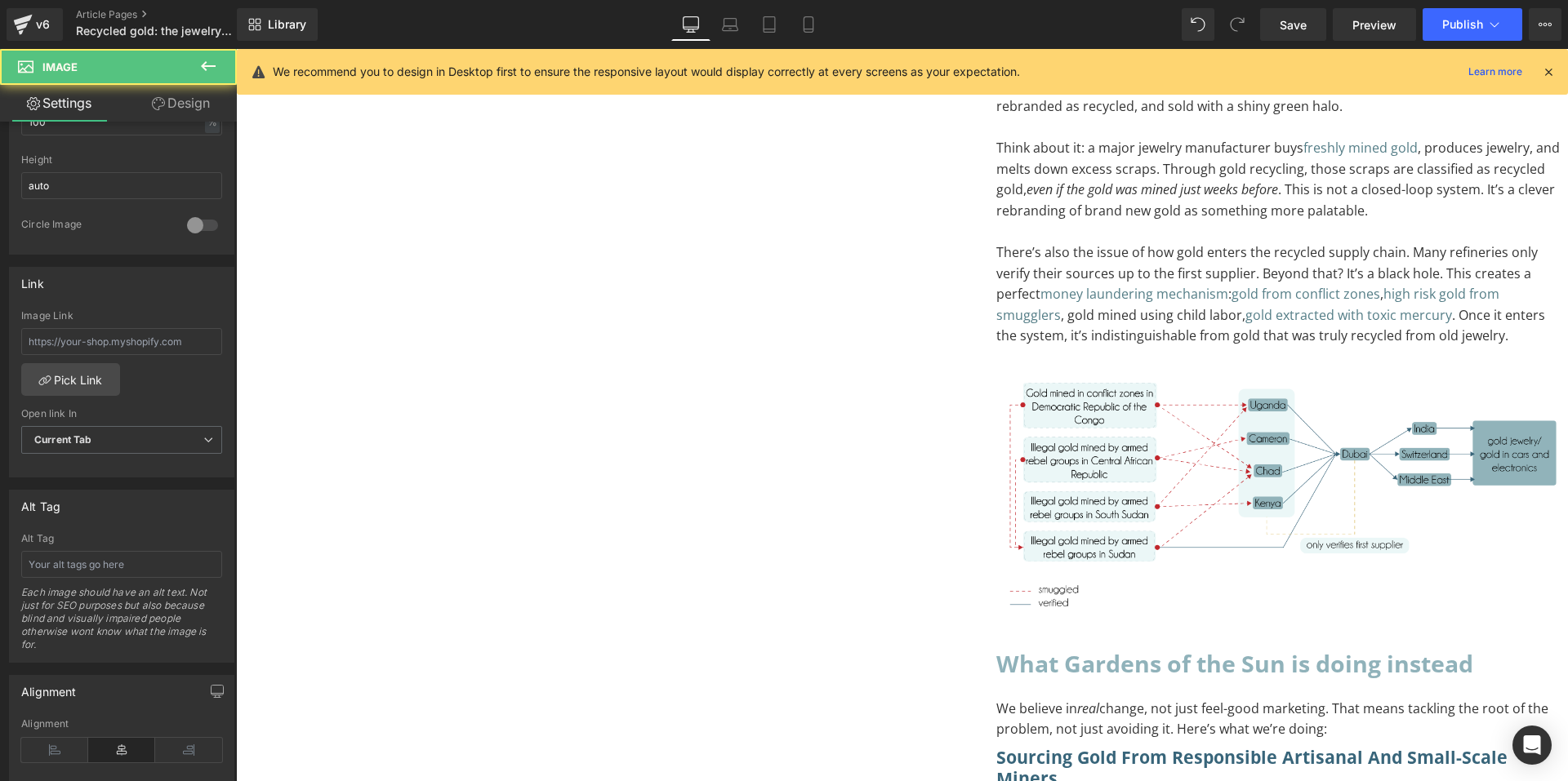
click at [997, 464] on img at bounding box center [1282, 496] width 572 height 248
click at [997, 457] on img at bounding box center [1282, 496] width 572 height 248
click at [236, 49] on span "Image" at bounding box center [236, 49] width 0 height 0
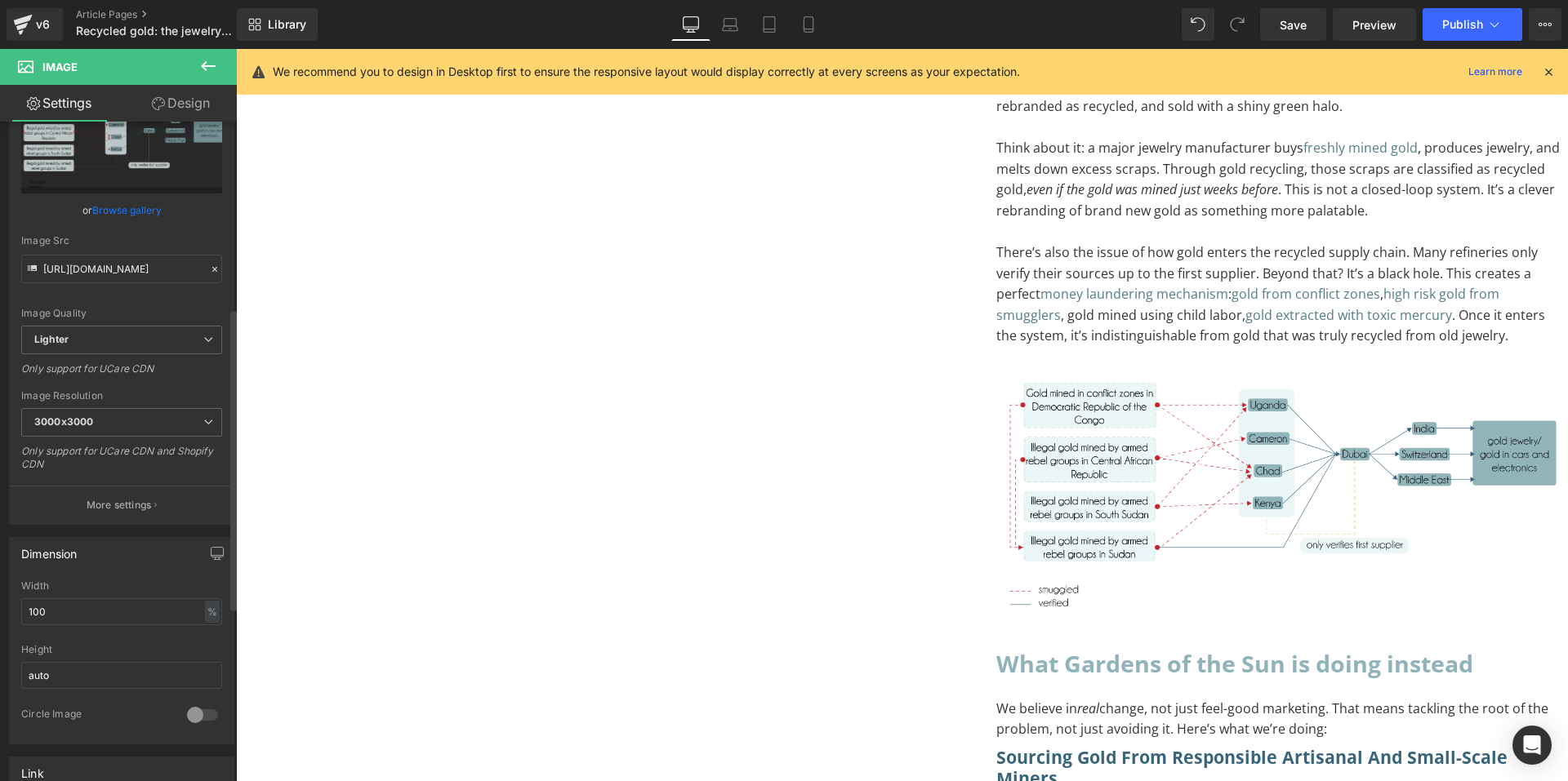
scroll to position [0, 0]
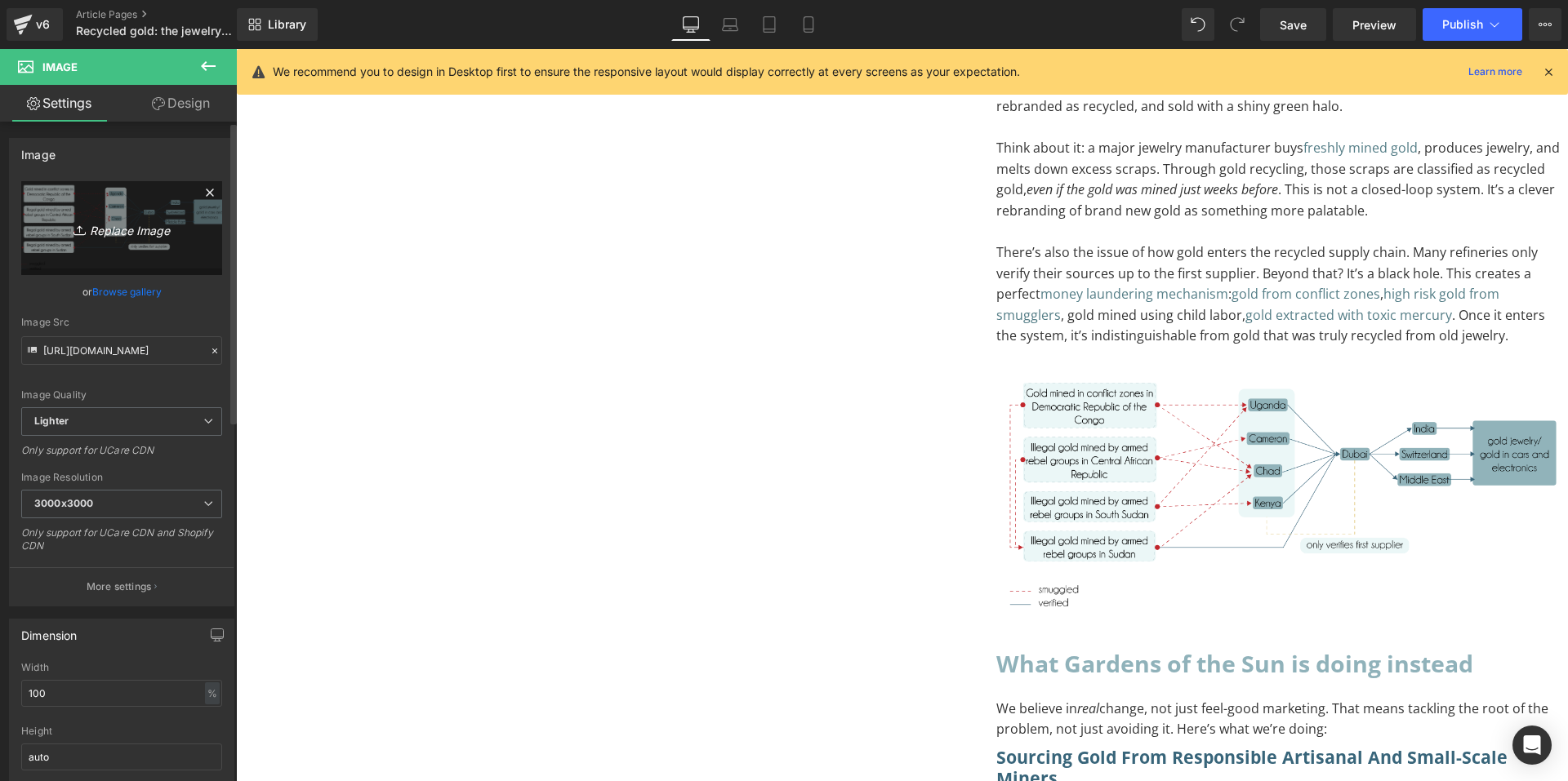
click at [145, 235] on icon "Replace Image" at bounding box center [122, 228] width 131 height 21
type input "C:\fakepath\Recycled Gold-03.png"
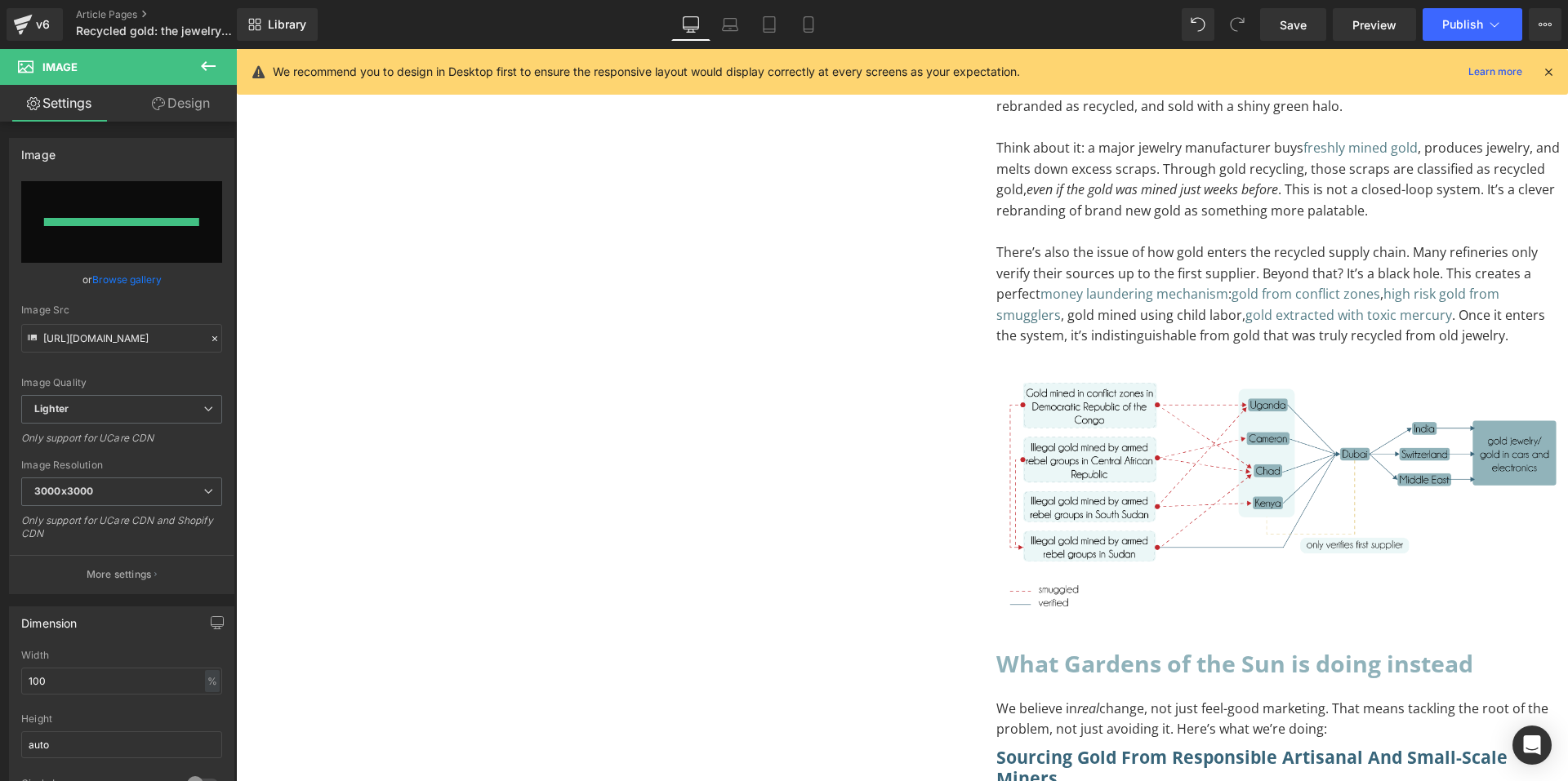
type input "[URL][DOMAIN_NAME]"
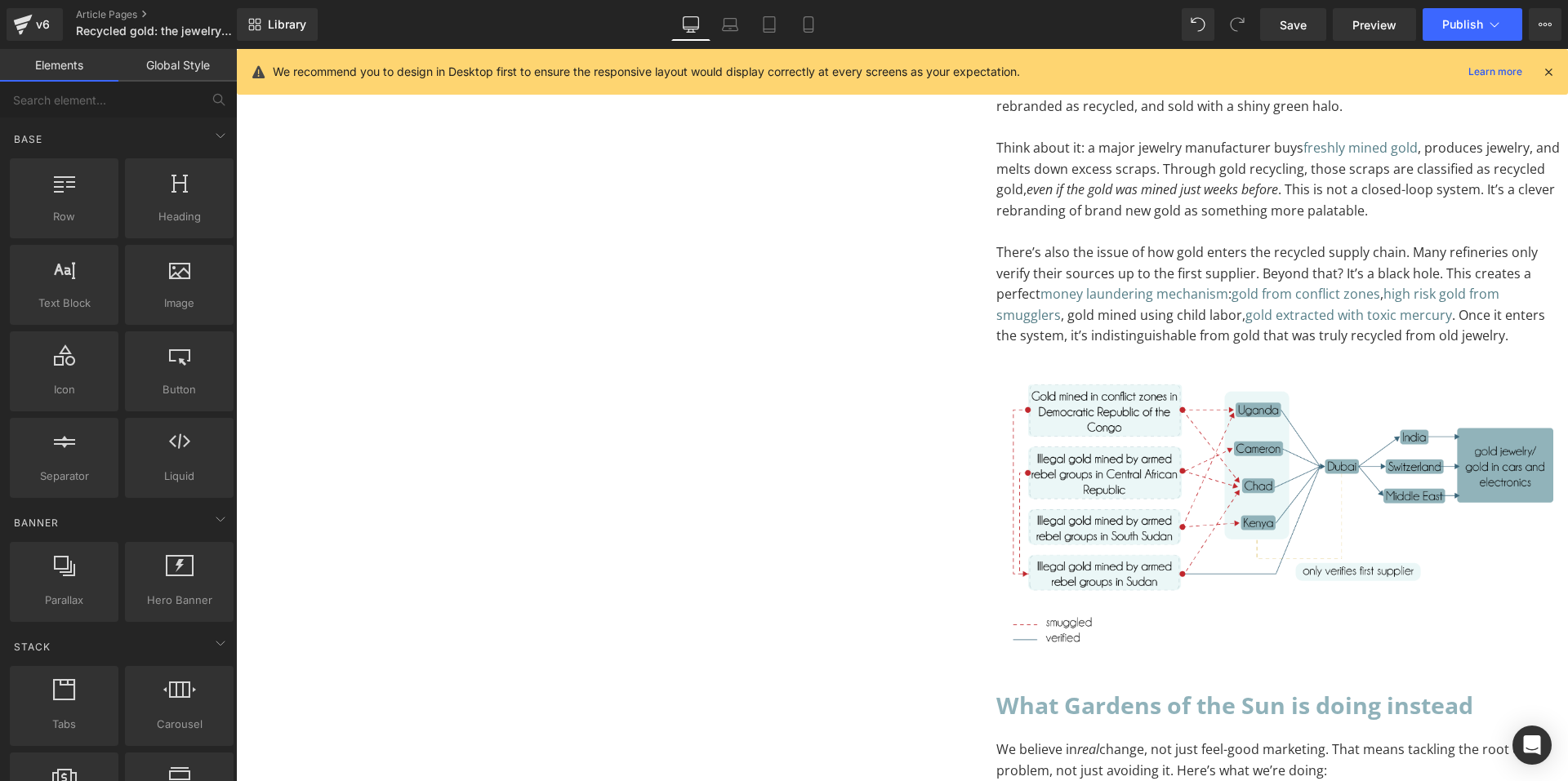
drag, startPoint x: 1414, startPoint y: 278, endPoint x: 1265, endPoint y: 342, distance: 162.2
click at [997, 432] on img at bounding box center [1282, 515] width 572 height 285
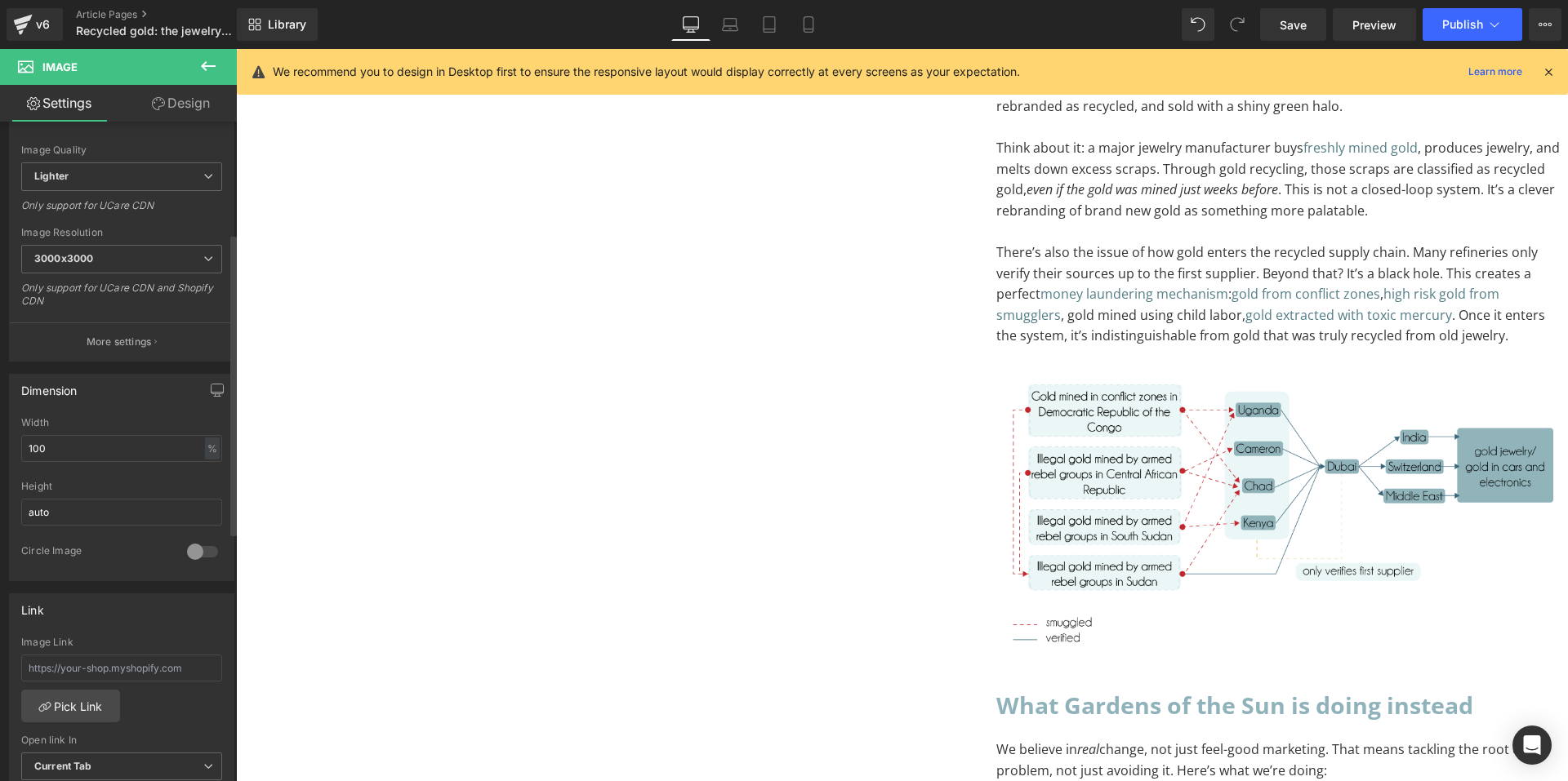
scroll to position [327, 0]
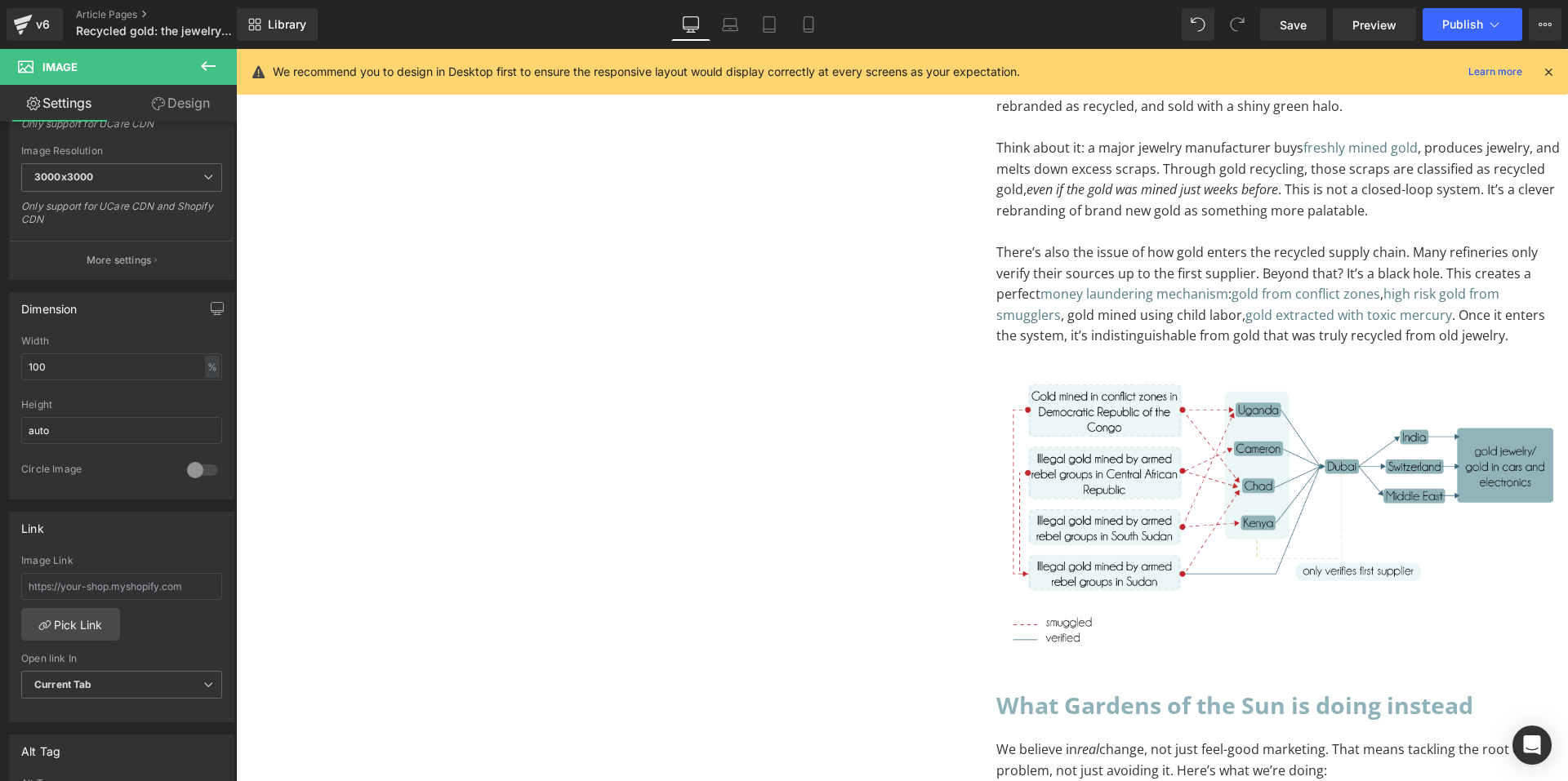
click at [236, 49] on span "Image" at bounding box center [236, 49] width 0 height 0
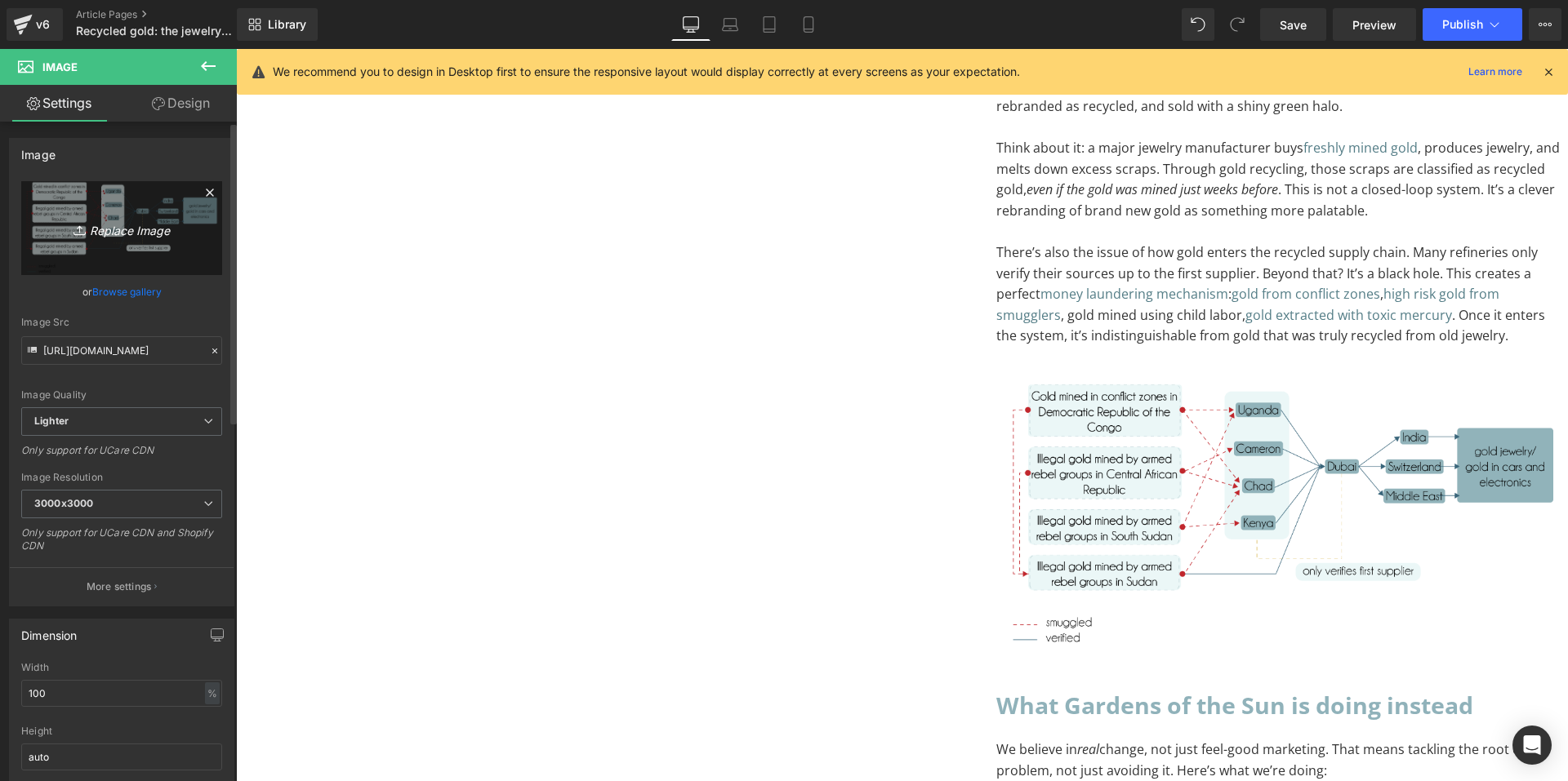
click at [100, 225] on icon "Replace Image" at bounding box center [122, 228] width 131 height 21
type input "C:\fakepath\Recycled Gold-03.png"
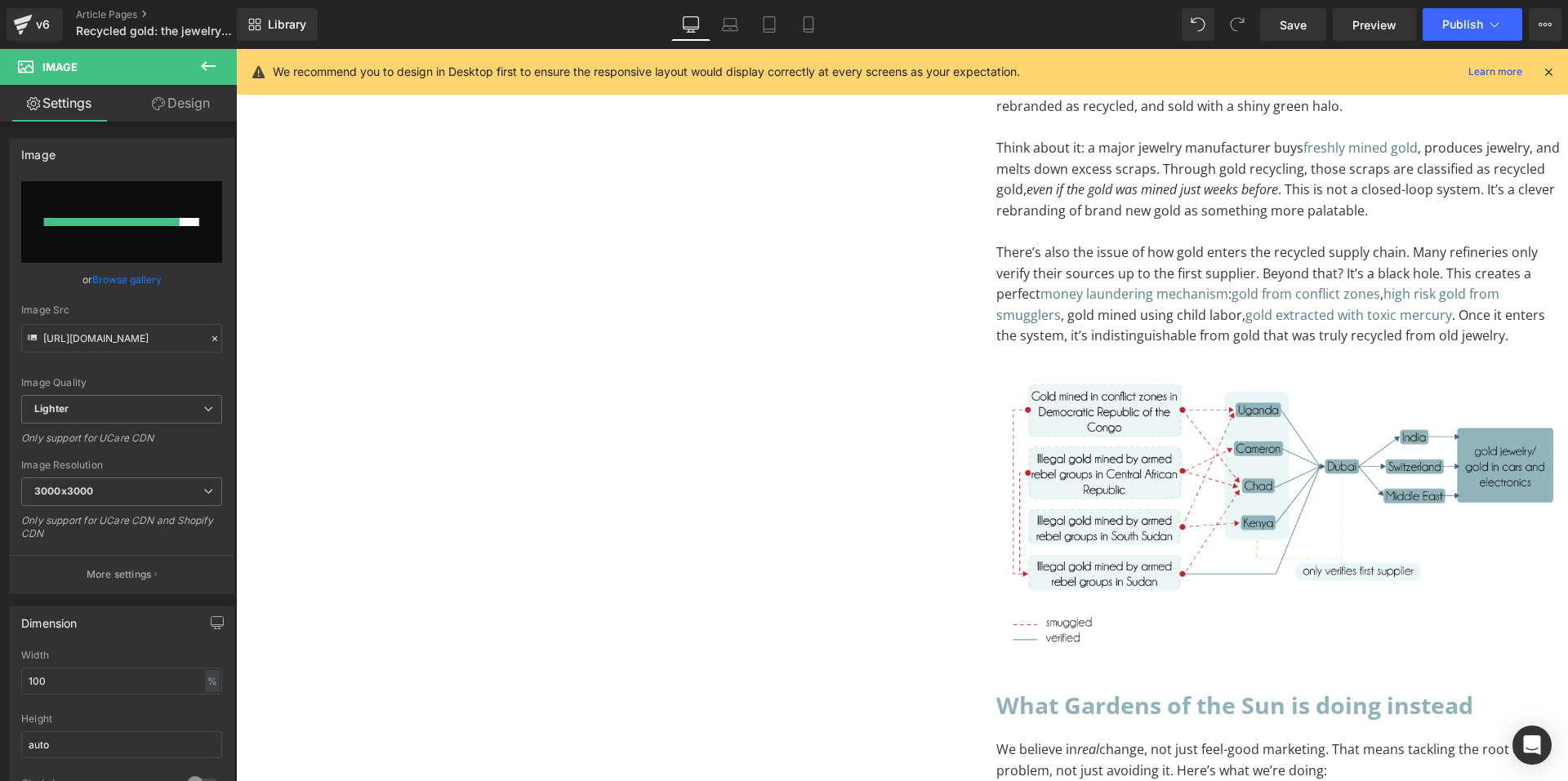
click at [1543, 75] on icon at bounding box center [1548, 72] width 14 height 14
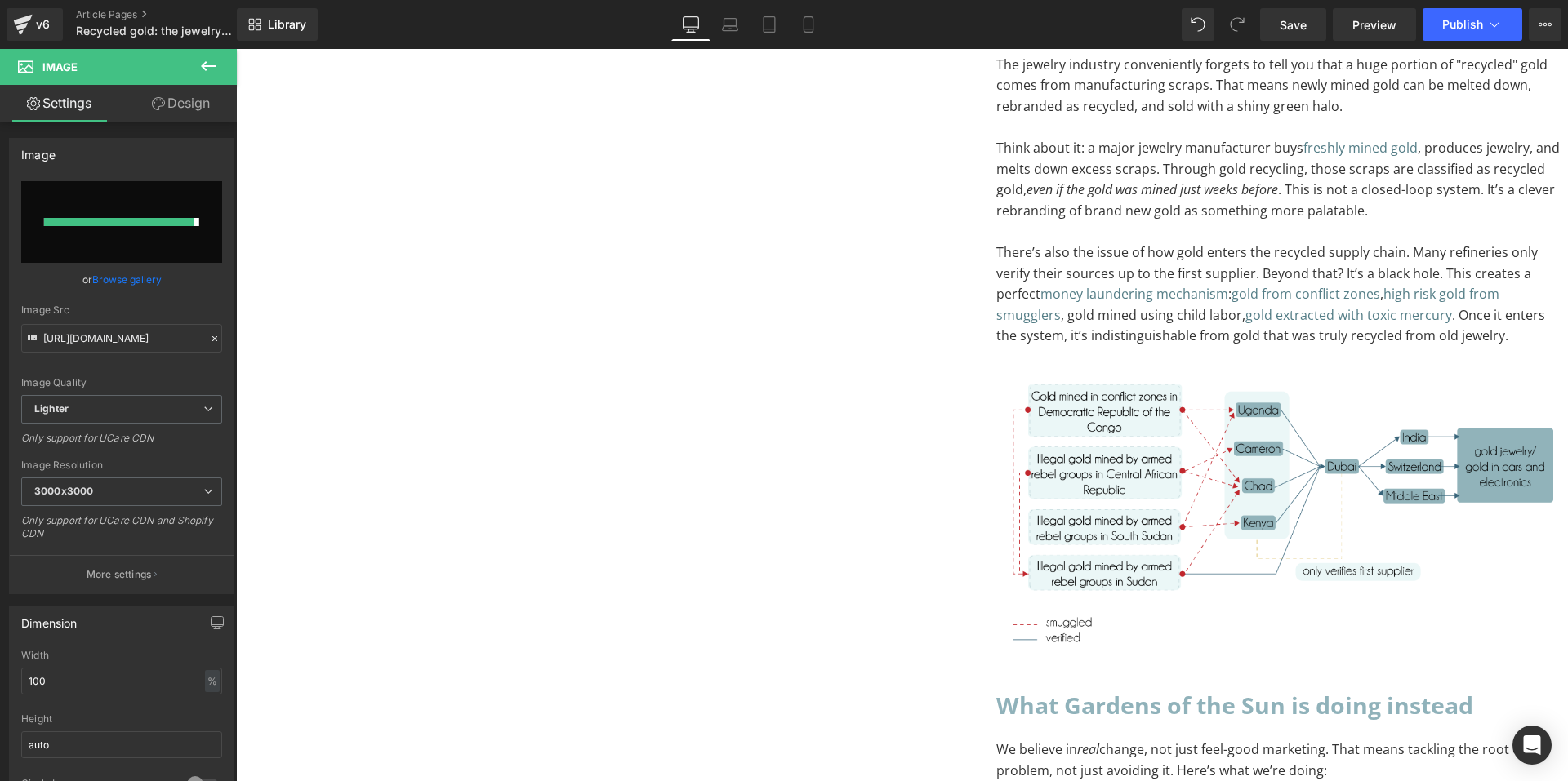
type input "[URL][DOMAIN_NAME]"
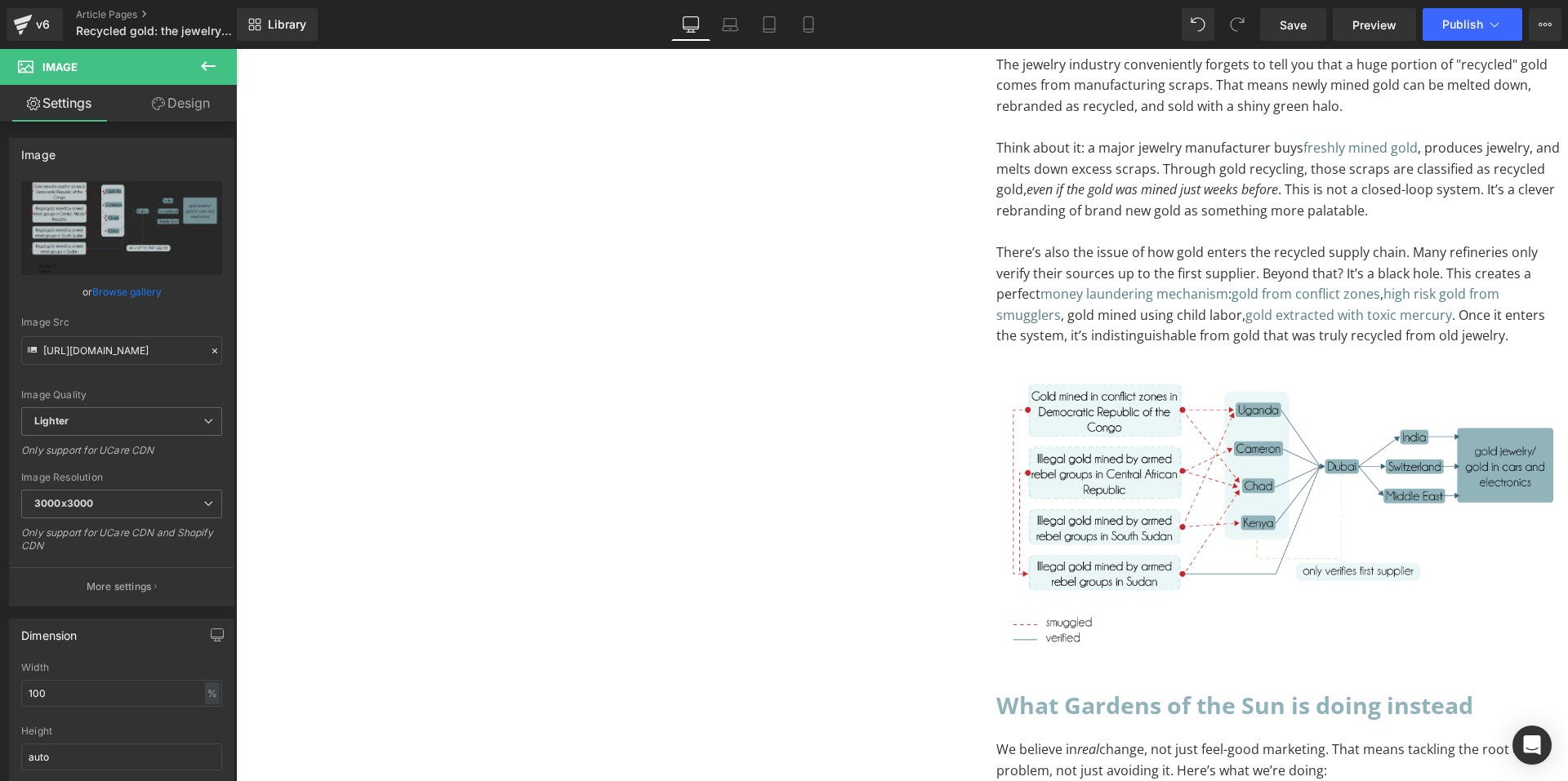
click at [997, 442] on img at bounding box center [1282, 515] width 572 height 285
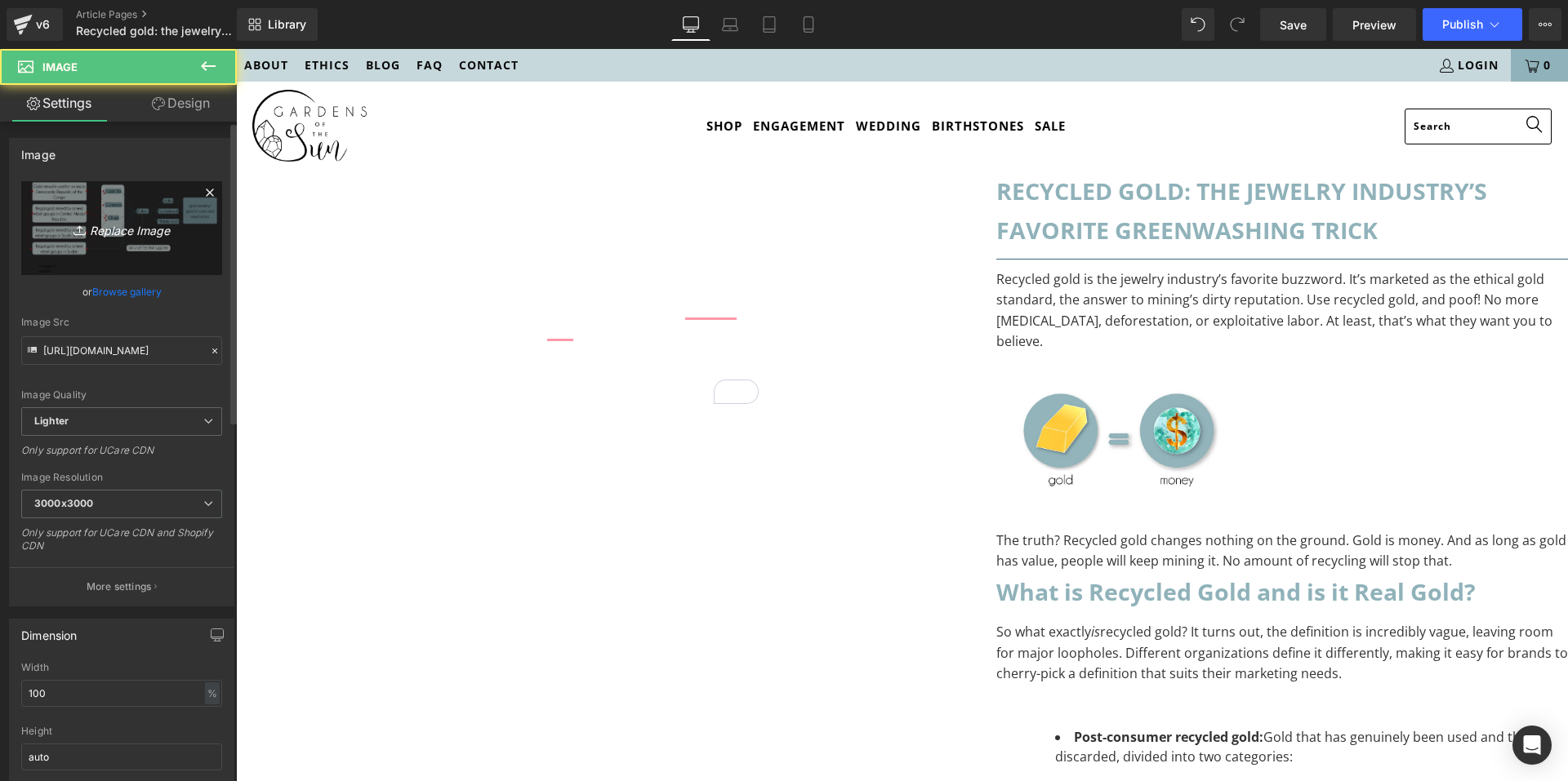
click at [109, 234] on icon "Replace Image" at bounding box center [122, 228] width 131 height 21
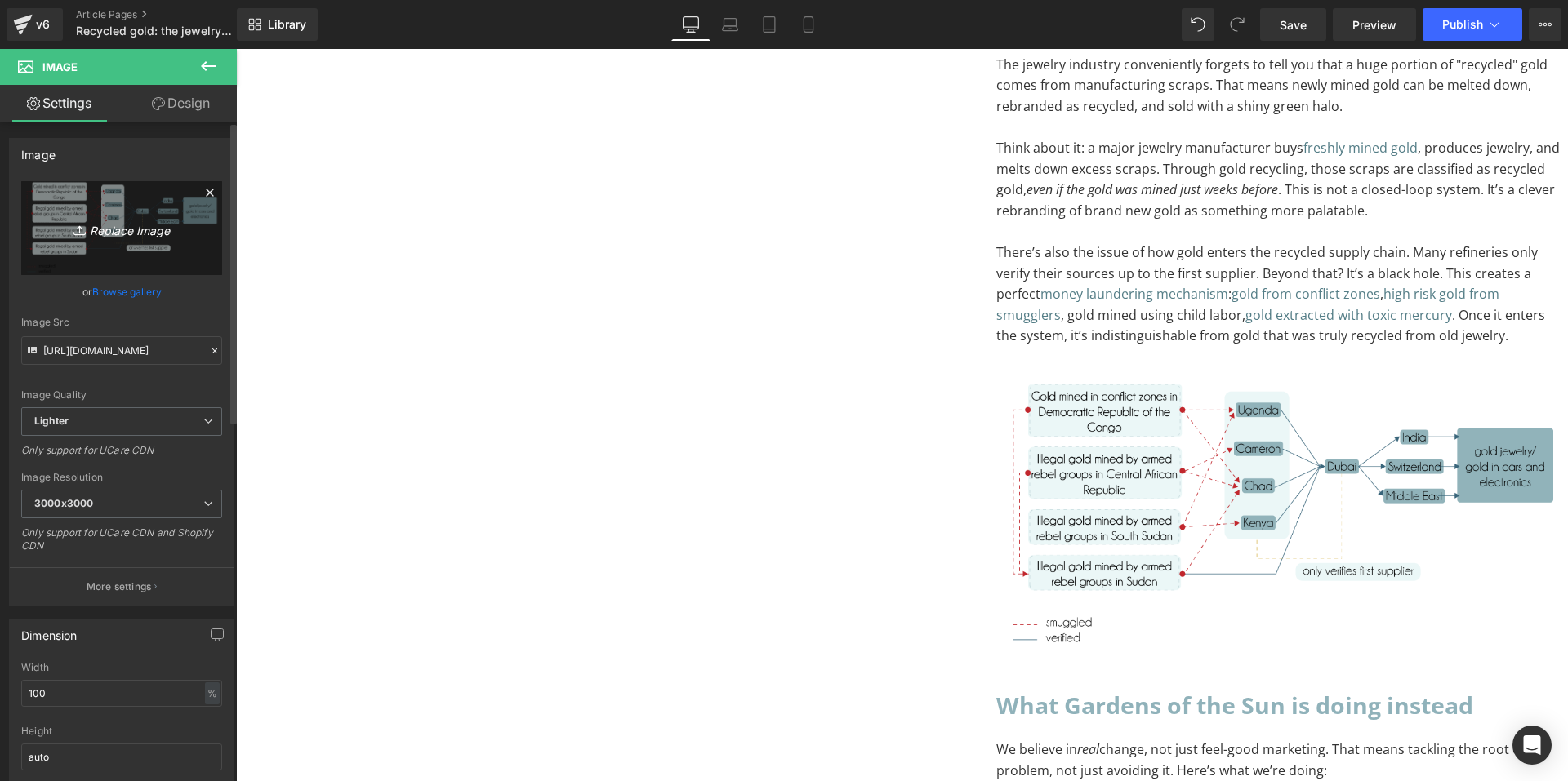
type input "C:\fakepath\Recycled Gold-02.png"
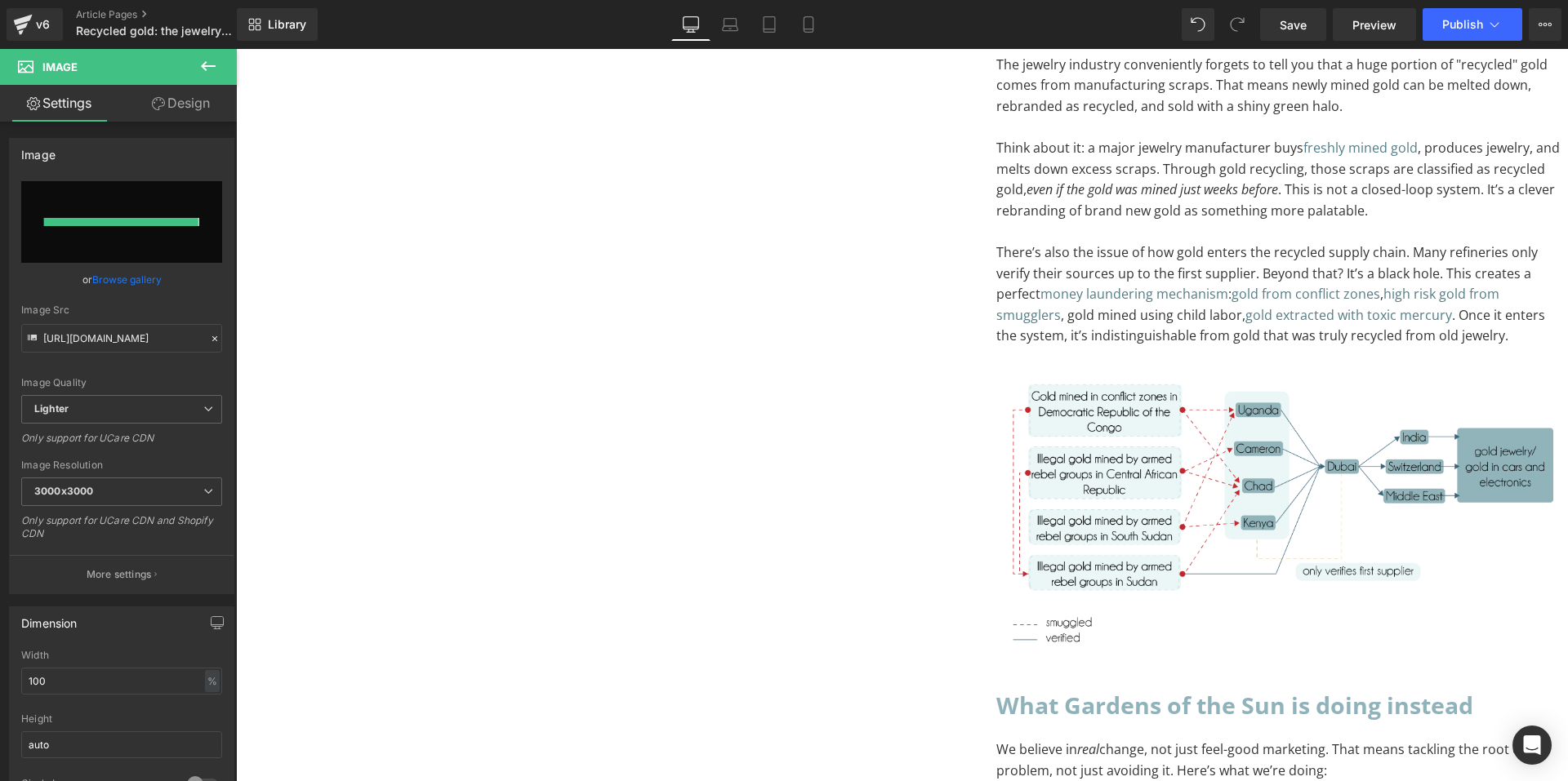
type input "https://ucarecdn.com/348e1340-a756-4502-98ae-d987d63f78d1/-/format/auto/-/previ…"
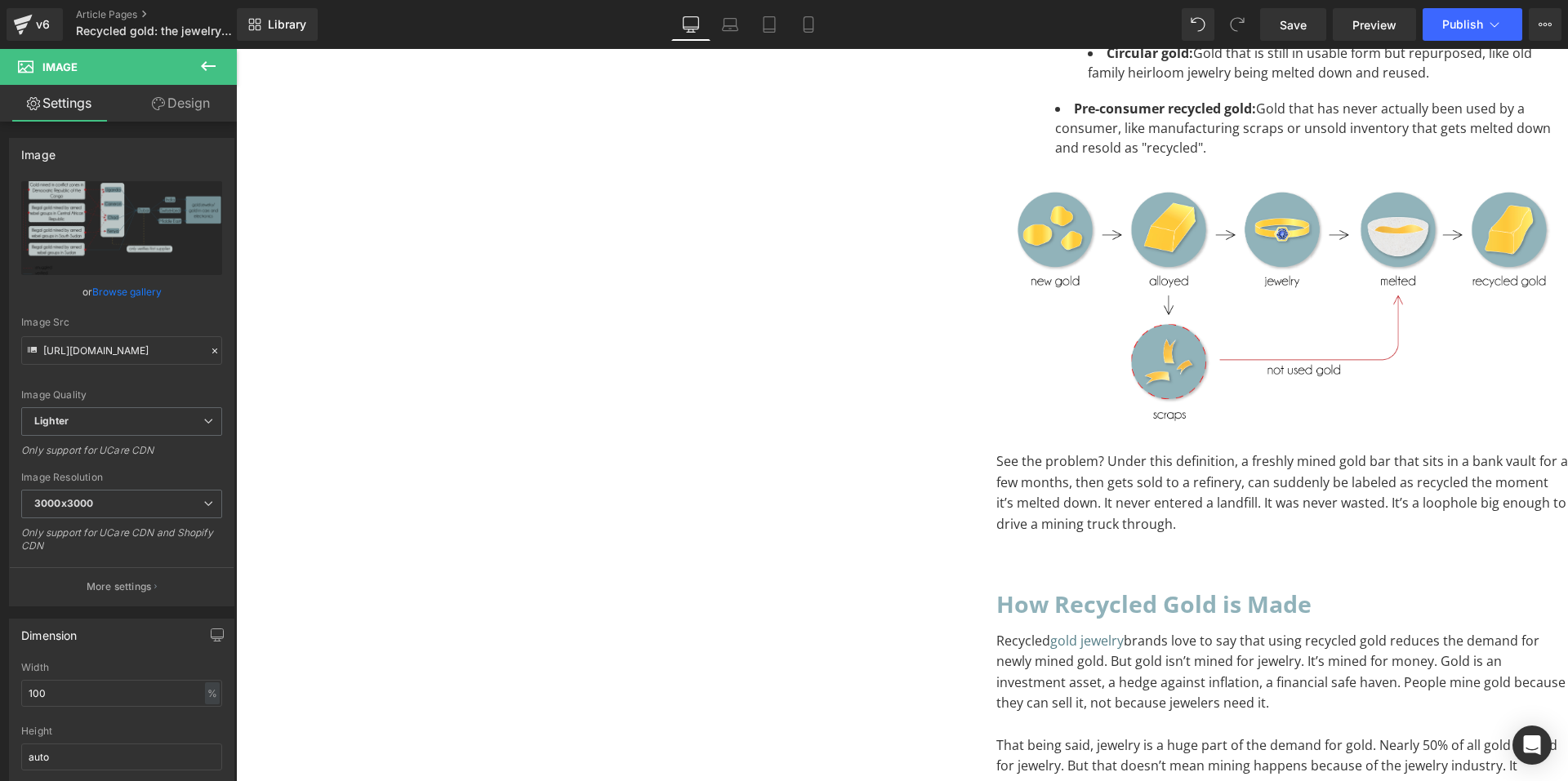
scroll to position [482, 0]
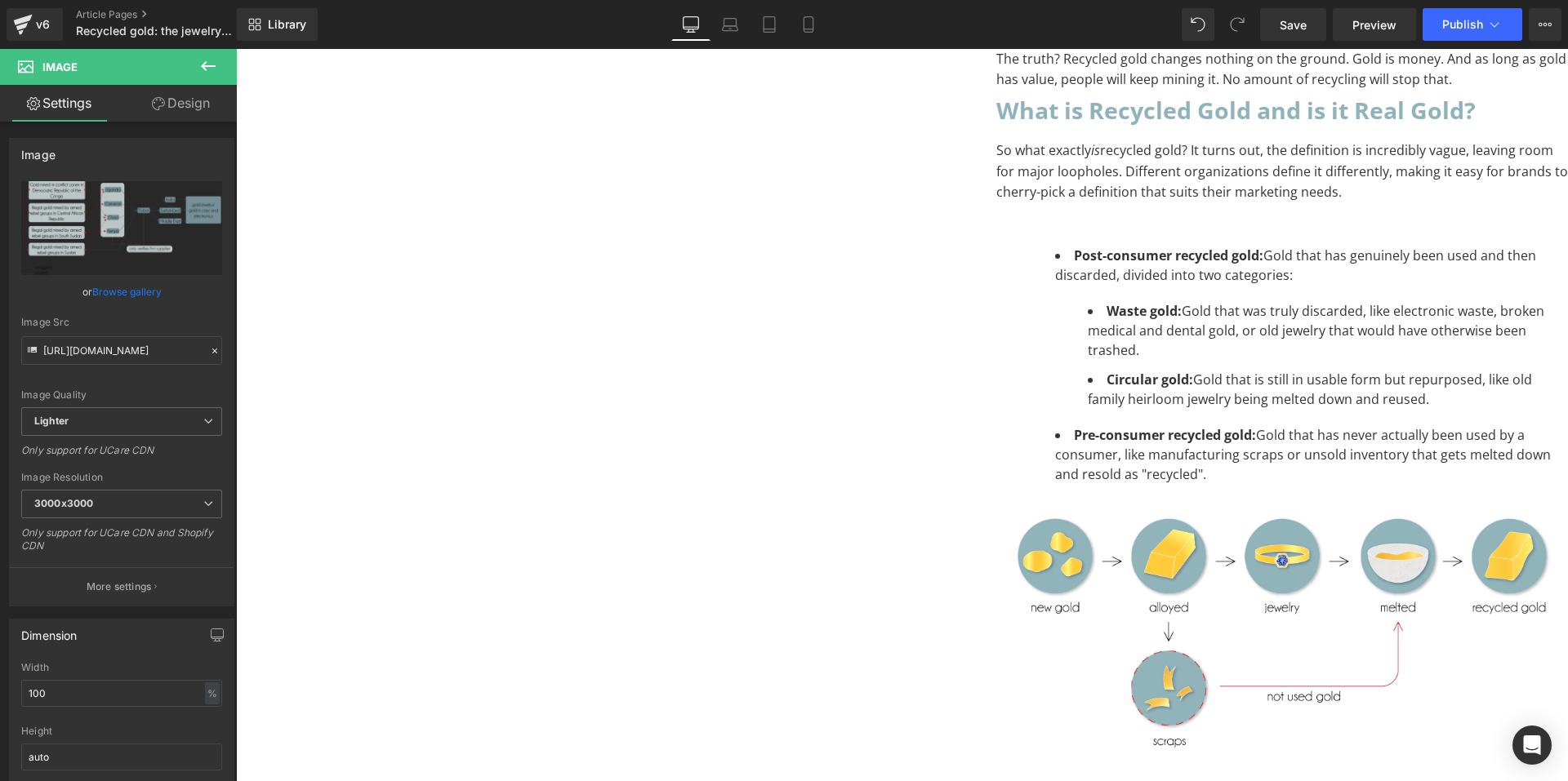
click at [997, 533] on img at bounding box center [1282, 633] width 572 height 248
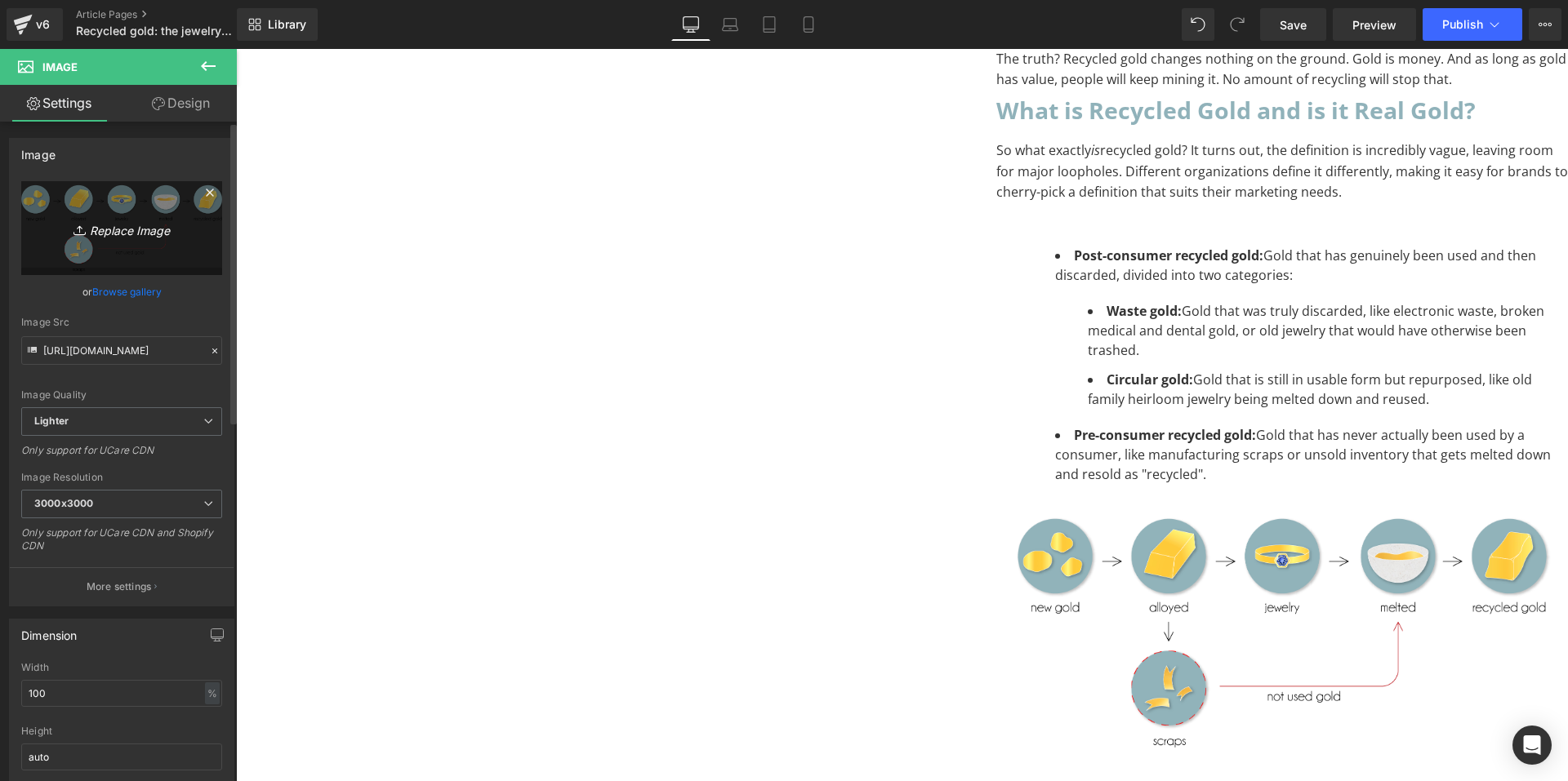
click at [158, 225] on icon "Replace Image" at bounding box center [122, 228] width 131 height 21
type input "C:\fakepath\Recycled Gold wt bg-04.png"
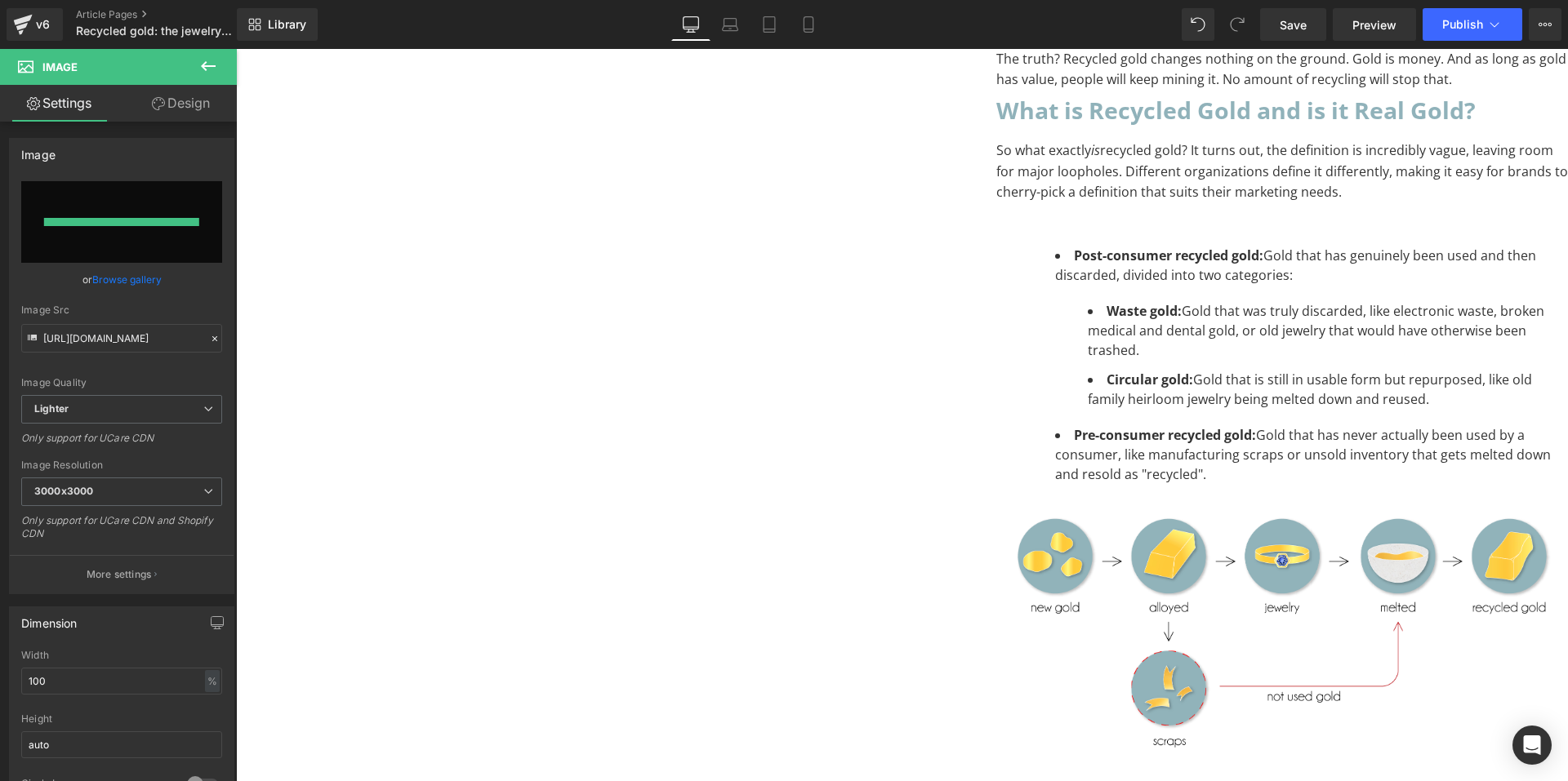
type input "https://ucarecdn.com/b1d0ff7e-78af-433a-a6b0-f87d42bad8f9/-/format/auto/-/previ…"
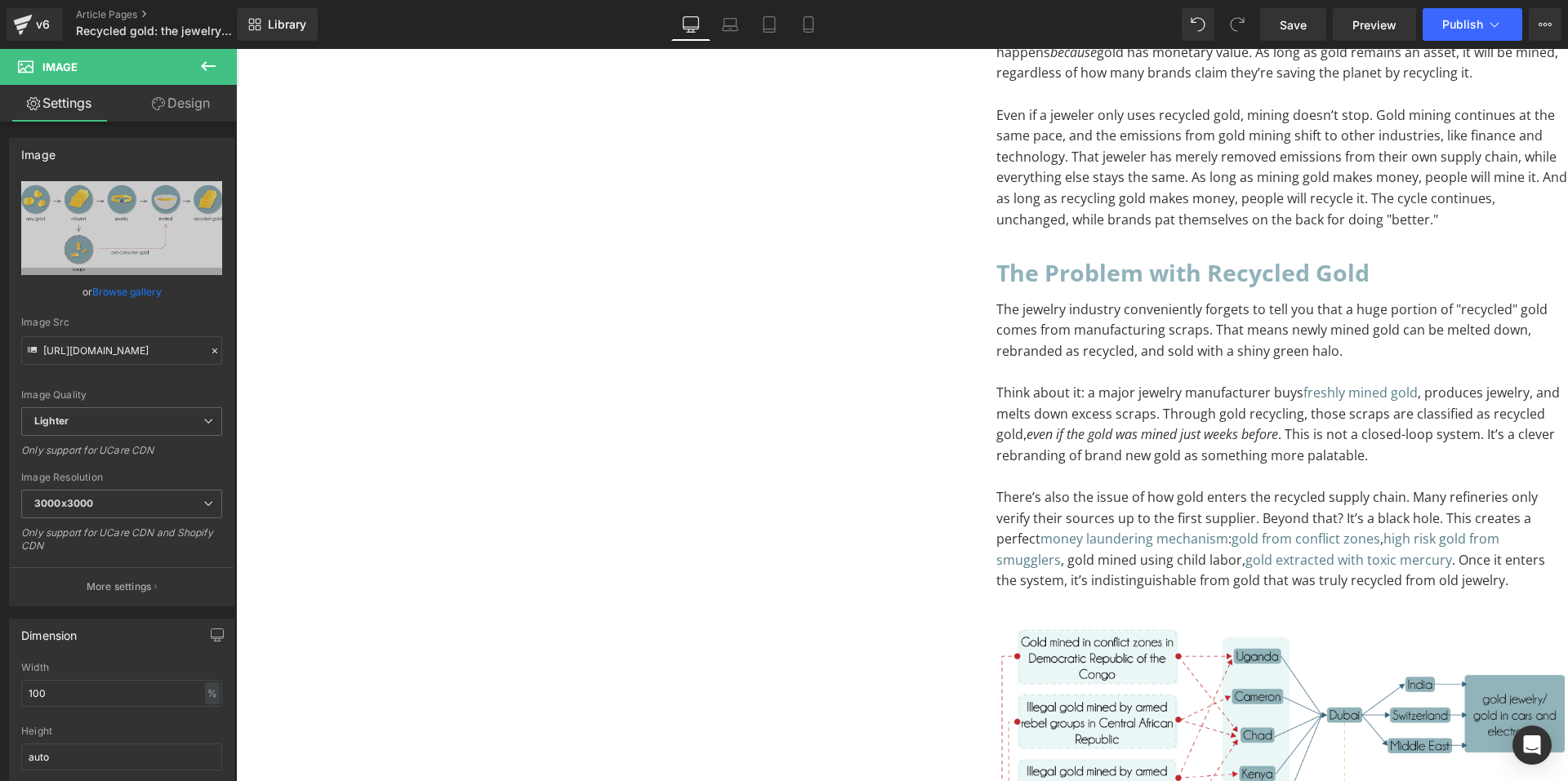
scroll to position [1952, 0]
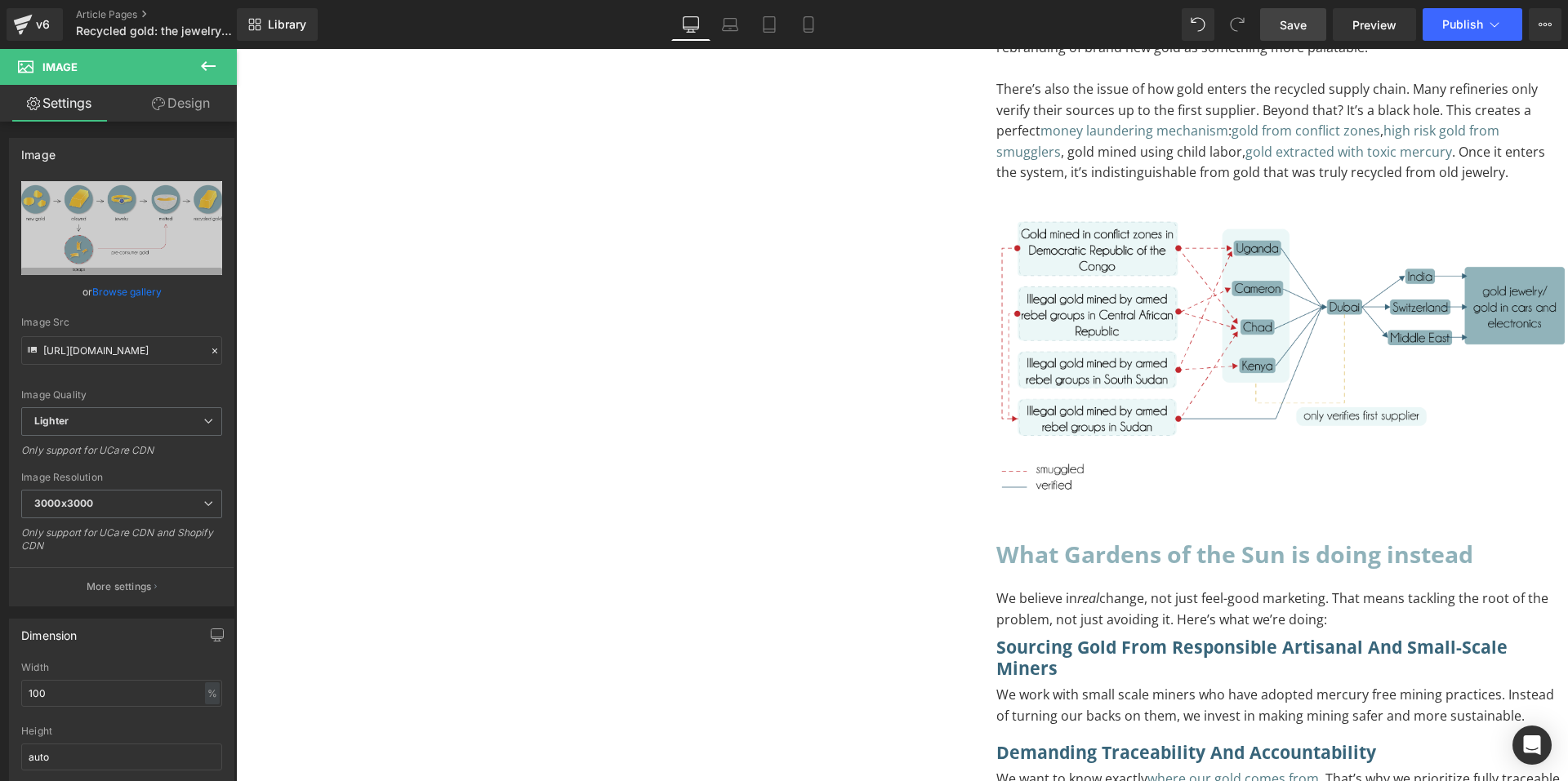
click at [1304, 29] on span "Save" at bounding box center [1293, 24] width 27 height 17
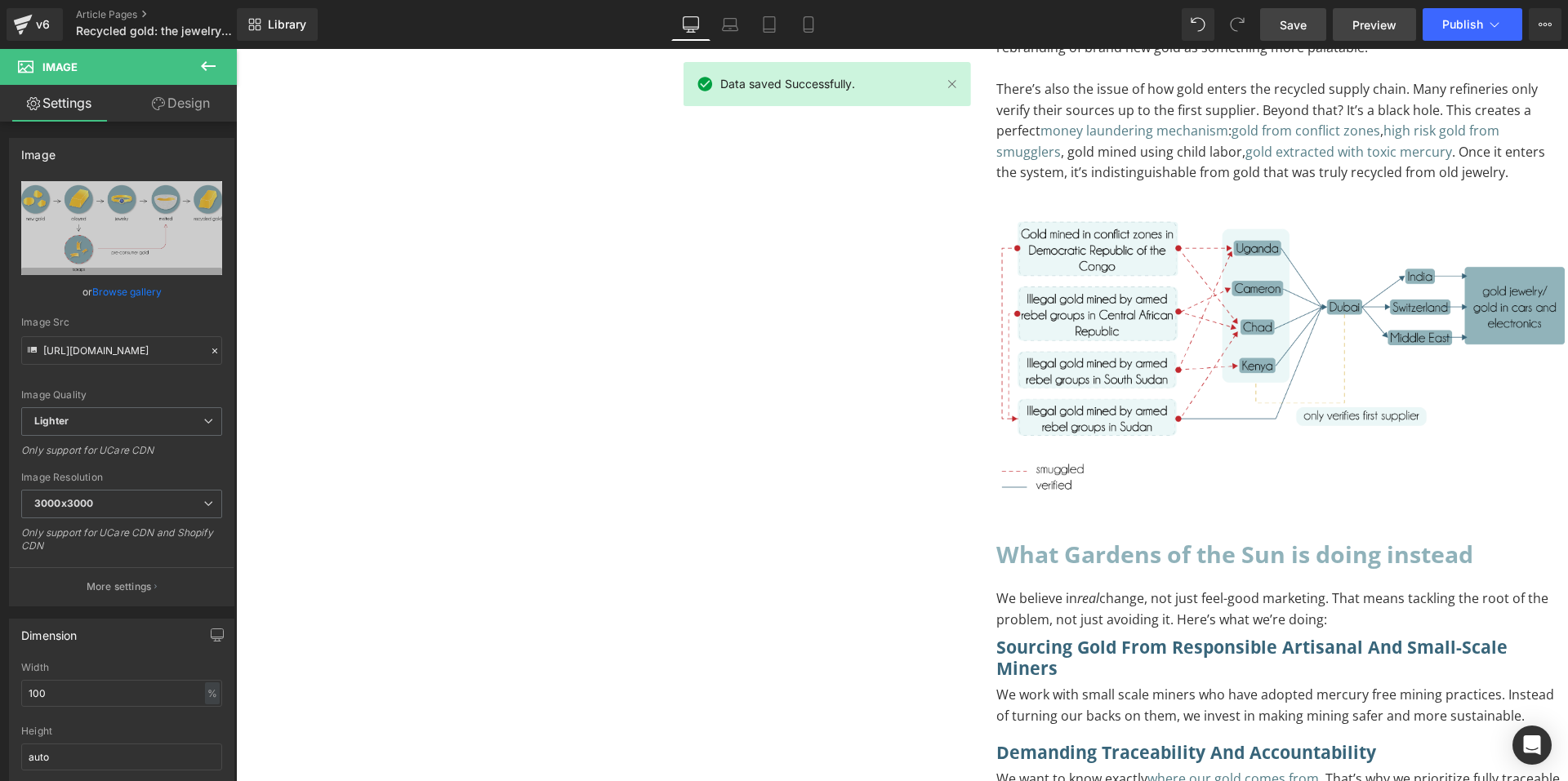
click at [1385, 20] on span "Preview" at bounding box center [1374, 24] width 44 height 17
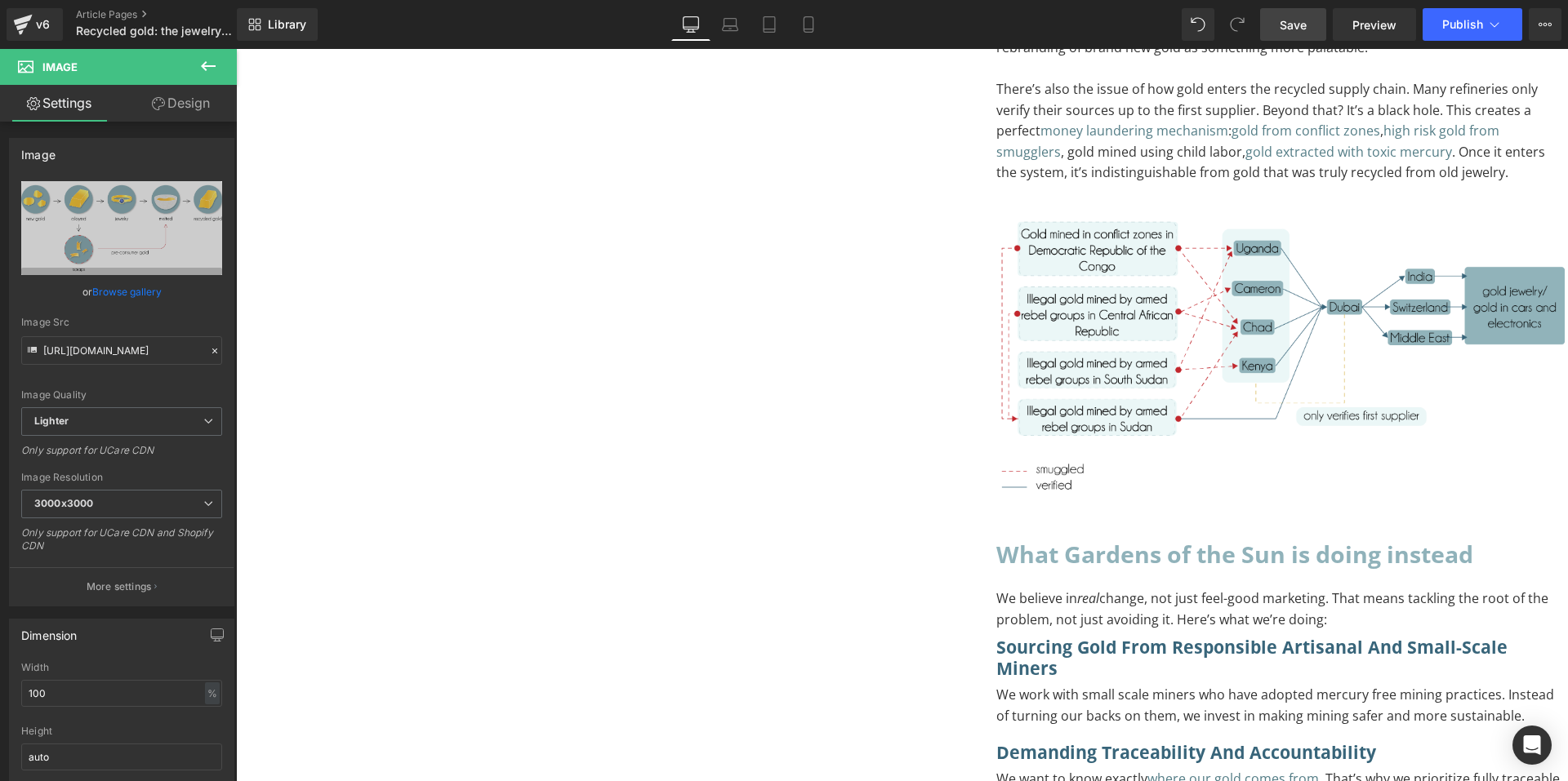
click at [1308, 22] on link "Save" at bounding box center [1293, 24] width 66 height 32
click at [129, 11] on link "Article Pages" at bounding box center [170, 14] width 188 height 13
